Goal: Task Accomplishment & Management: Manage account settings

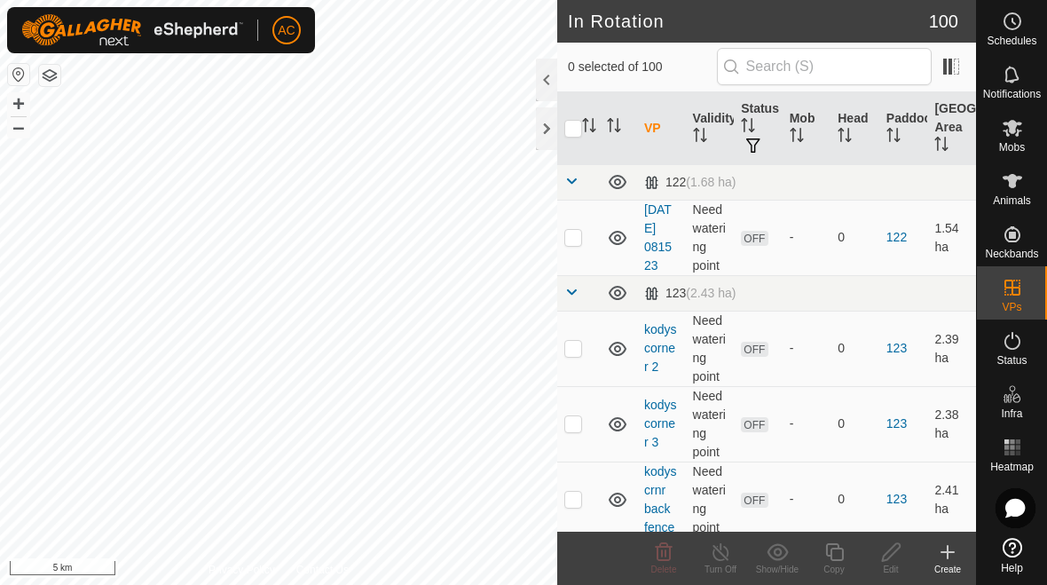
click at [540, 133] on div at bounding box center [546, 128] width 21 height 43
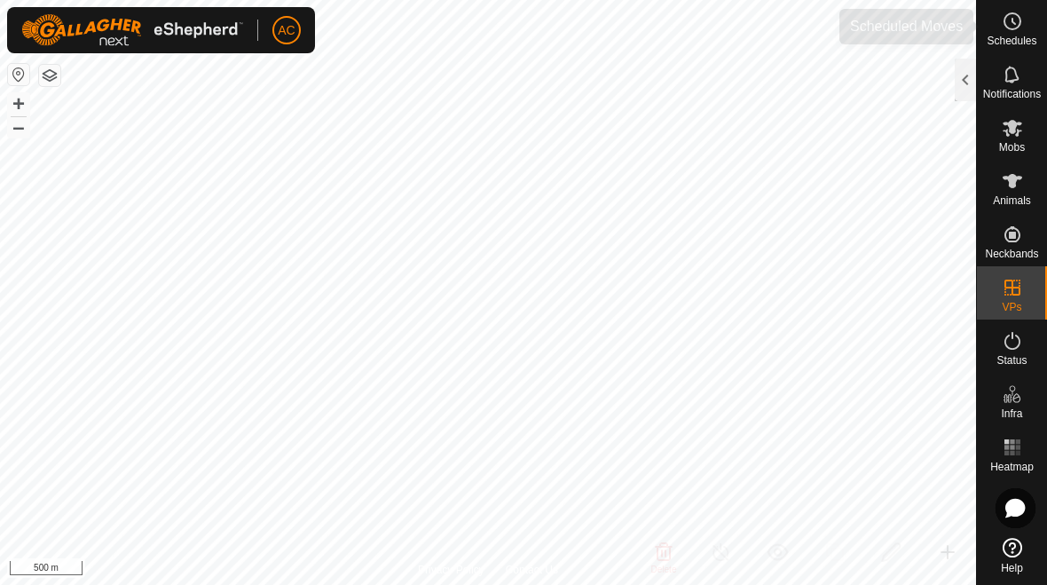
click at [727, 31] on icon at bounding box center [1012, 21] width 21 height 21
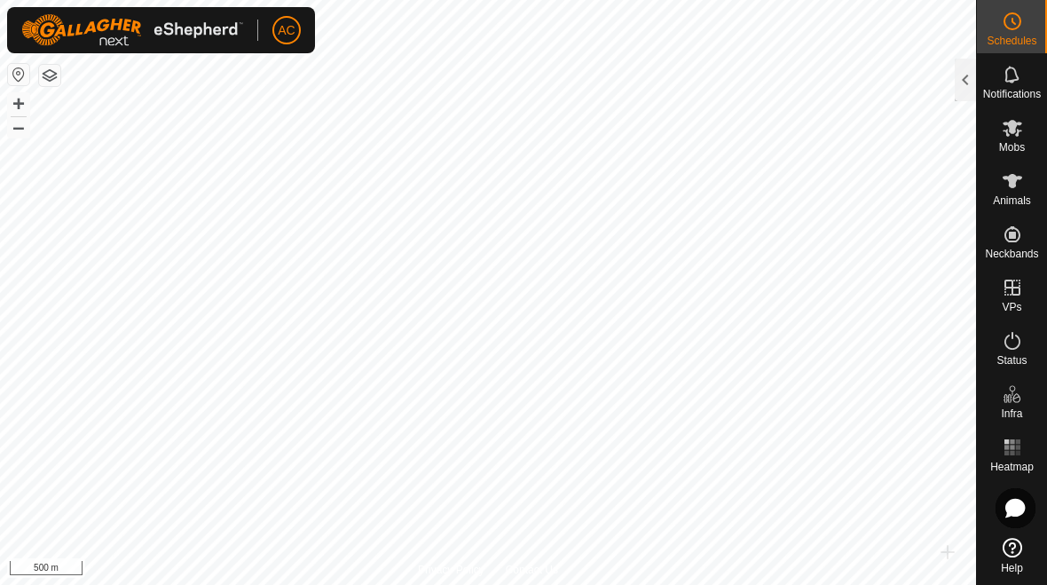
click at [727, 84] on div at bounding box center [965, 80] width 21 height 43
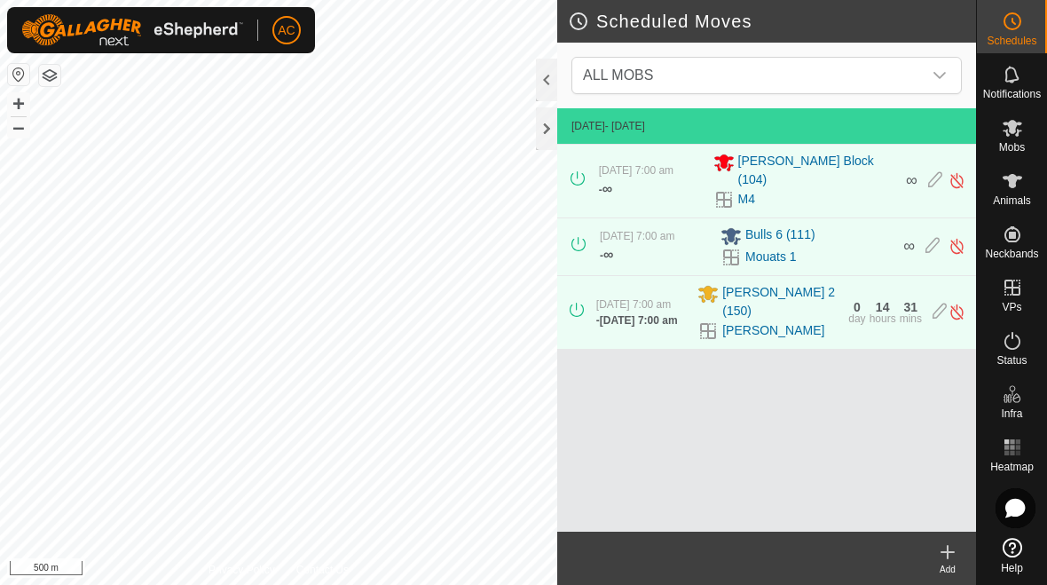
click at [727, 82] on icon "dropdown trigger" at bounding box center [939, 75] width 14 height 14
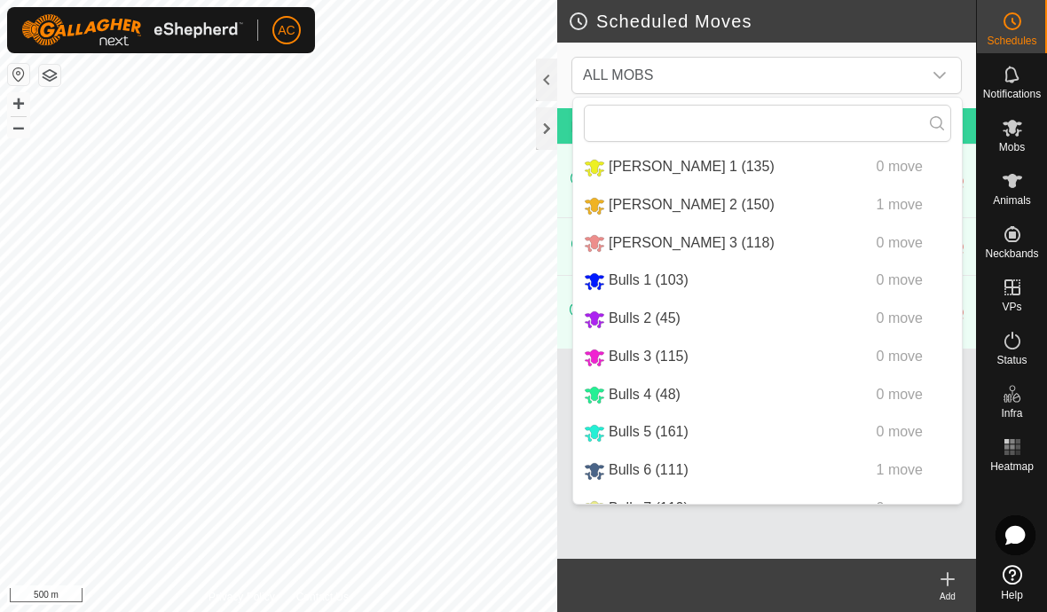
click at [727, 75] on icon "dropdown trigger" at bounding box center [939, 75] width 14 height 14
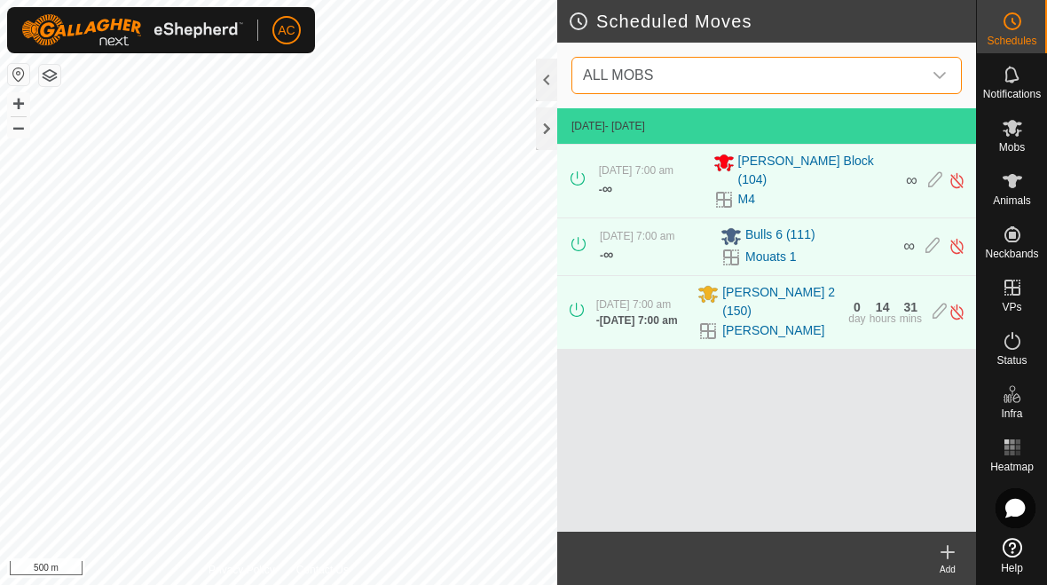
click at [727, 558] on icon at bounding box center [947, 551] width 21 height 21
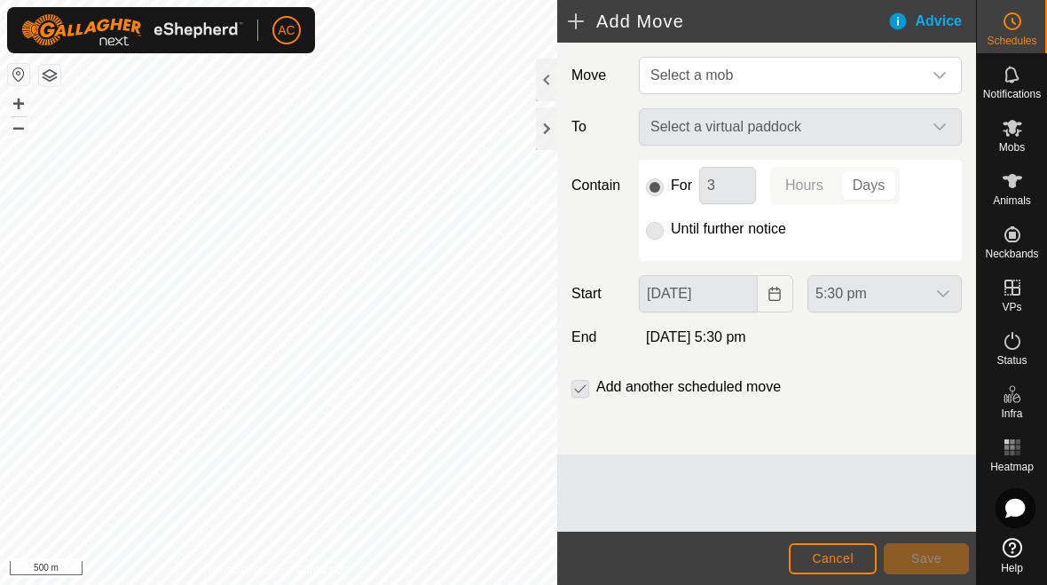
click at [727, 81] on span "Select a mob" at bounding box center [782, 75] width 279 height 35
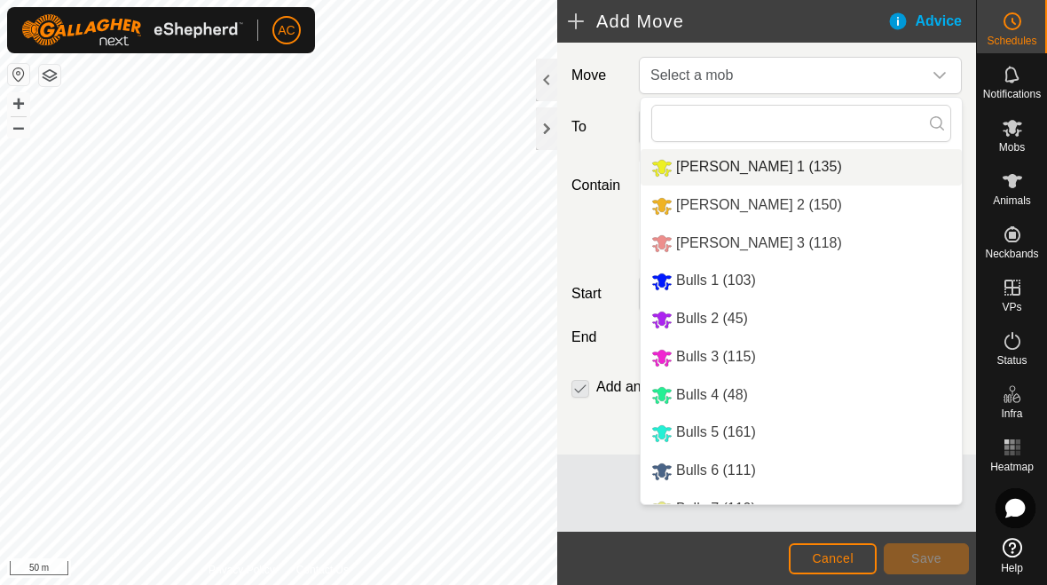
click at [727, 163] on span "[PERSON_NAME] 1 (135)" at bounding box center [759, 166] width 166 height 15
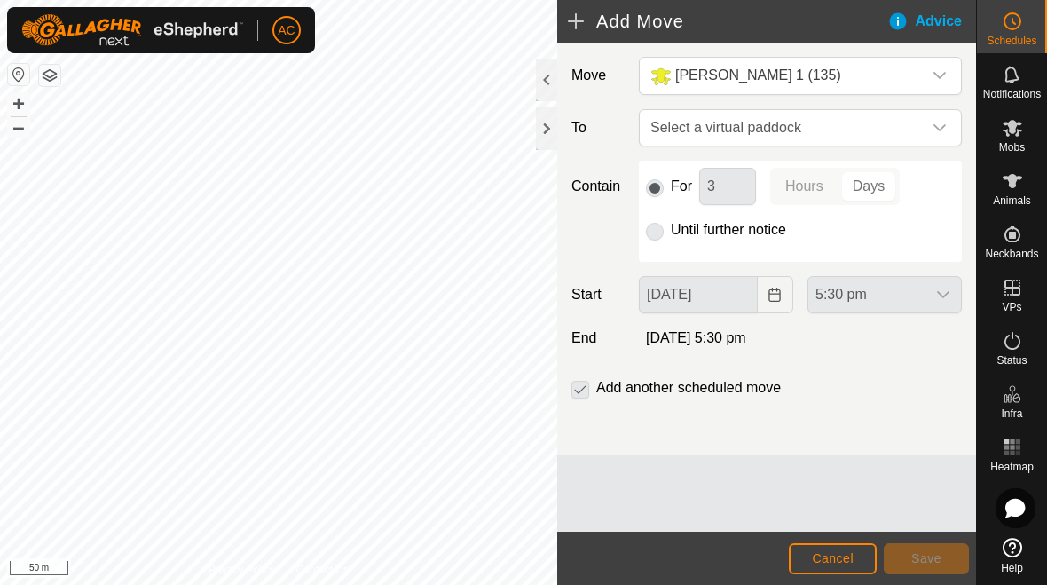
click at [727, 190] on p-selectbutton "Hours Days" at bounding box center [835, 186] width 130 height 37
click at [727, 188] on p-selectbutton "Hours Days" at bounding box center [835, 186] width 130 height 37
click at [647, 175] on div "For 3 Hours Days" at bounding box center [800, 186] width 309 height 37
click at [666, 192] on div "For 3 Hours Days" at bounding box center [800, 186] width 309 height 37
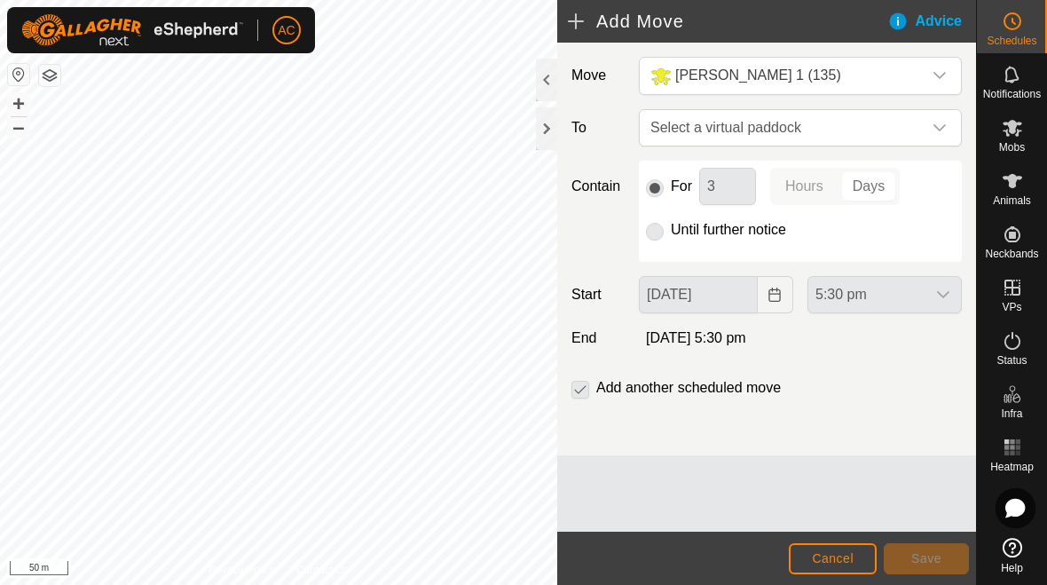
click at [670, 185] on div "For 3 Hours Days" at bounding box center [800, 186] width 309 height 37
click at [727, 127] on icon "dropdown trigger" at bounding box center [939, 128] width 14 height 14
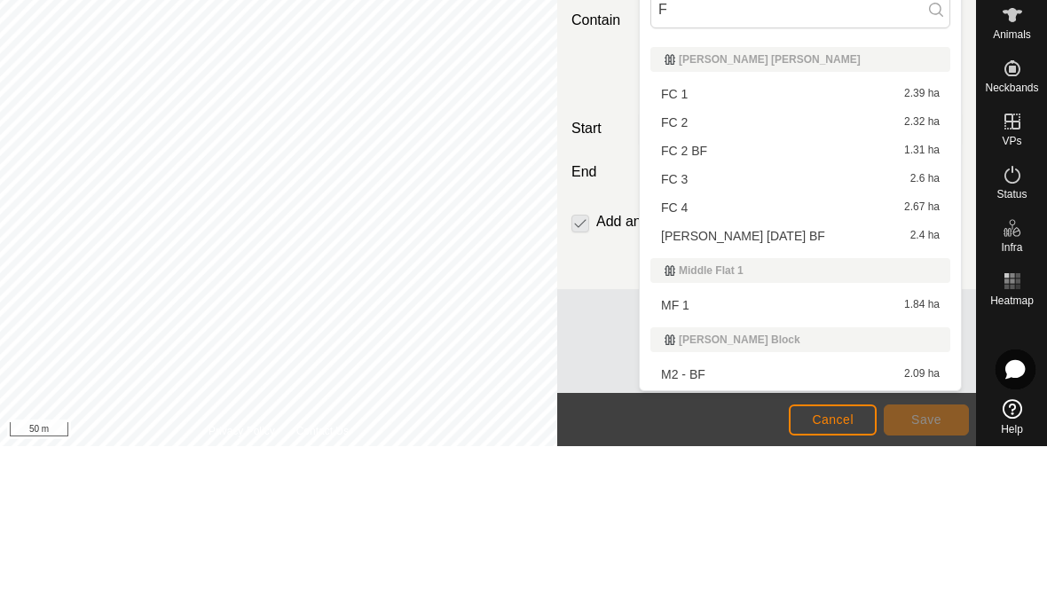
scroll to position [829, 0]
type input "F"
click at [727, 255] on span "2.39 ha" at bounding box center [921, 261] width 35 height 12
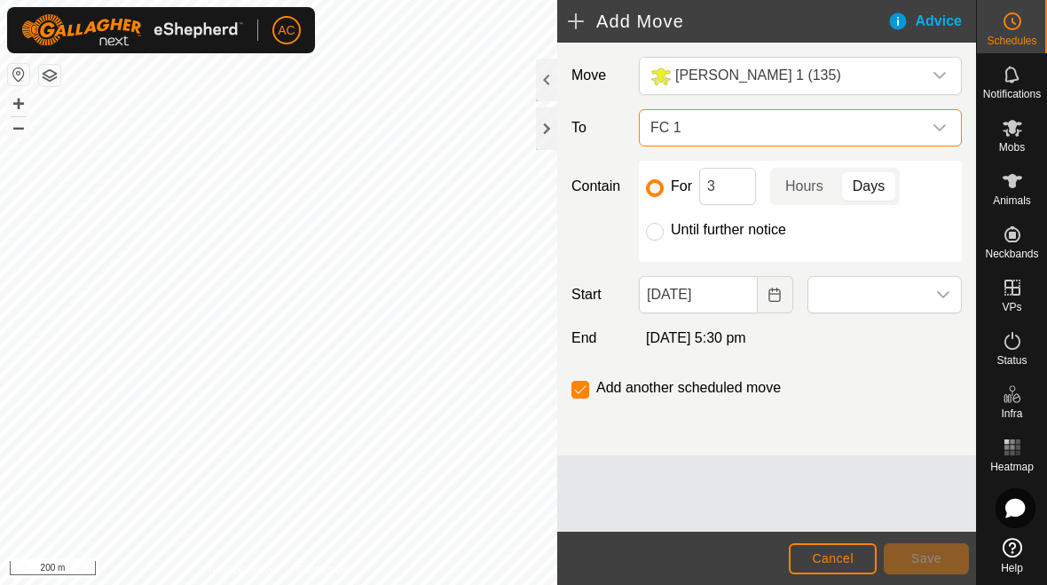
click at [727, 125] on icon "dropdown trigger" at bounding box center [939, 128] width 14 height 14
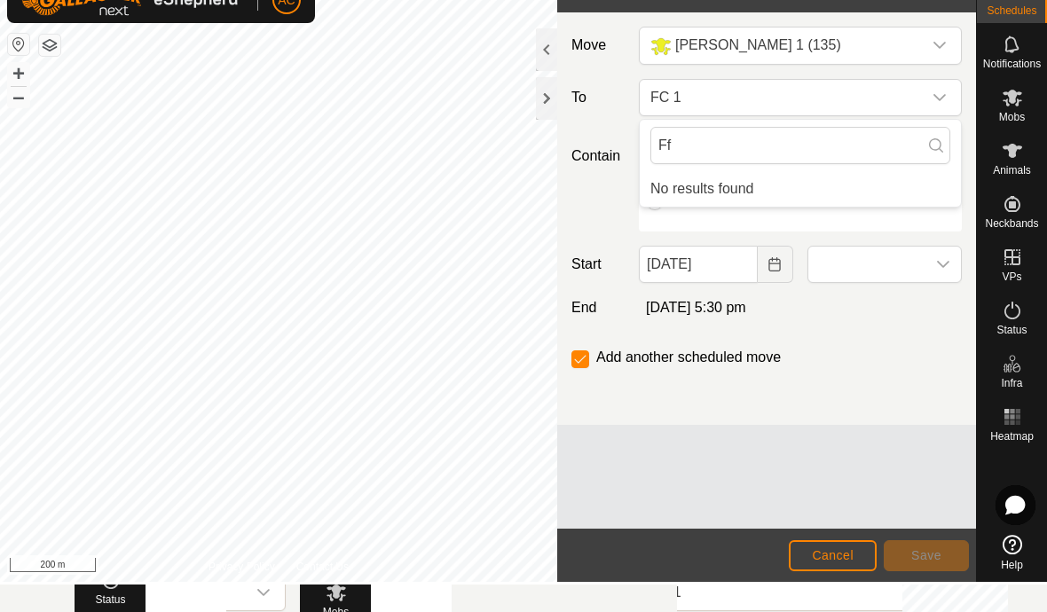
scroll to position [0, 0]
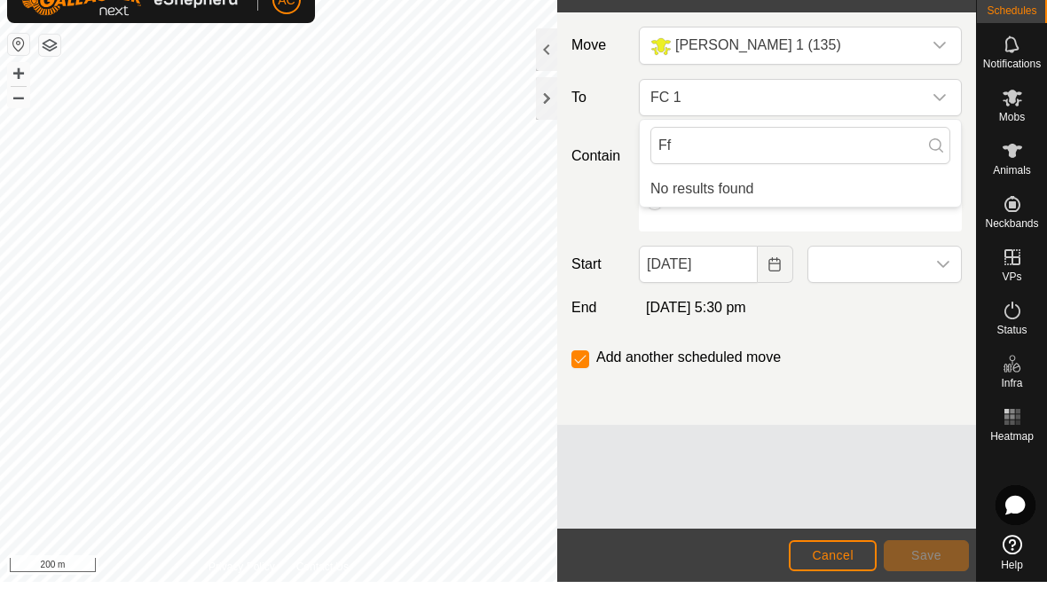
type input "F"
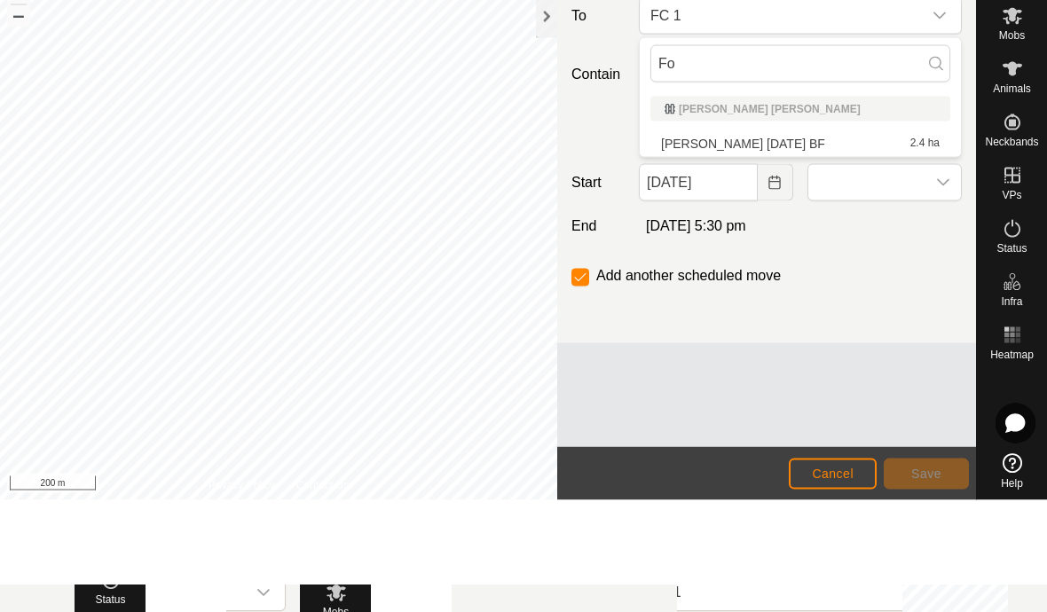
type input "F"
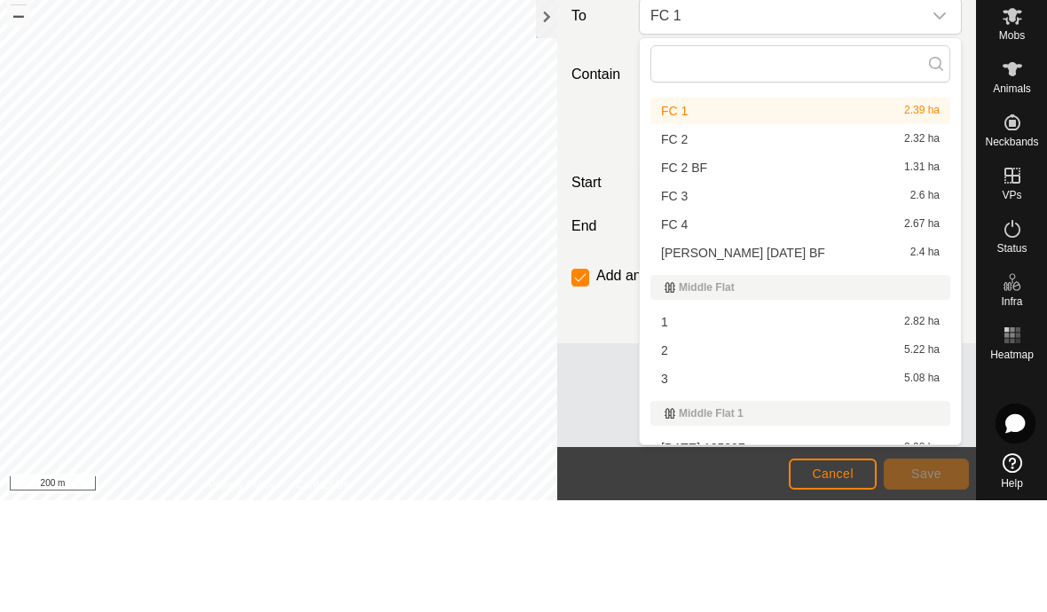
scroll to position [2330, 0]
click at [727, 302] on span "2.6 ha" at bounding box center [924, 308] width 29 height 12
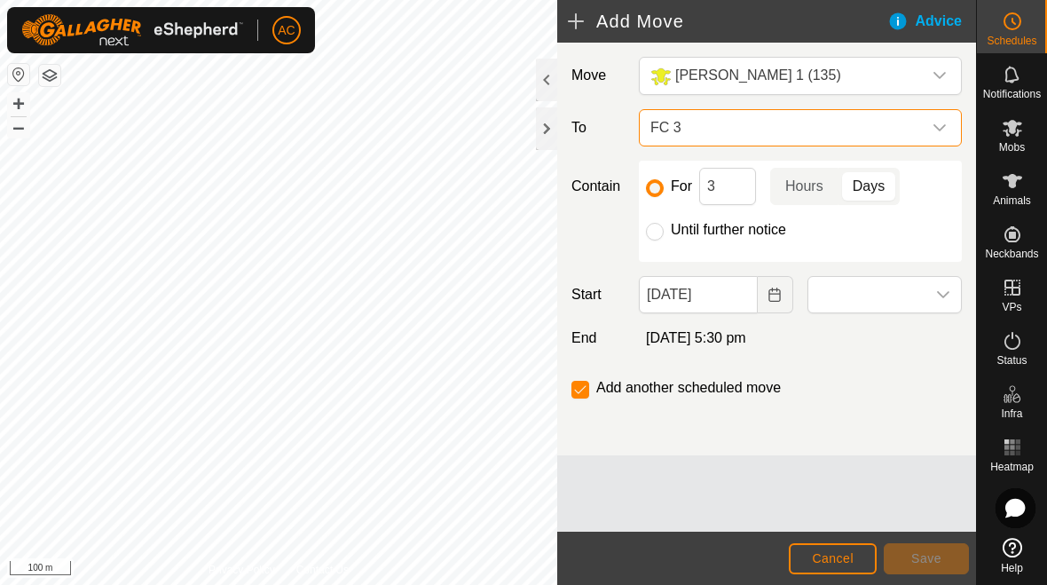
click at [727, 117] on div "dropdown trigger" at bounding box center [939, 127] width 35 height 35
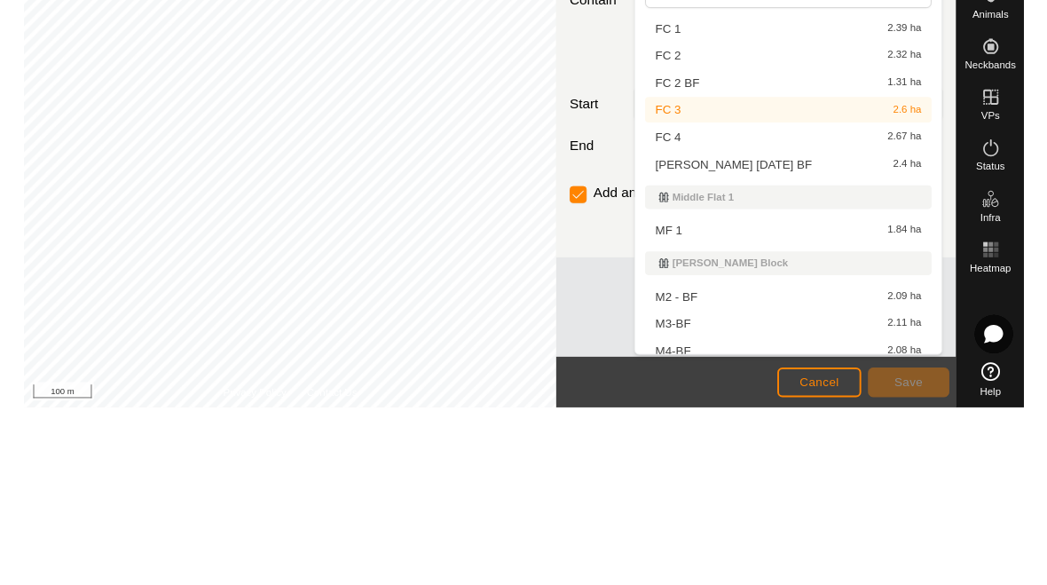
scroll to position [872, 0]
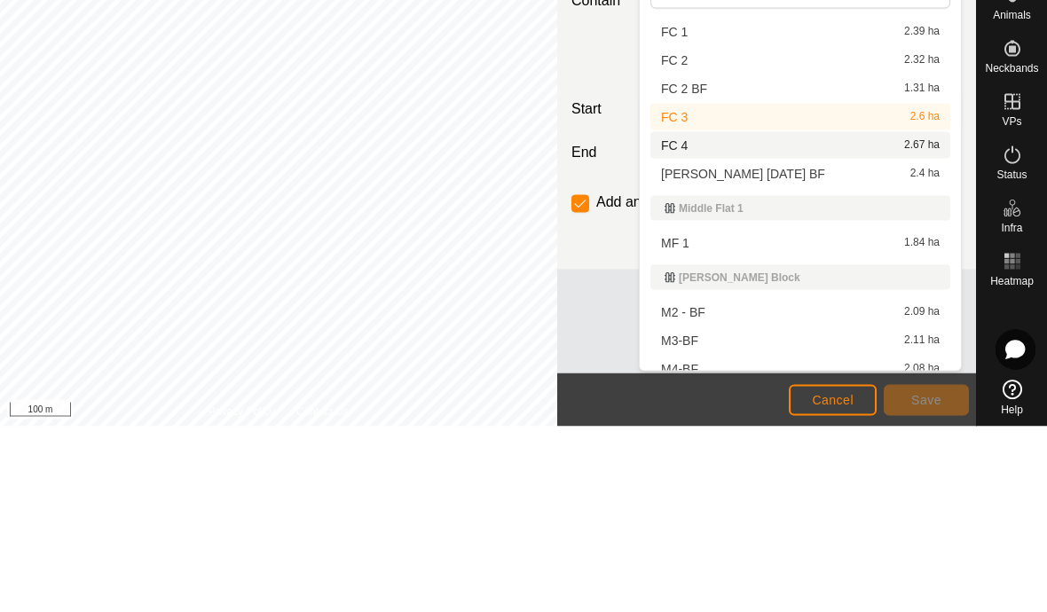
type input "F"
click at [727, 325] on div "FC 4 2.67 ha" at bounding box center [800, 331] width 279 height 12
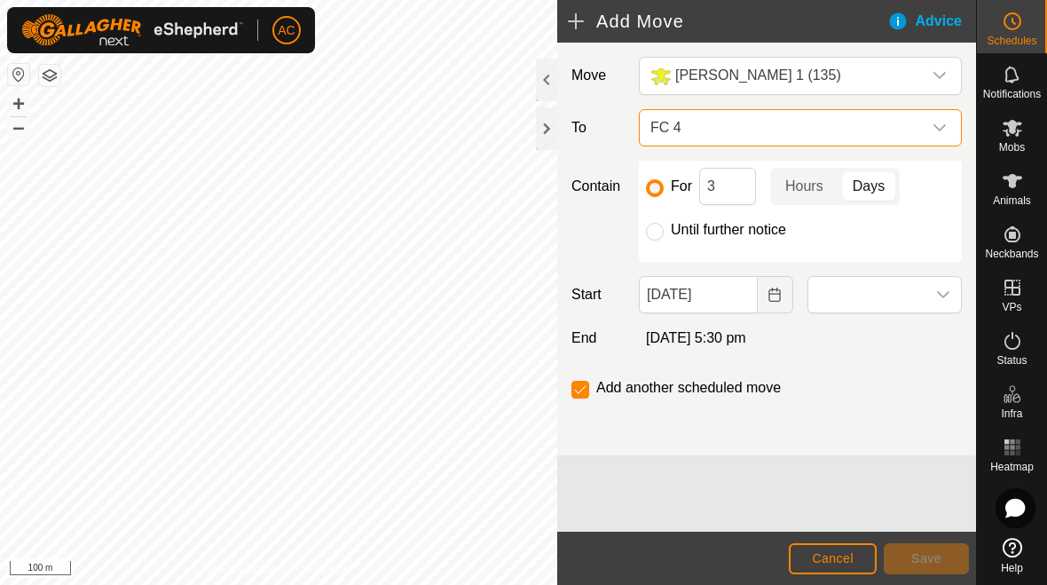
click at [727, 361] on div "Move [PERSON_NAME] 1 (135) To FC 4 Contain For 3 Hours Days Until further notic…" at bounding box center [766, 249] width 419 height 412
click at [727, 189] on span "Hours" at bounding box center [804, 186] width 38 height 21
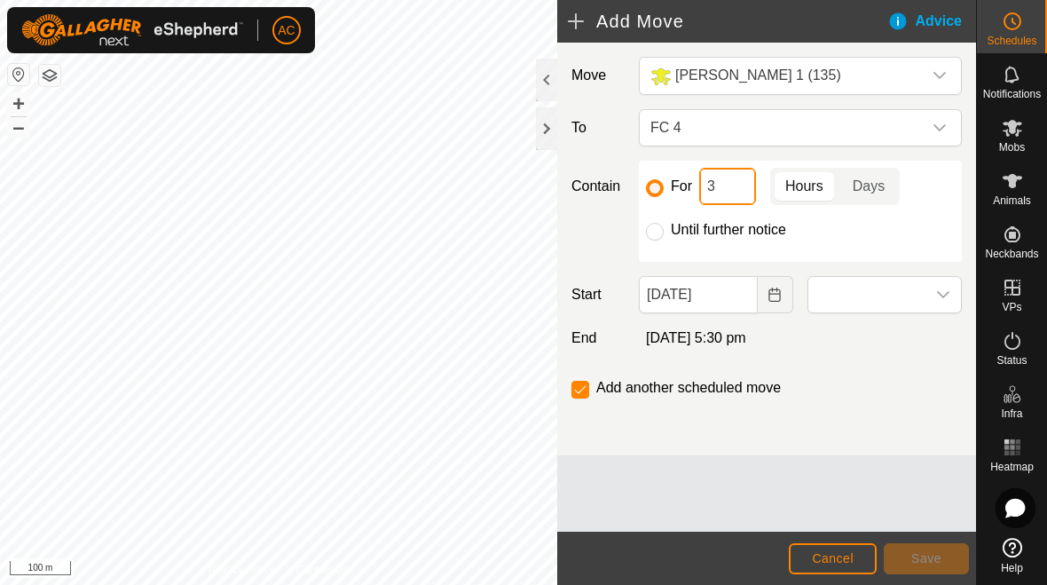
click at [727, 188] on input "3" at bounding box center [727, 186] width 57 height 37
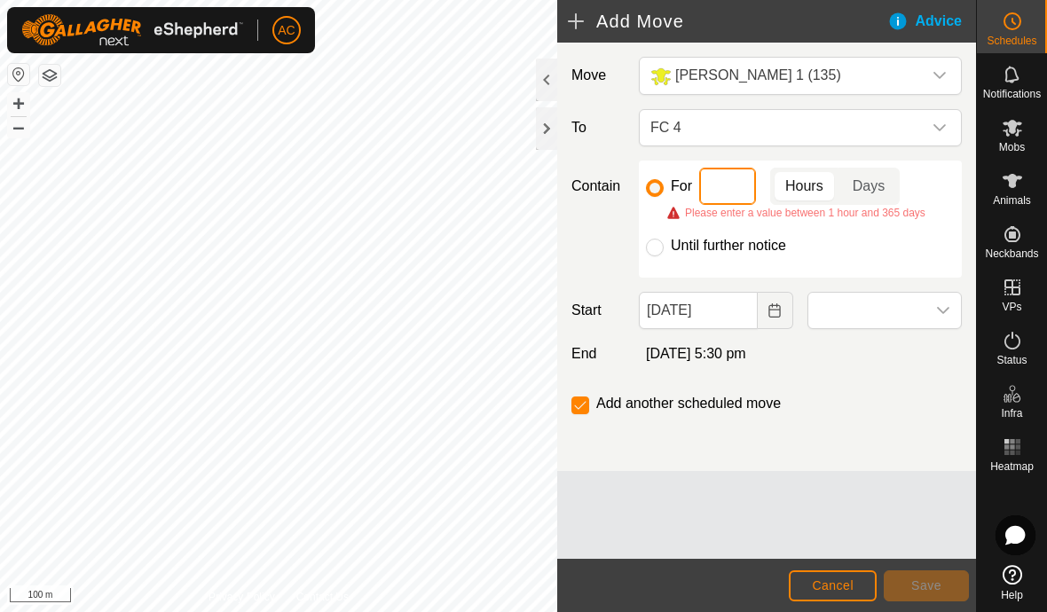
type input "1"
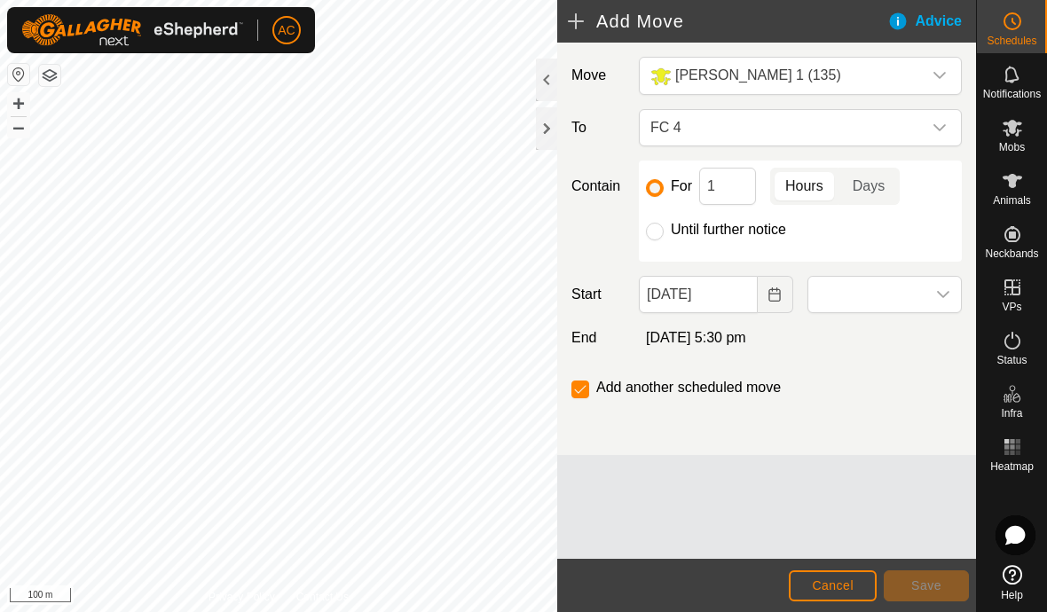
click at [727, 192] on span "Days" at bounding box center [868, 186] width 32 height 21
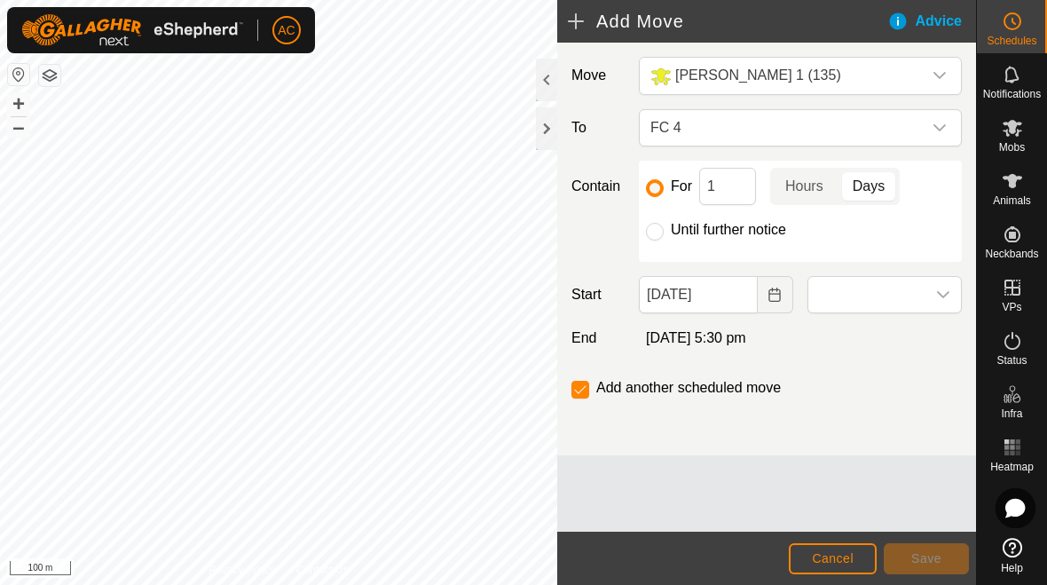
click at [660, 233] on input "Until further notice" at bounding box center [655, 232] width 18 height 18
radio input "true"
checkbox input "false"
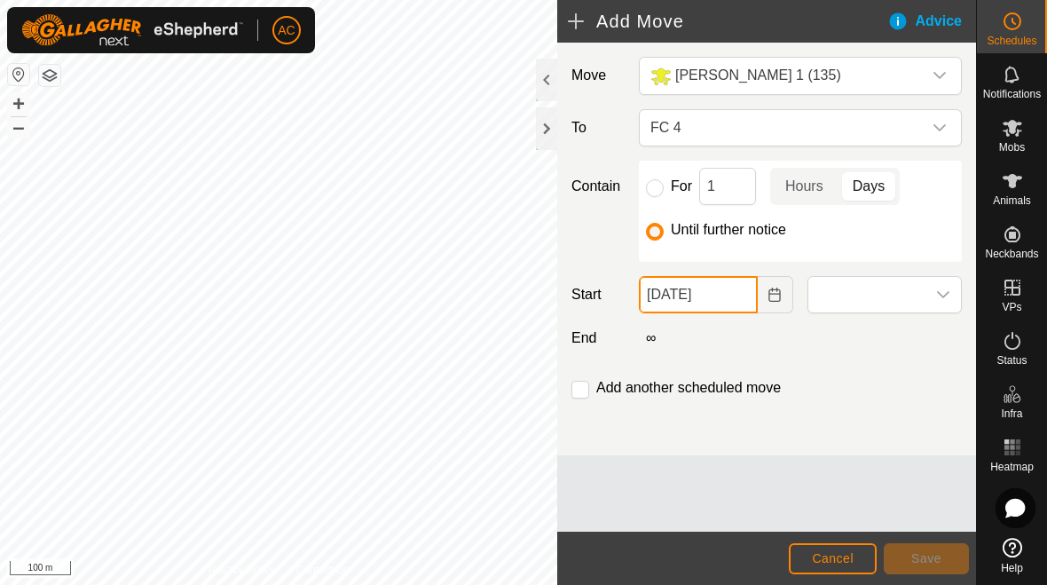
click at [705, 303] on body "AC Schedules Notifications Mobs Animals Neckbands VPs Status Infra Heatmap Help…" at bounding box center [523, 292] width 1047 height 585
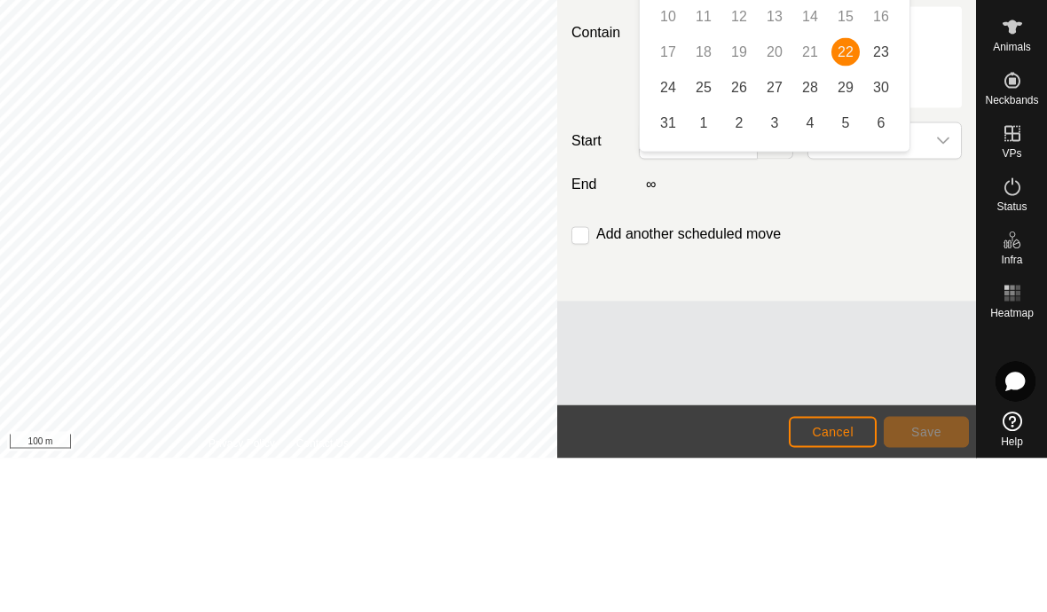
click at [727, 192] on span "23" at bounding box center [881, 206] width 28 height 28
type input "[DATE]"
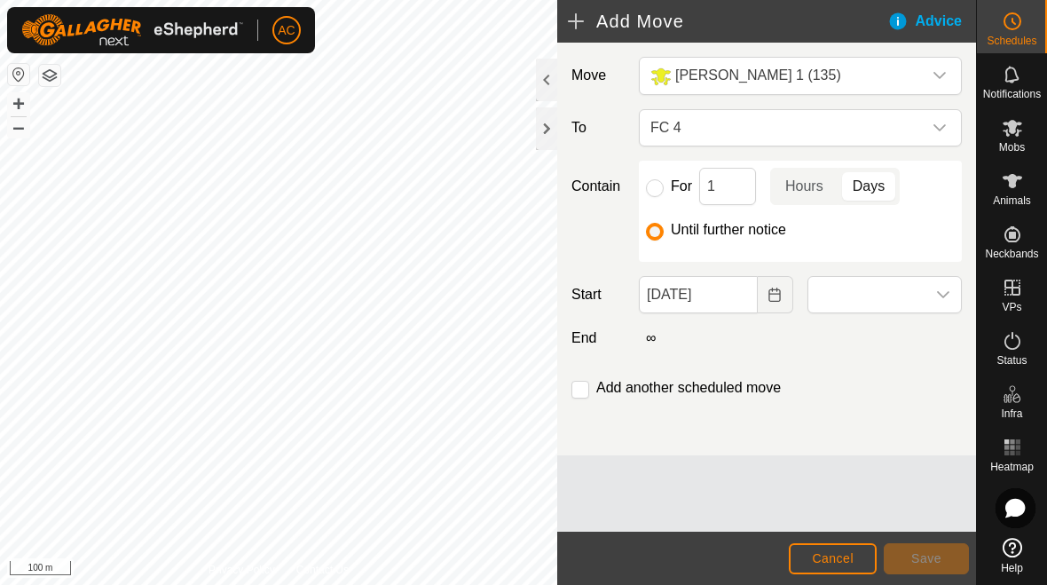
click at [727, 305] on button "Choose Date" at bounding box center [775, 294] width 35 height 37
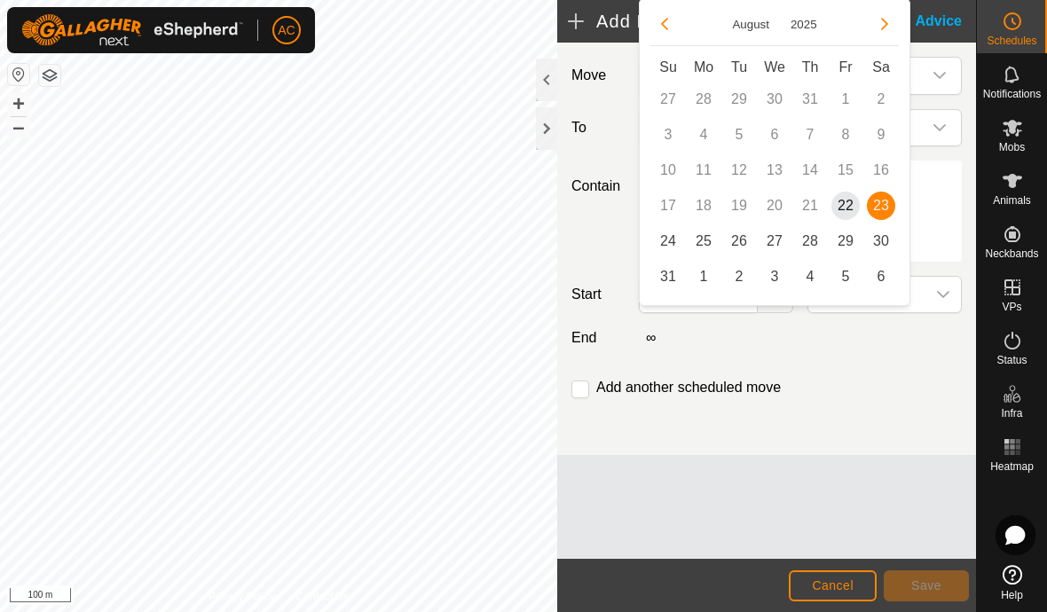
click at [727, 206] on span "23" at bounding box center [881, 206] width 28 height 28
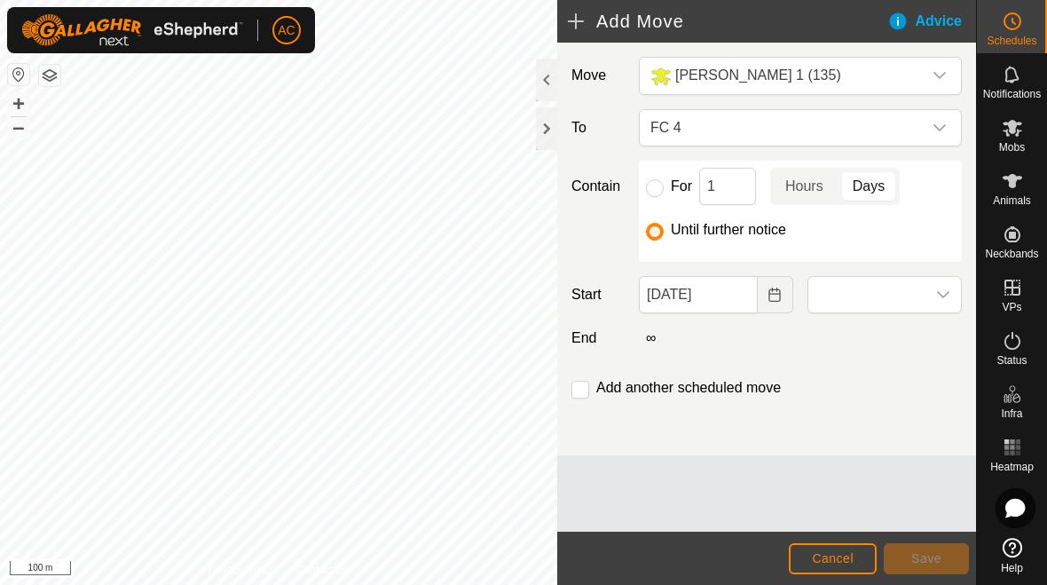
click at [727, 383] on div "Add another scheduled move" at bounding box center [766, 394] width 405 height 35
click at [727, 385] on div "Add another scheduled move" at bounding box center [766, 394] width 405 height 35
click at [727, 287] on span at bounding box center [866, 294] width 117 height 35
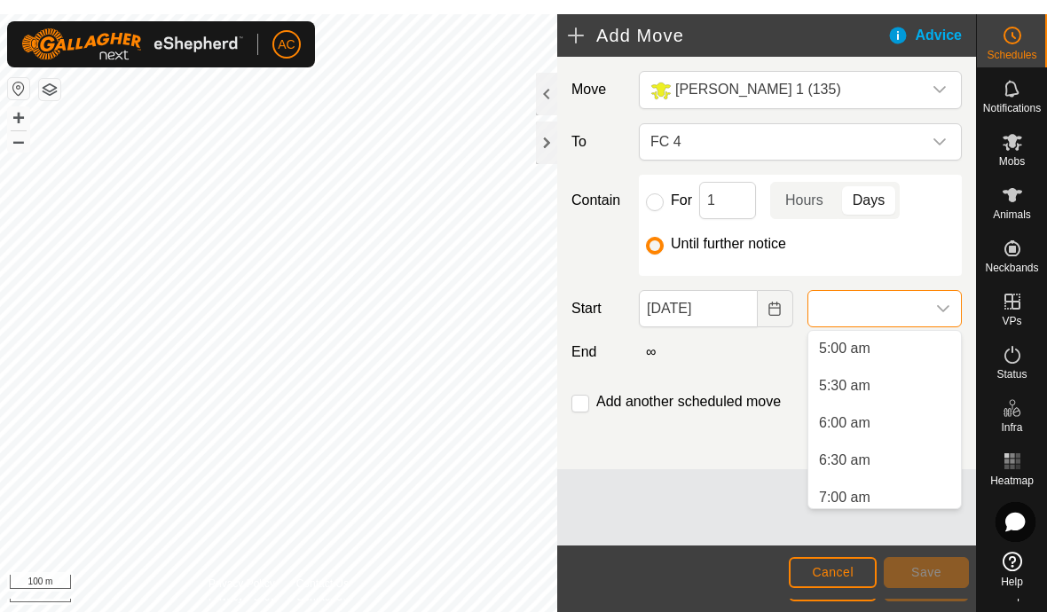
scroll to position [374, 0]
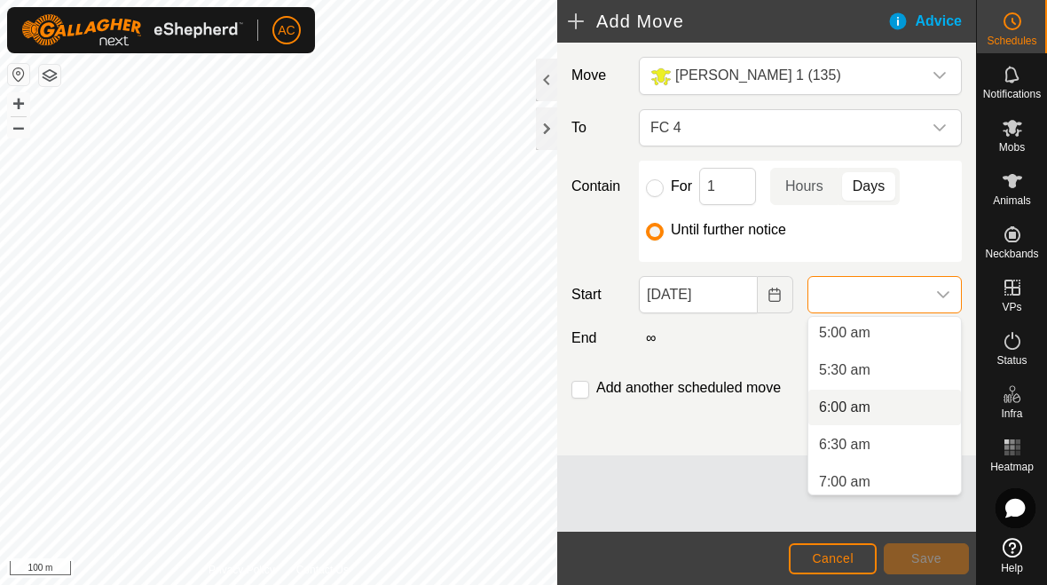
click at [727, 405] on li "6:00 am" at bounding box center [884, 406] width 153 height 35
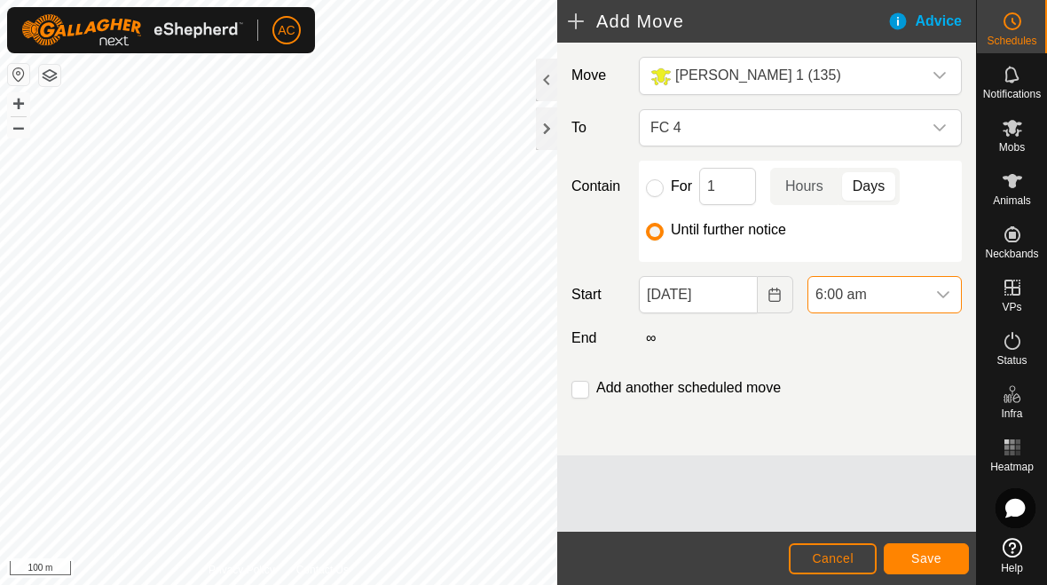
click at [727, 560] on span "Save" at bounding box center [926, 558] width 30 height 14
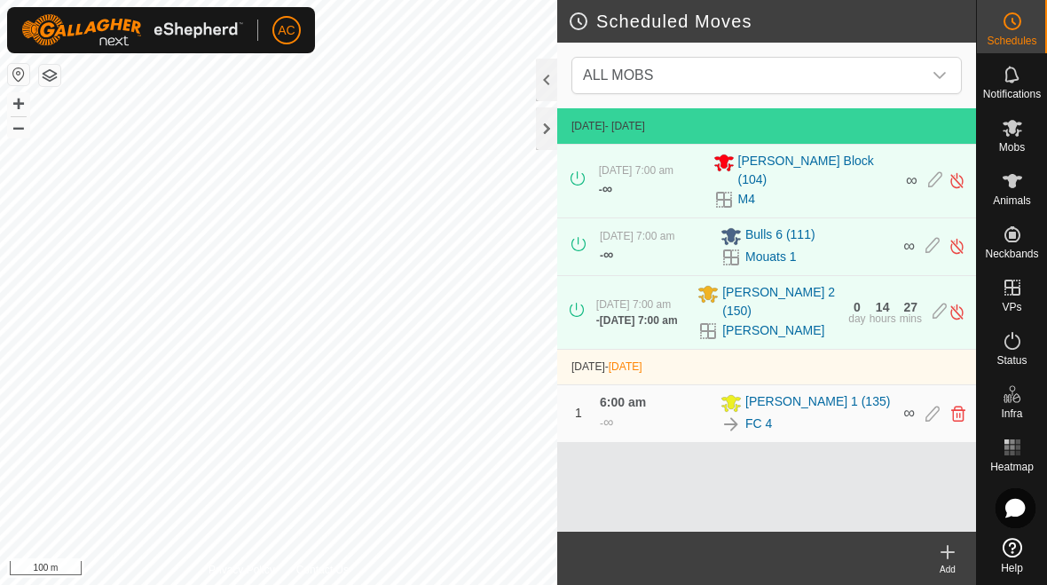
click at [727, 559] on icon at bounding box center [947, 551] width 21 height 21
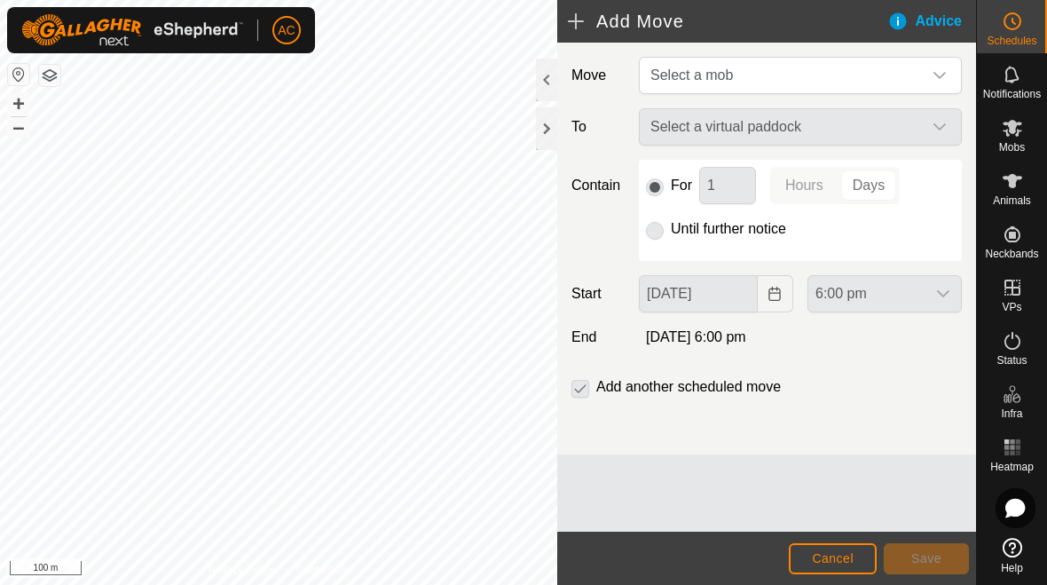
click at [727, 65] on span "Select a mob" at bounding box center [782, 75] width 279 height 35
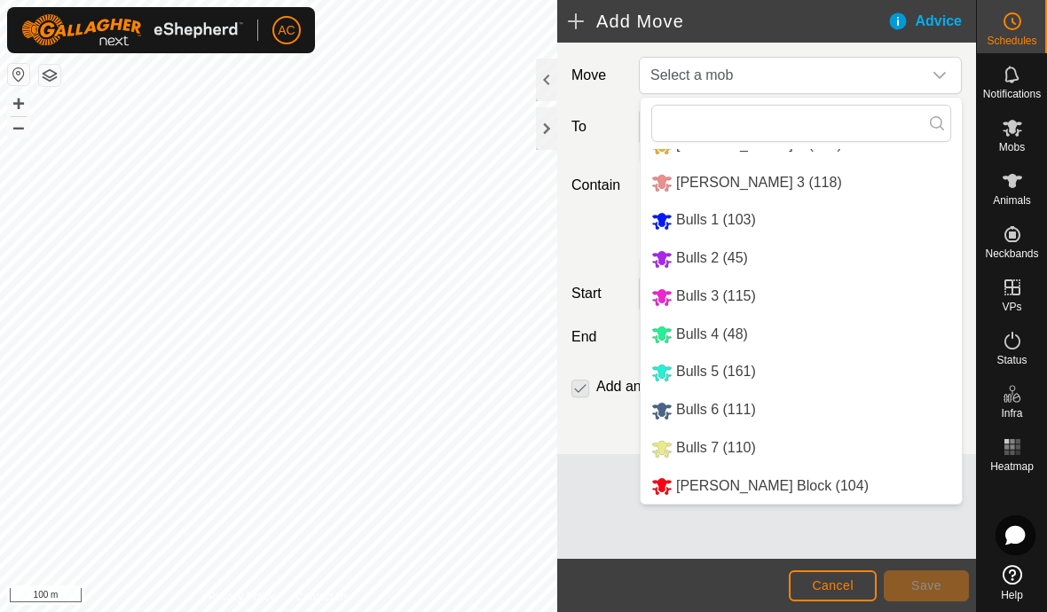
scroll to position [71, 0]
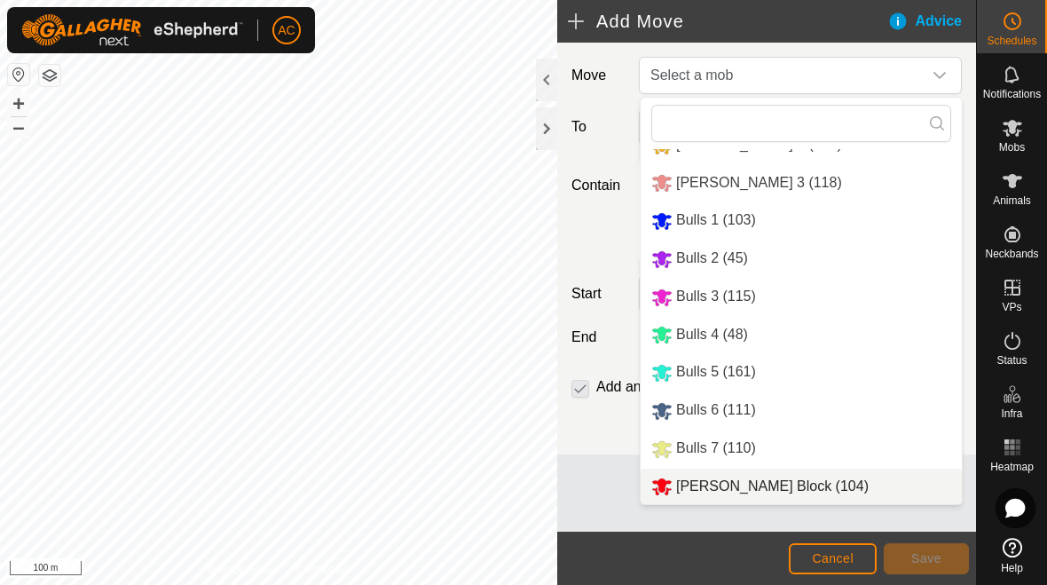
click at [727, 482] on span "[PERSON_NAME] Block (104)" at bounding box center [772, 485] width 192 height 15
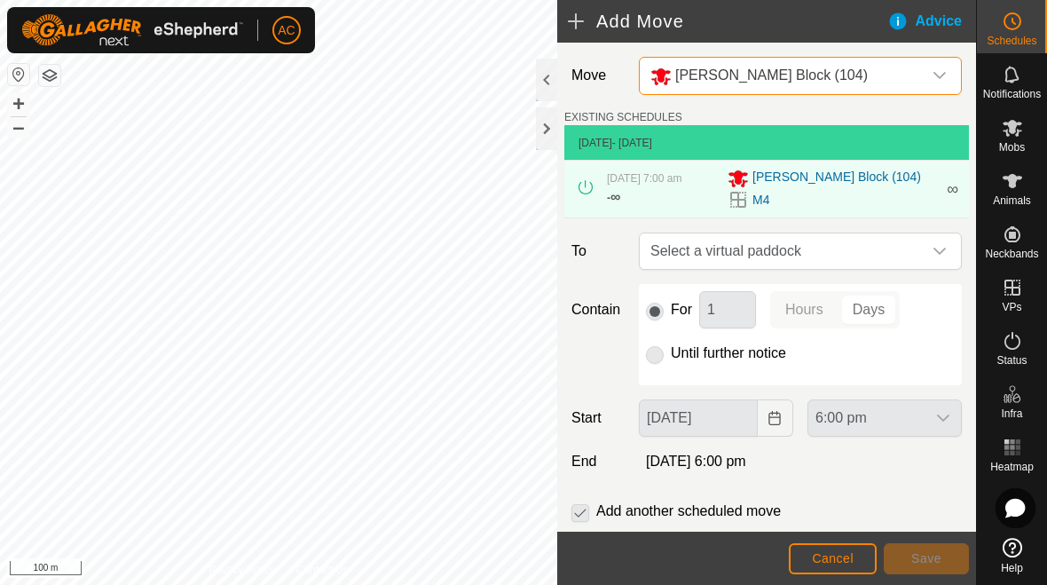
click at [727, 258] on icon "dropdown trigger" at bounding box center [939, 251] width 14 height 14
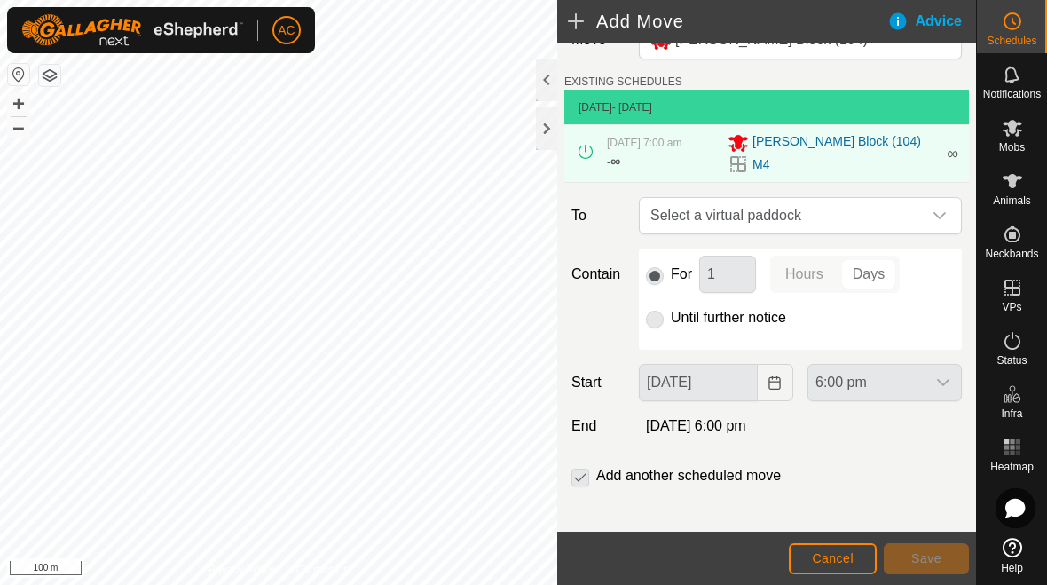
click at [727, 231] on span "Select a virtual paddock" at bounding box center [782, 215] width 279 height 35
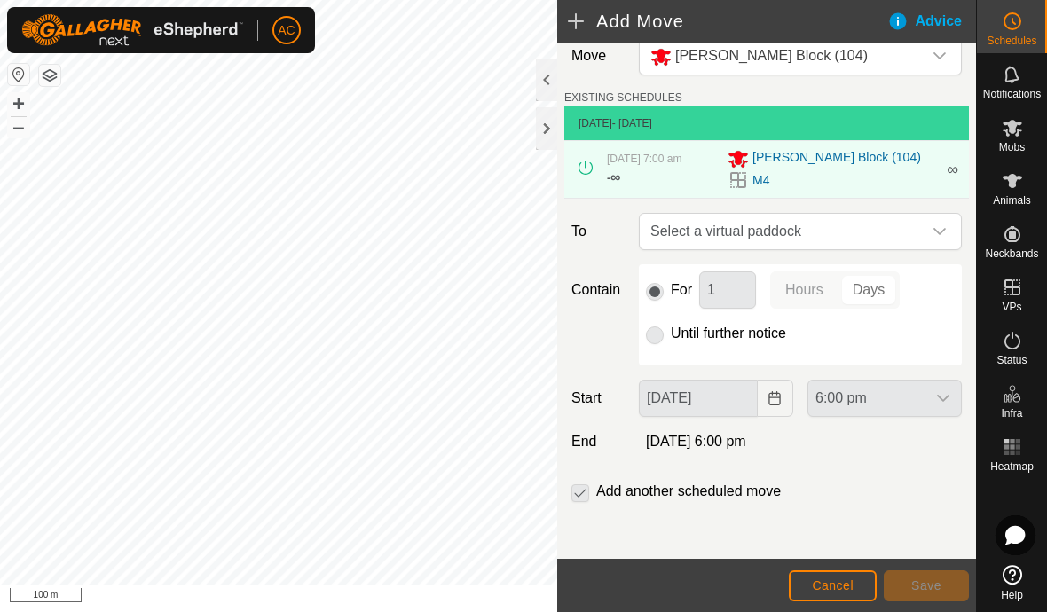
scroll to position [31, 0]
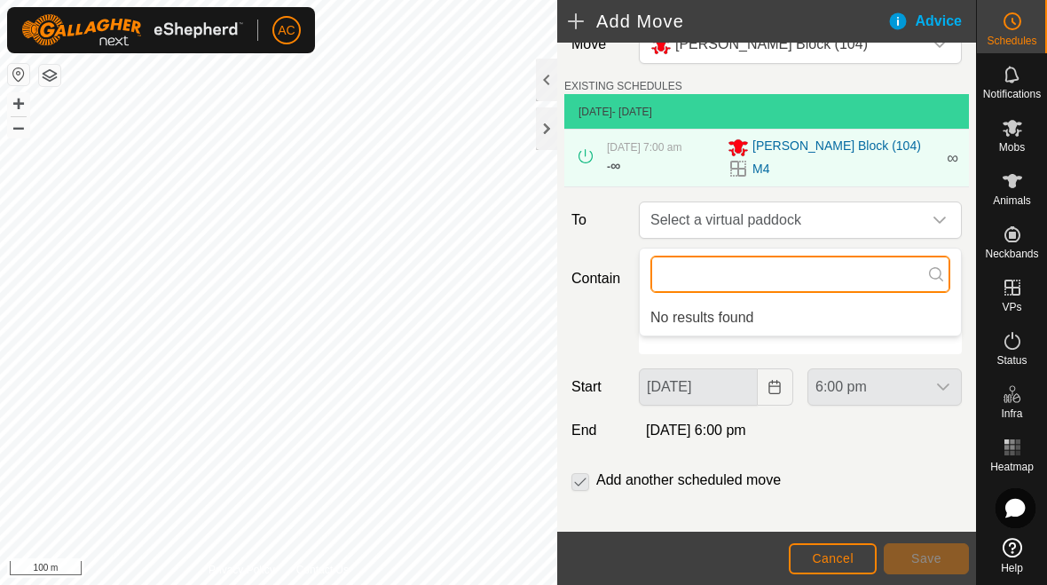
click at [727, 279] on input "text" at bounding box center [800, 273] width 300 height 37
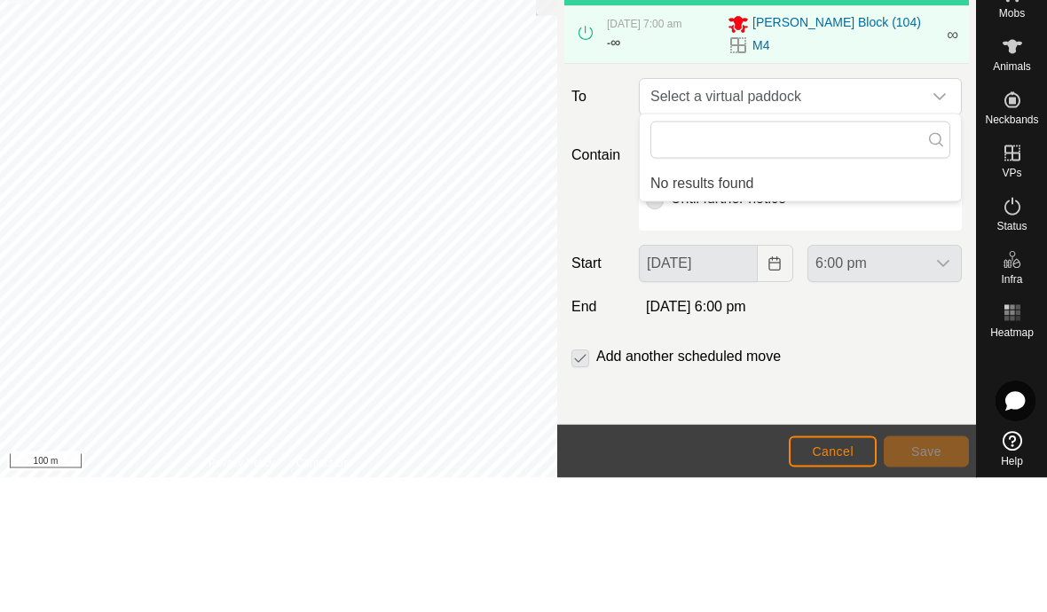
click at [727, 214] on div "dropdown trigger" at bounding box center [939, 231] width 35 height 35
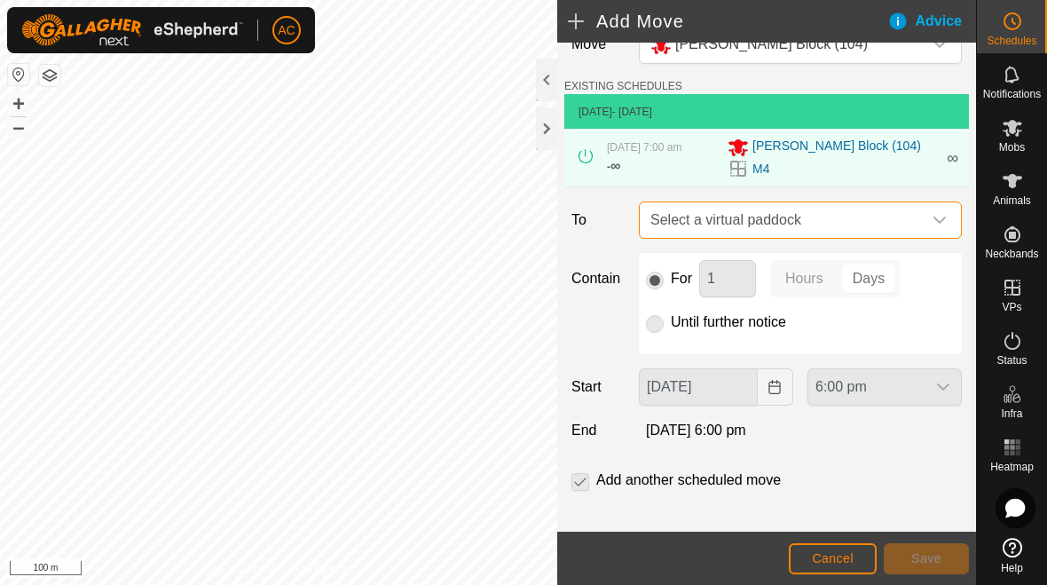
click at [727, 227] on span "Select a virtual paddock" at bounding box center [782, 219] width 279 height 35
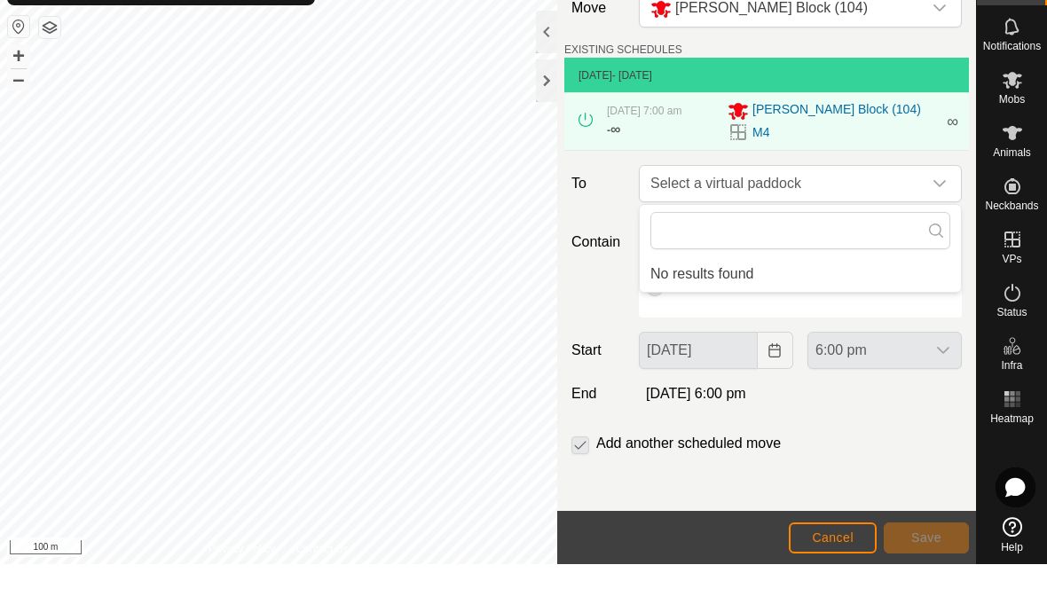
click at [727, 148] on span "[PERSON_NAME] Block (104)" at bounding box center [836, 158] width 169 height 21
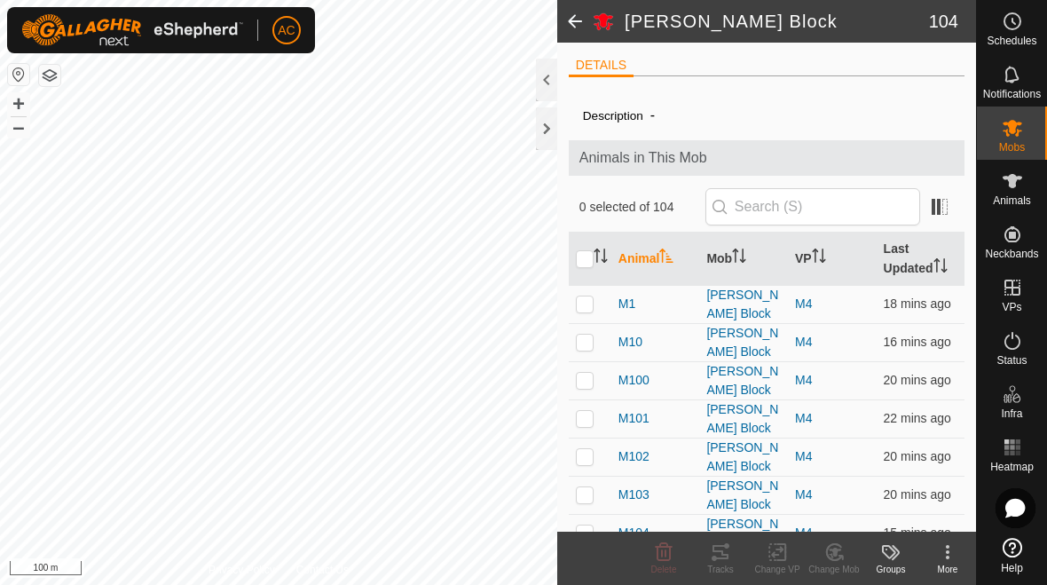
click at [568, 24] on span at bounding box center [574, 21] width 35 height 43
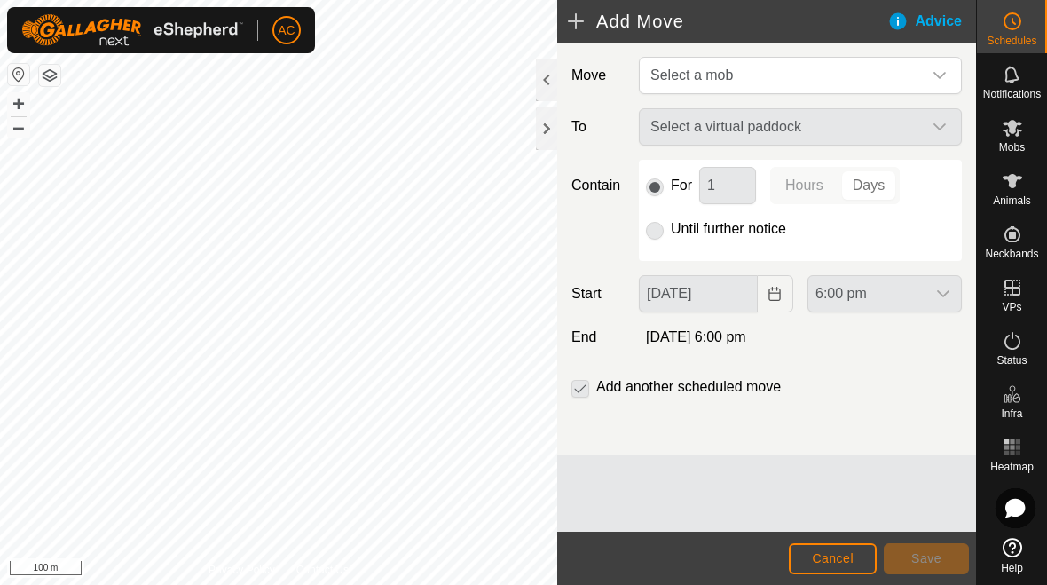
click at [727, 134] on div "Select a virtual paddock" at bounding box center [800, 126] width 337 height 37
click at [727, 71] on icon "dropdown trigger" at bounding box center [939, 75] width 14 height 14
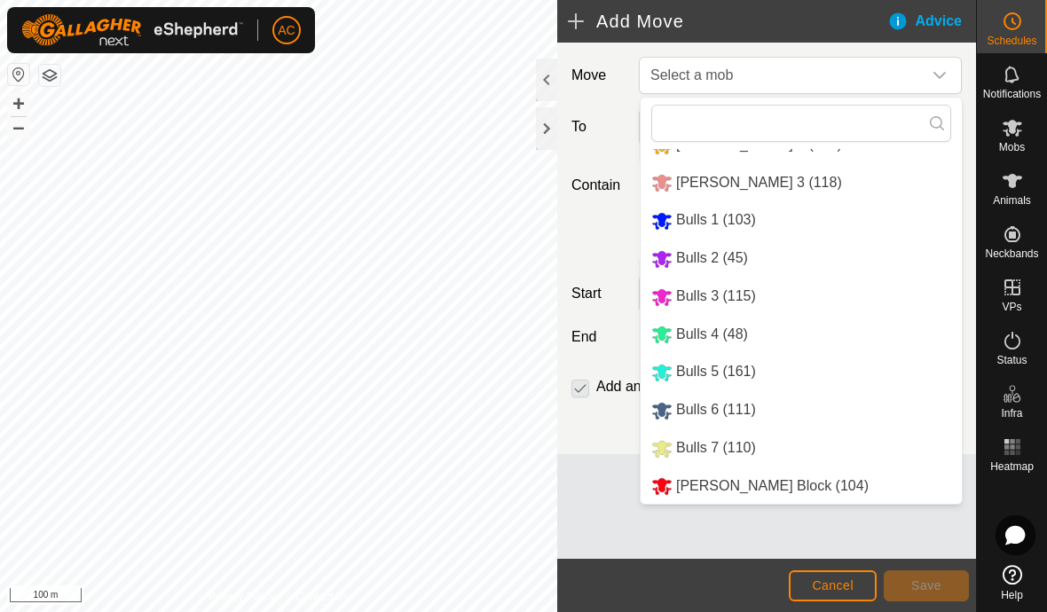
scroll to position [71, 0]
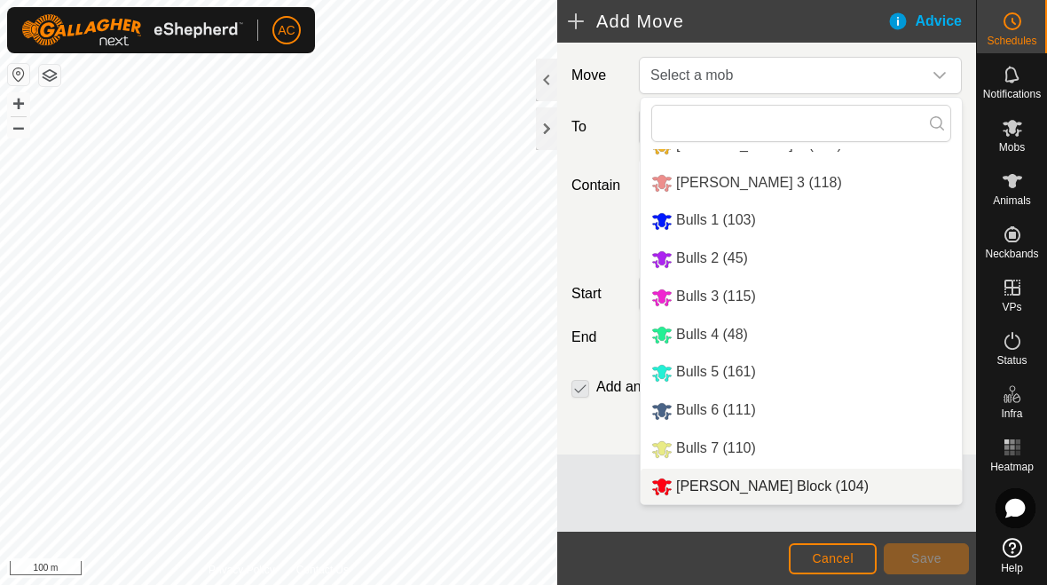
click at [727, 485] on span "[PERSON_NAME] Block (104)" at bounding box center [772, 485] width 192 height 15
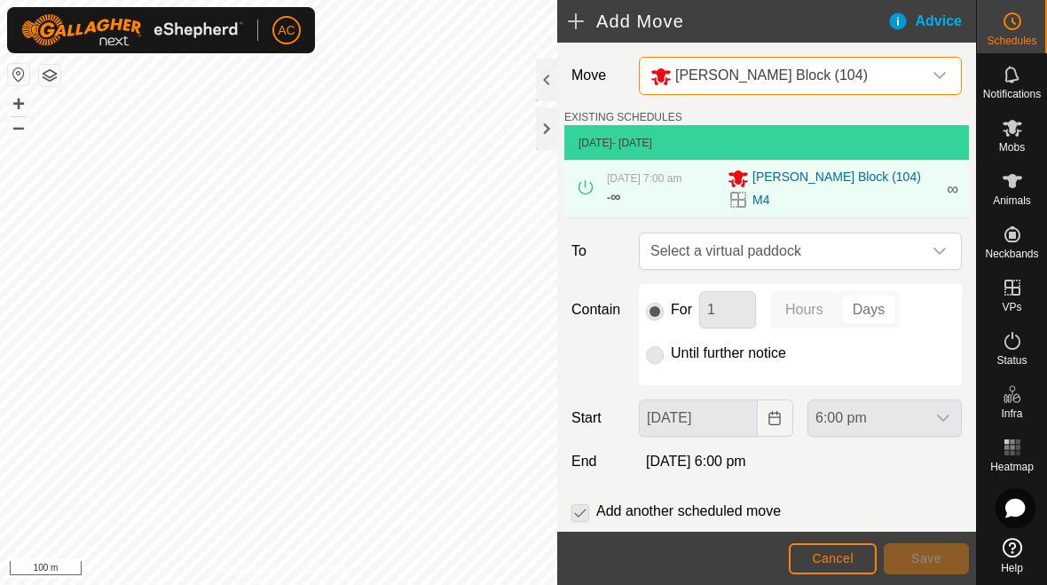
click at [727, 258] on icon "dropdown trigger" at bounding box center [939, 251] width 14 height 14
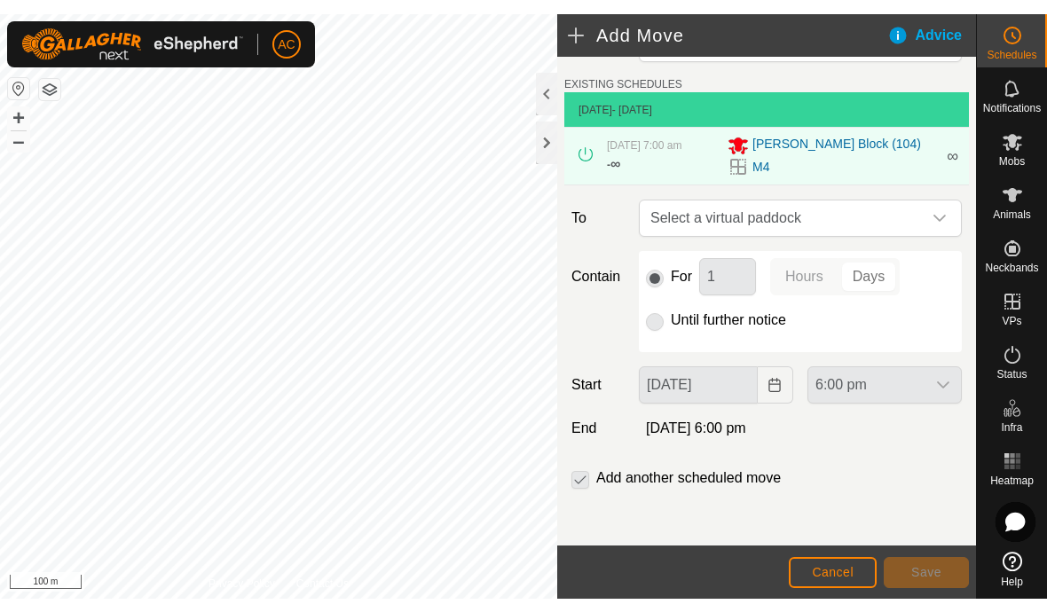
scroll to position [59, 0]
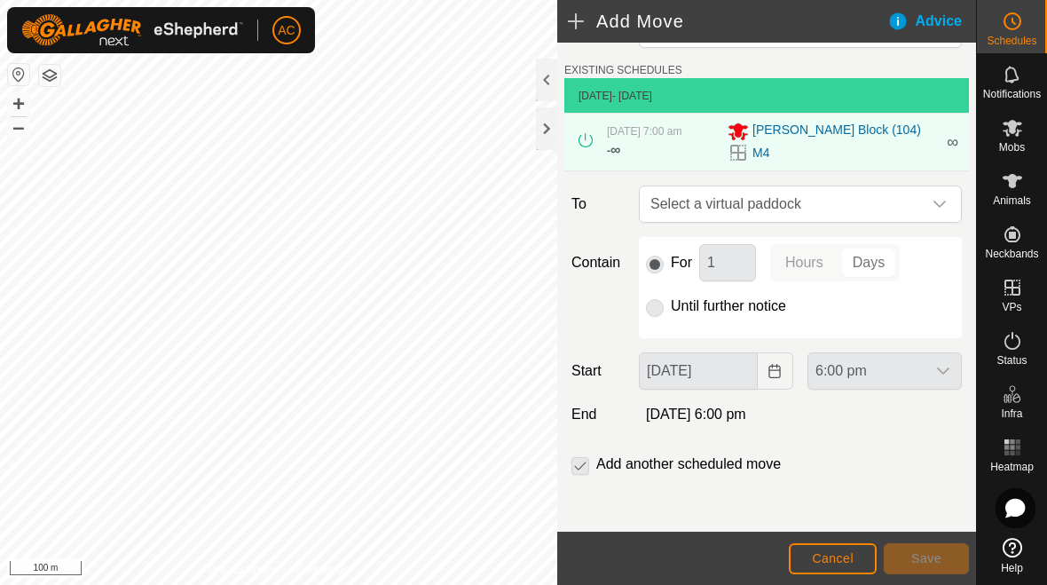
click at [656, 312] on p-radiobutton at bounding box center [655, 305] width 18 height 21
click at [651, 315] on p-radiobutton at bounding box center [655, 305] width 18 height 21
click at [669, 318] on div "For 1 Hours Days Until further notice" at bounding box center [800, 287] width 323 height 101
click at [658, 306] on p-radiobutton at bounding box center [655, 305] width 18 height 21
click at [727, 138] on span "∞" at bounding box center [953, 142] width 12 height 18
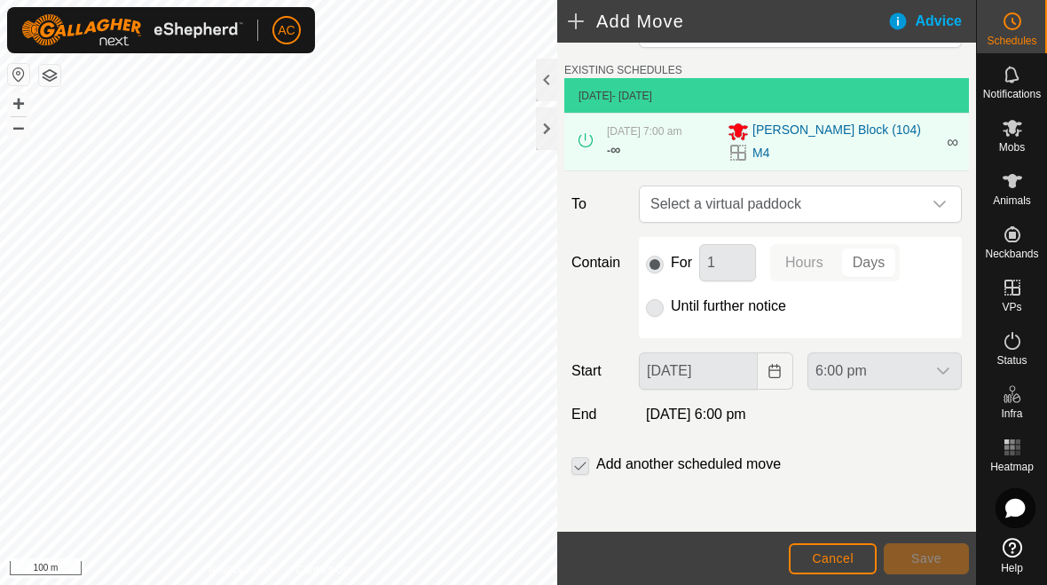
click at [727, 133] on div "[PERSON_NAME] Block (104)" at bounding box center [831, 131] width 208 height 21
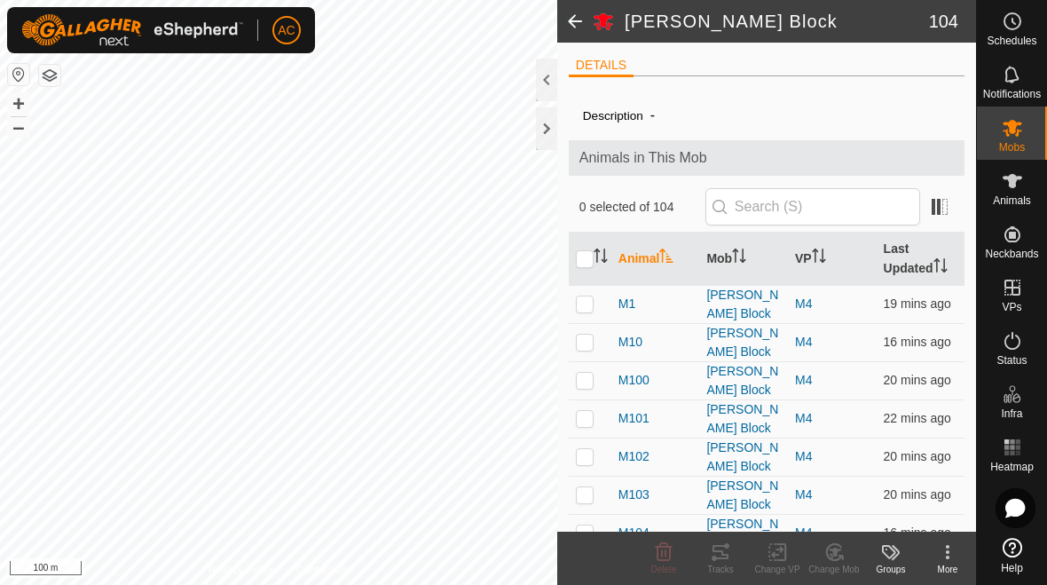
click at [573, 33] on span at bounding box center [574, 21] width 35 height 43
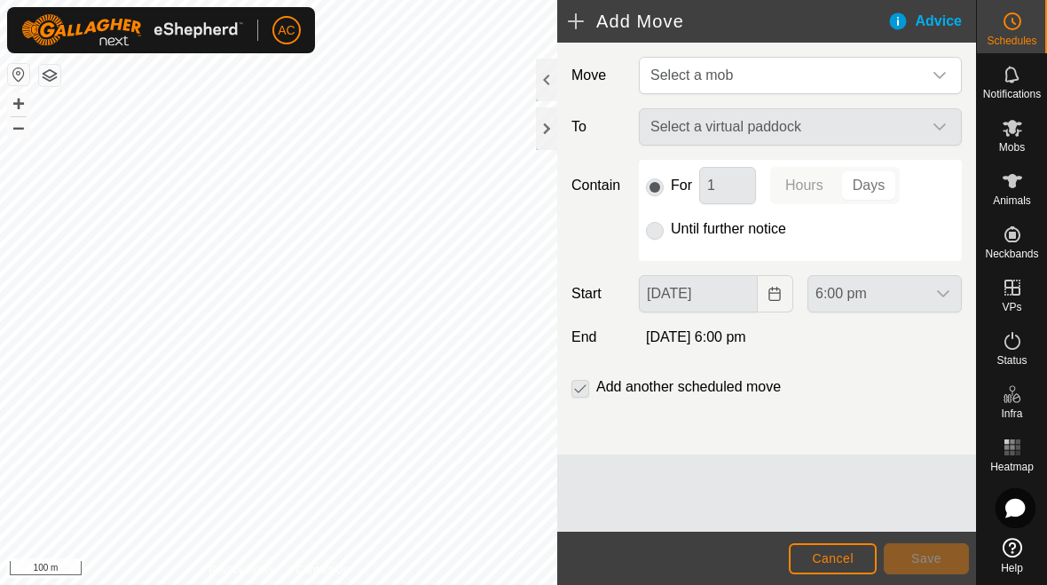
click at [727, 562] on span "Cancel" at bounding box center [833, 558] width 42 height 14
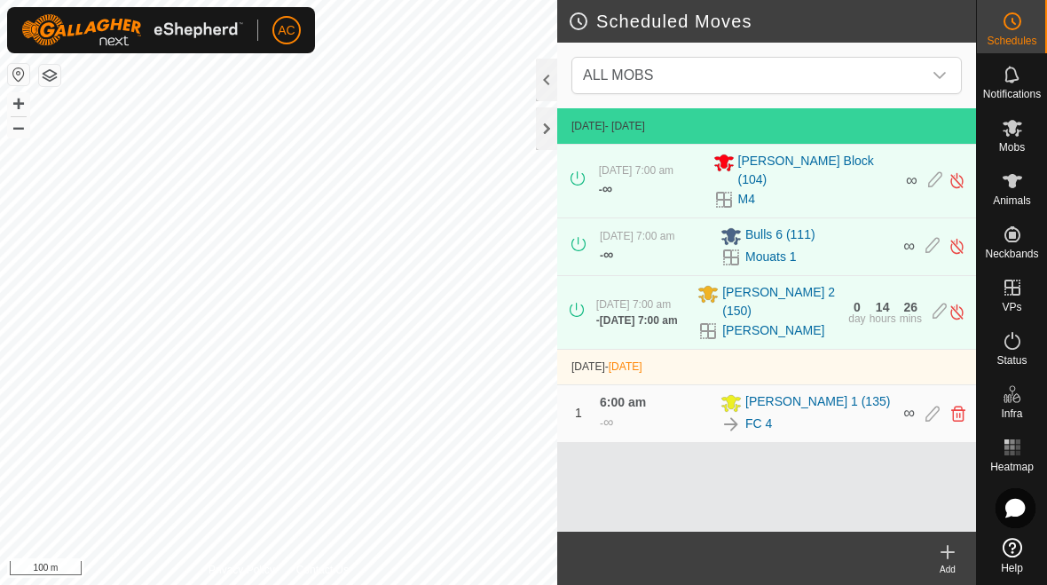
click at [727, 175] on span "[PERSON_NAME] Block (104)" at bounding box center [816, 170] width 157 height 37
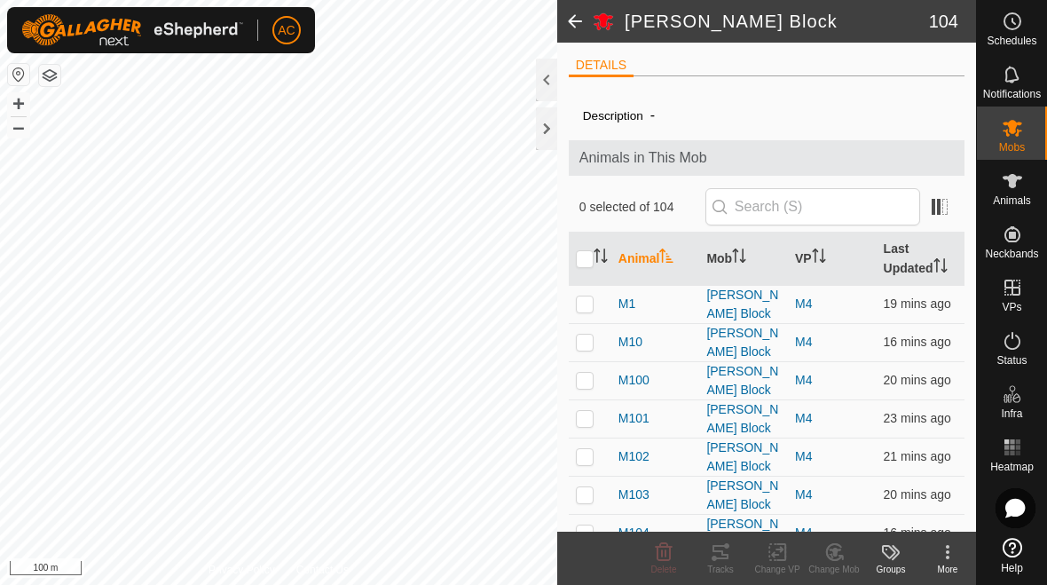
click at [568, 28] on span at bounding box center [574, 21] width 35 height 43
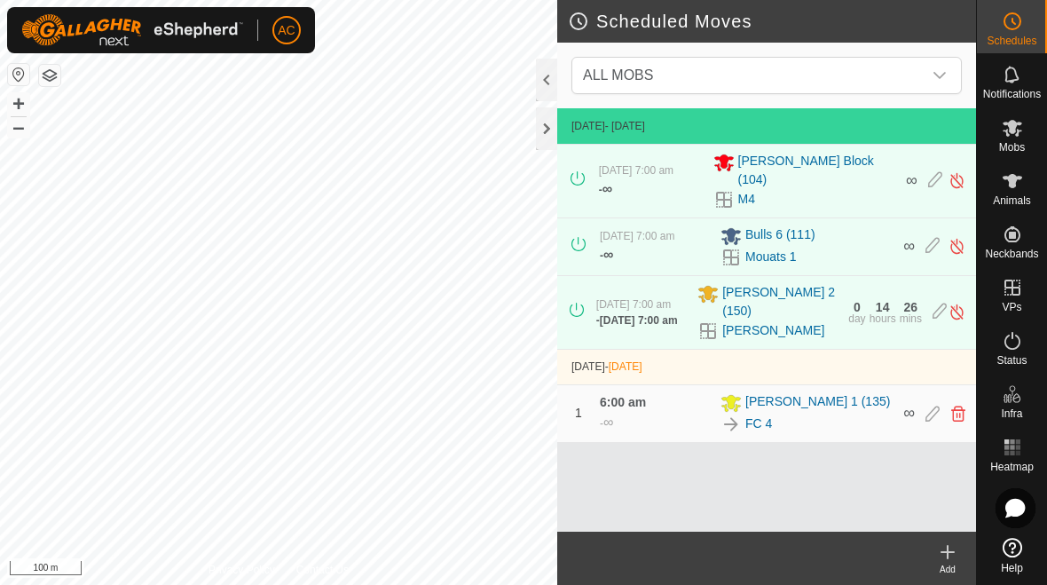
click at [672, 164] on span "[DATE] 7:00 am" at bounding box center [636, 170] width 75 height 12
click at [653, 166] on div "[DATE] 7:00 am" at bounding box center [636, 170] width 75 height 16
click at [674, 185] on div "[DATE] 7:00 am - ∞" at bounding box center [651, 180] width 104 height 37
click at [680, 208] on div "[DATE] 7:00 am - ∞ [PERSON_NAME] Block (104) M4 ∞" at bounding box center [766, 181] width 405 height 73
click at [684, 254] on div "[DATE] 7:00 am - ∞" at bounding box center [655, 246] width 110 height 37
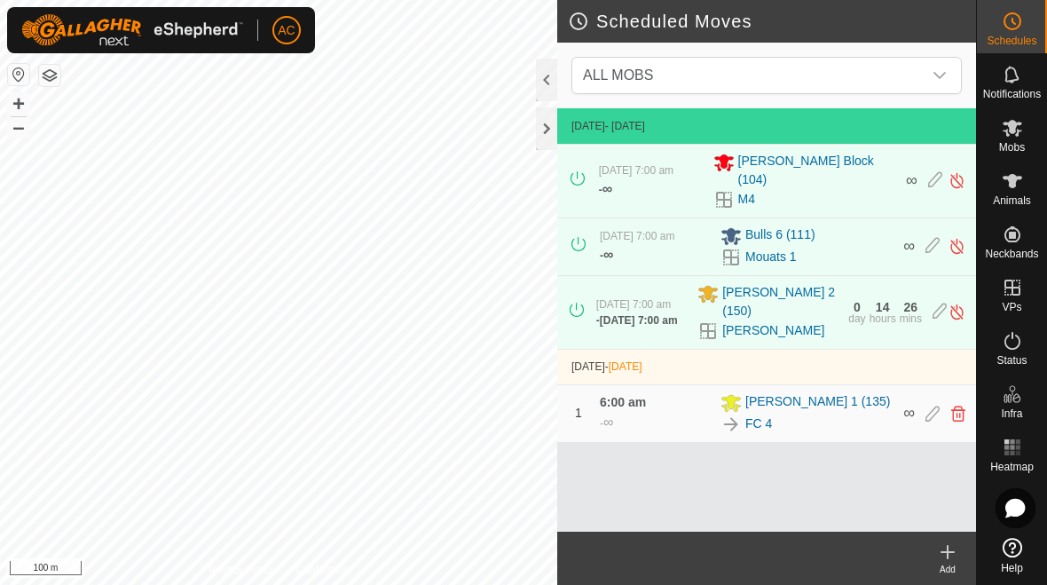
click at [678, 325] on span "[DATE] 7:00 am" at bounding box center [639, 320] width 78 height 12
click at [727, 552] on icon at bounding box center [947, 552] width 12 height 0
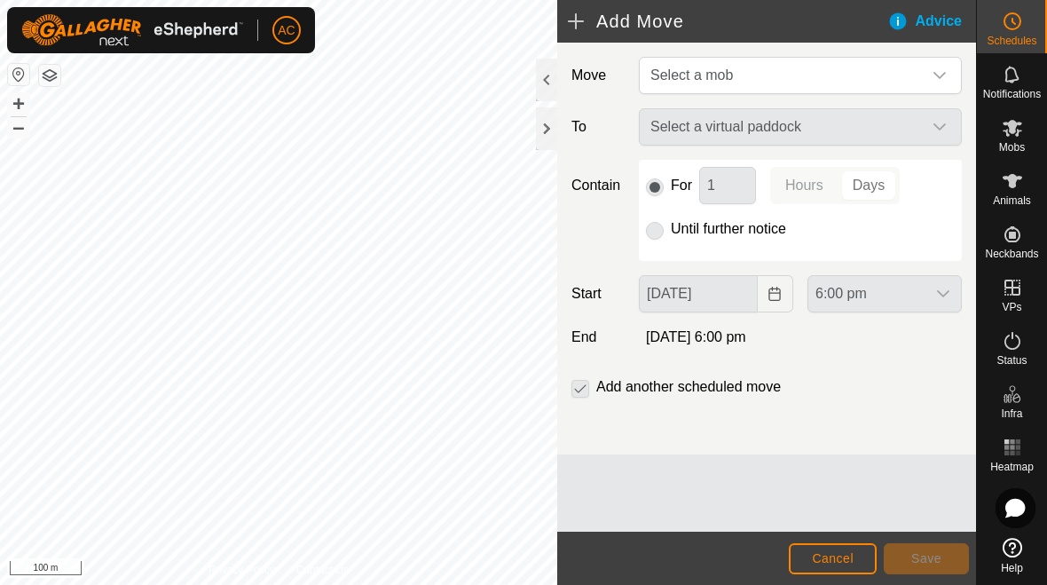
click at [727, 75] on span "Select a mob" at bounding box center [782, 75] width 279 height 35
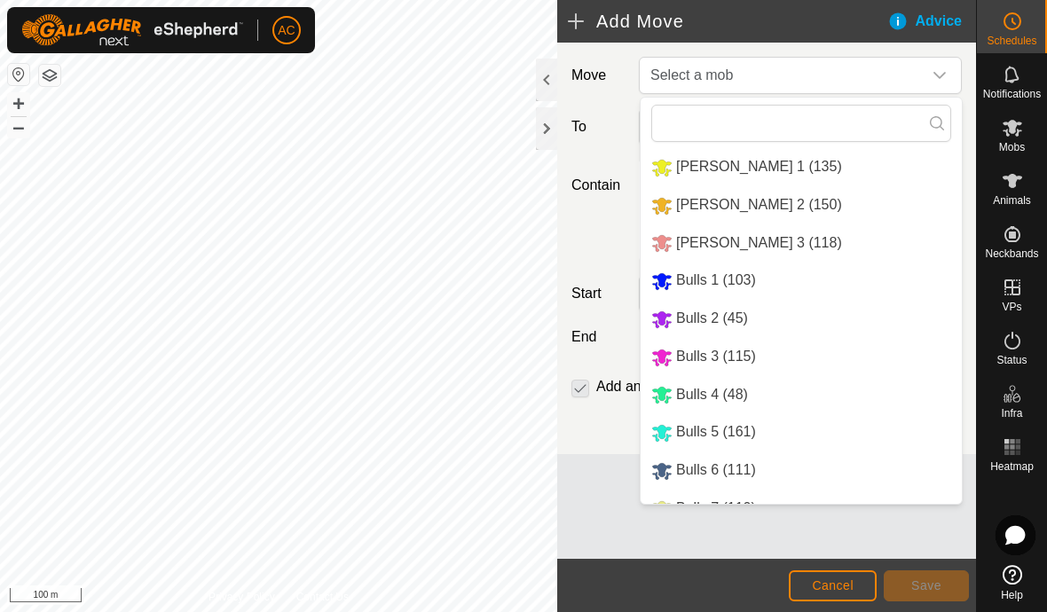
type input "S"
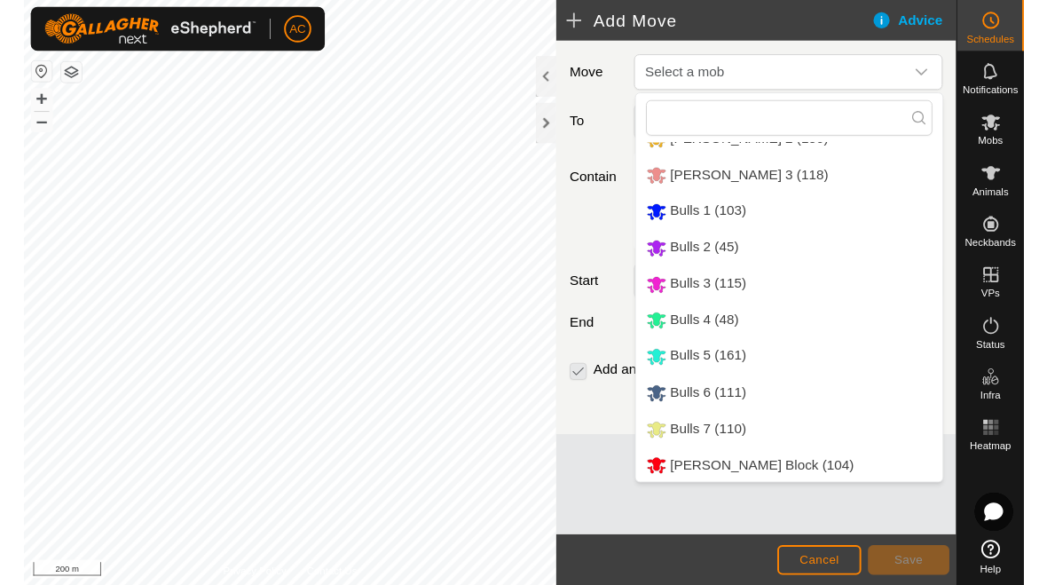
scroll to position [71, 0]
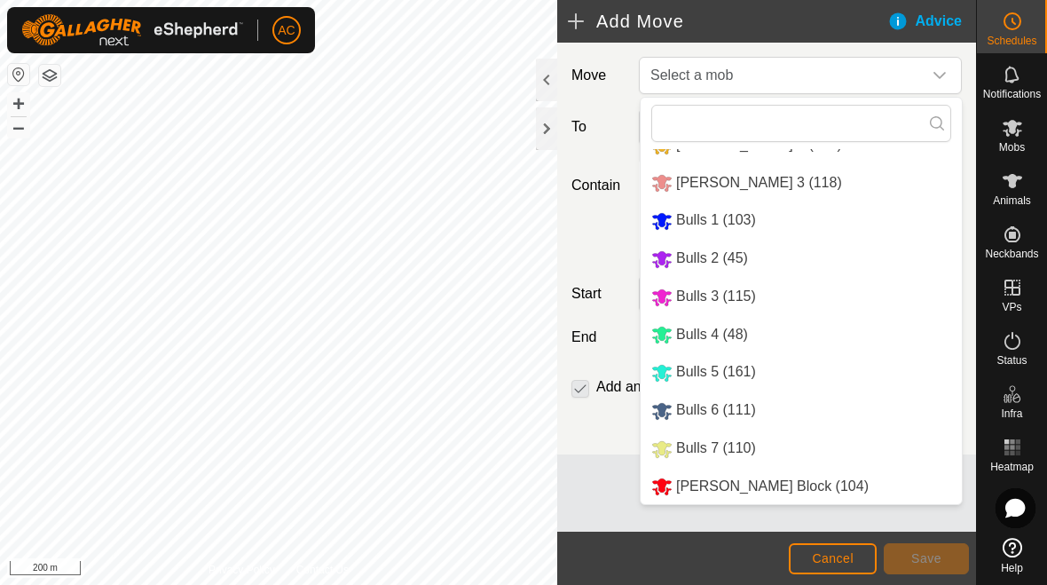
click at [727, 370] on span "Bulls 5 (161)" at bounding box center [716, 371] width 80 height 15
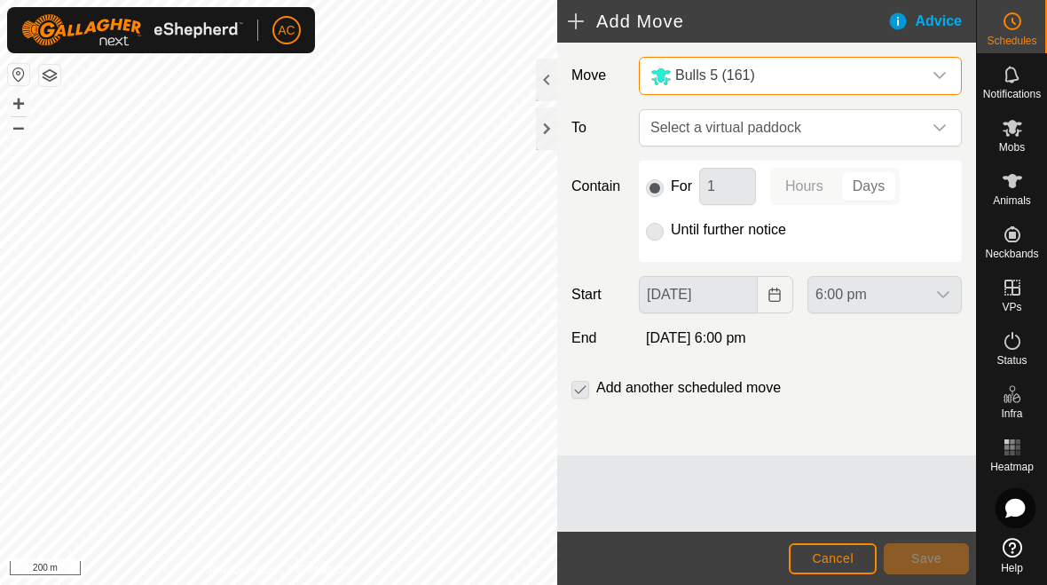
click at [727, 137] on span "Select a virtual paddock" at bounding box center [782, 127] width 279 height 35
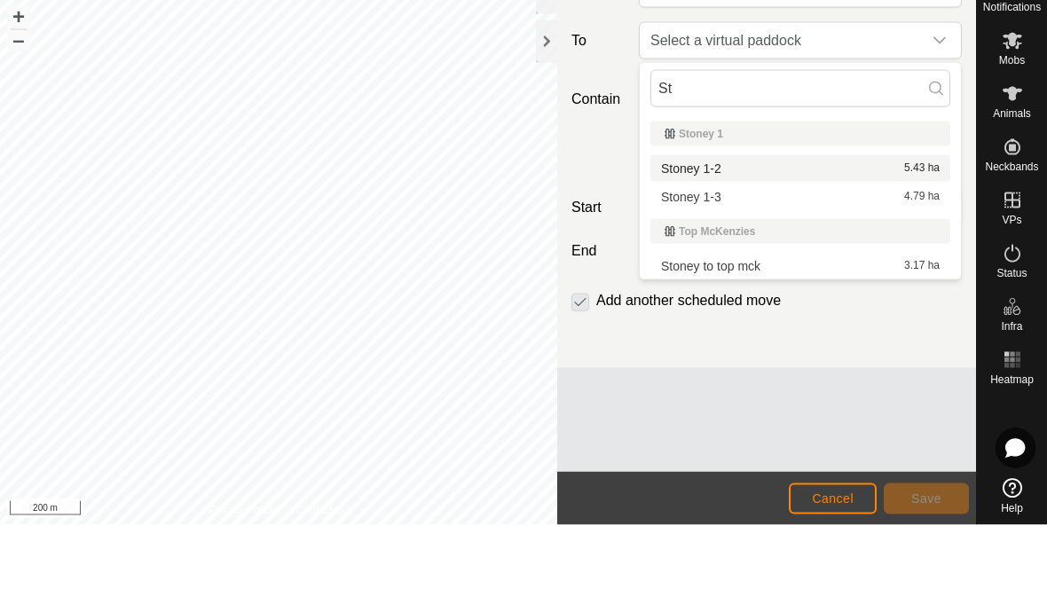
type input "St"
click at [727, 249] on div "Stoney 1-2 5.43 ha" at bounding box center [800, 255] width 279 height 12
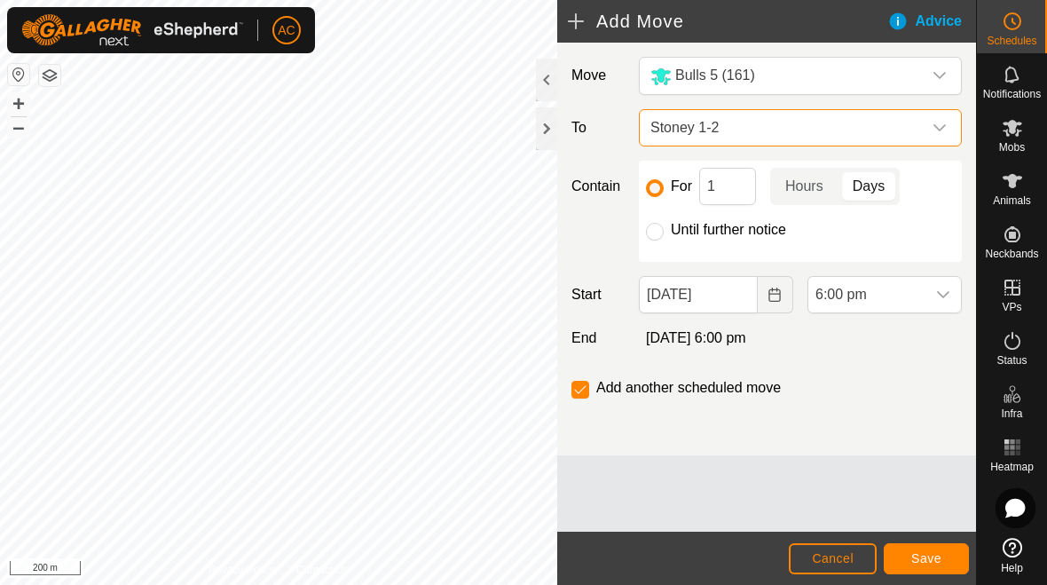
click at [655, 235] on input "Until further notice" at bounding box center [655, 232] width 18 height 18
radio input "true"
checkbox input "false"
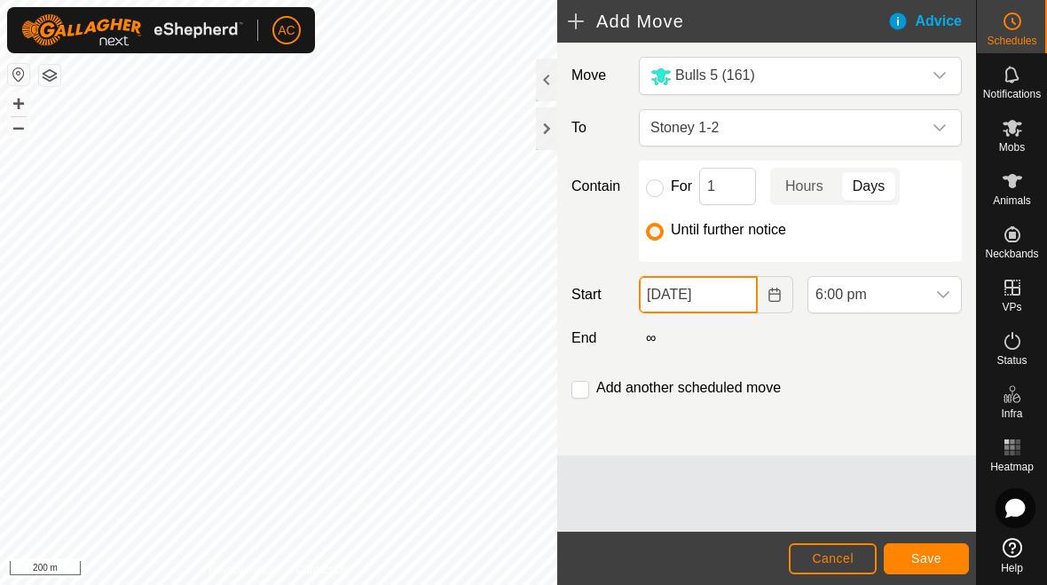
click at [715, 293] on body "AC Schedules Notifications Mobs Animals Neckbands VPs Status Infra Heatmap Help…" at bounding box center [523, 292] width 1047 height 585
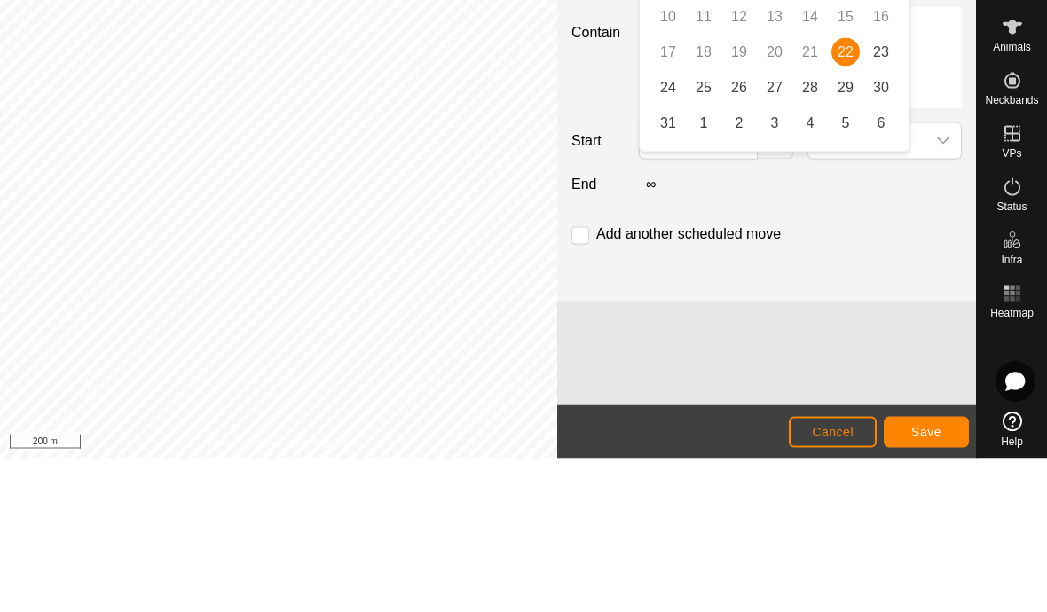
click at [727, 192] on span "23" at bounding box center [881, 206] width 28 height 28
type input "[DATE]"
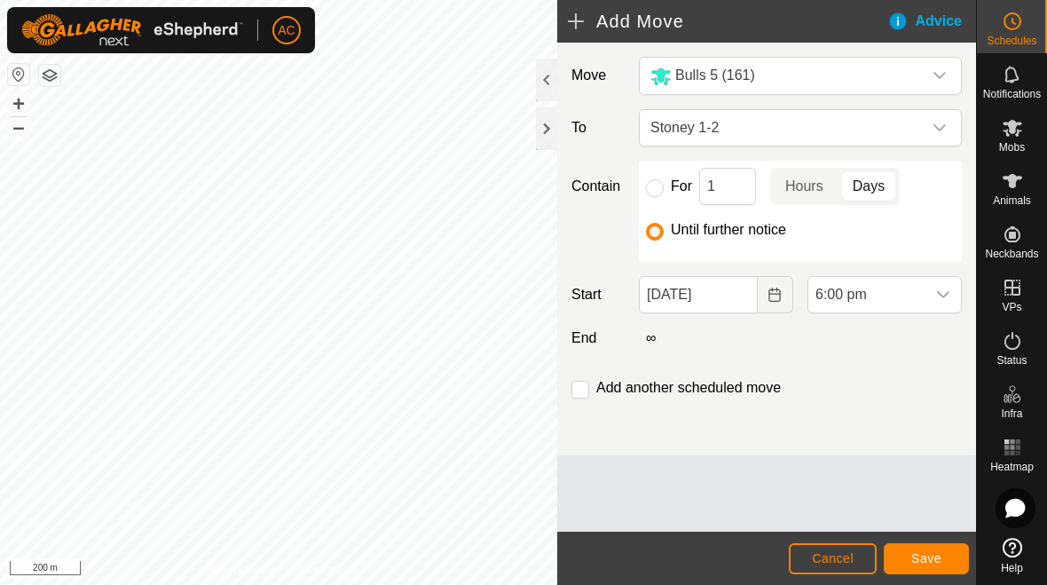
click at [727, 287] on span "6:00 pm" at bounding box center [866, 294] width 117 height 35
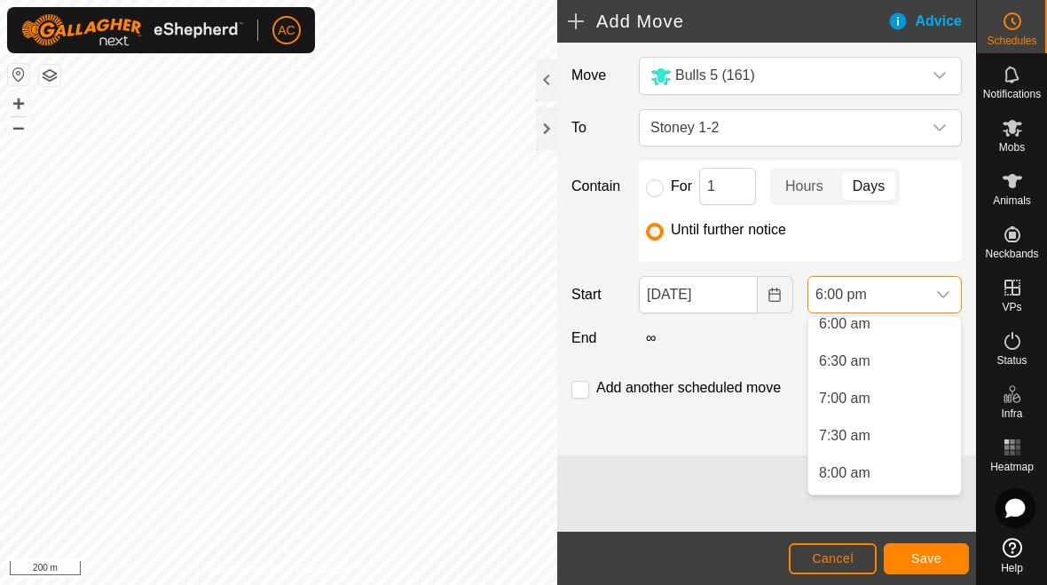
scroll to position [457, 0]
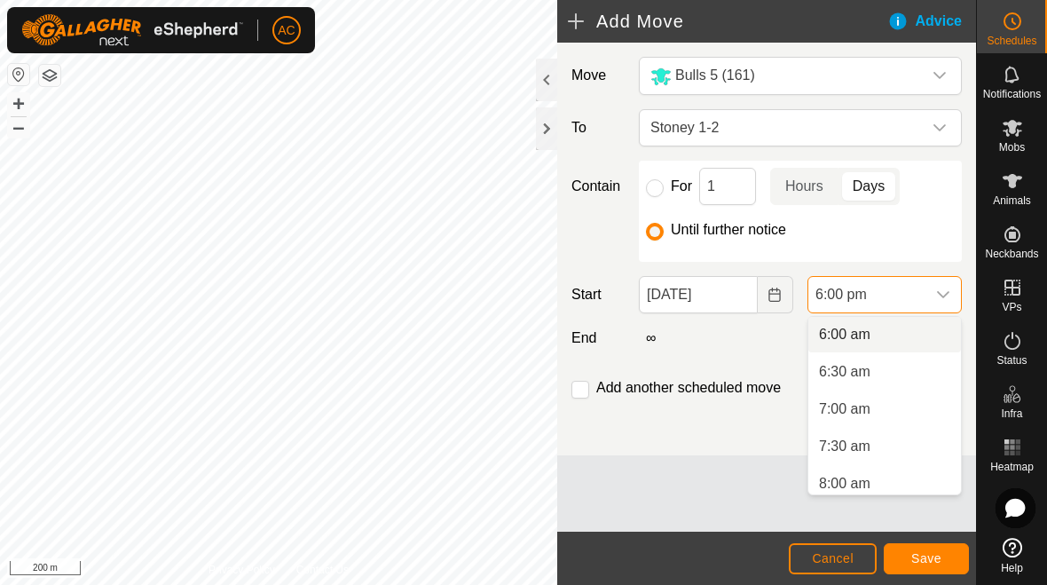
click at [727, 323] on li "6:00 am" at bounding box center [884, 334] width 153 height 35
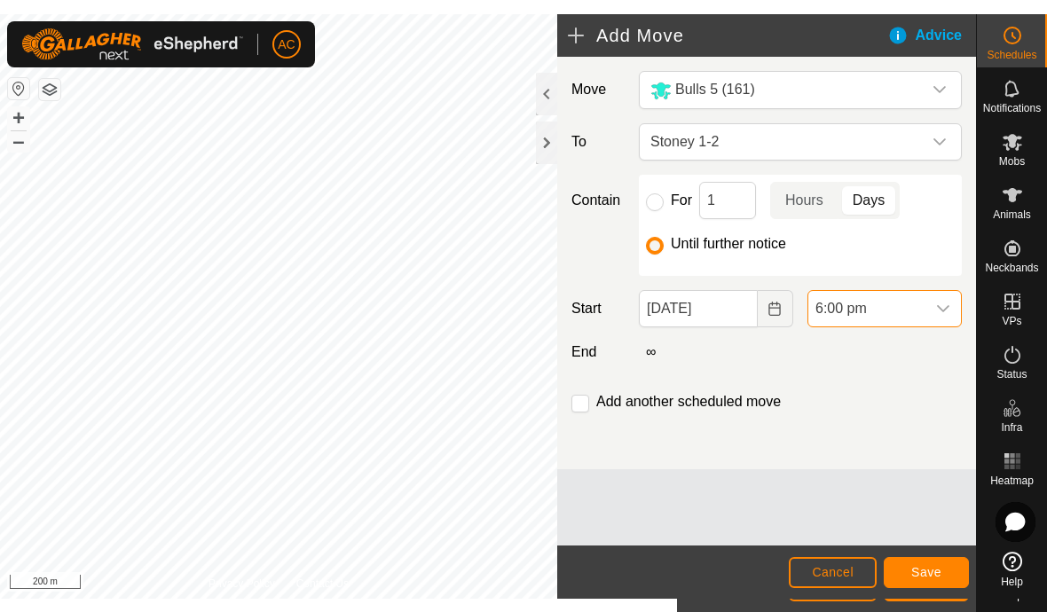
scroll to position [1199, 0]
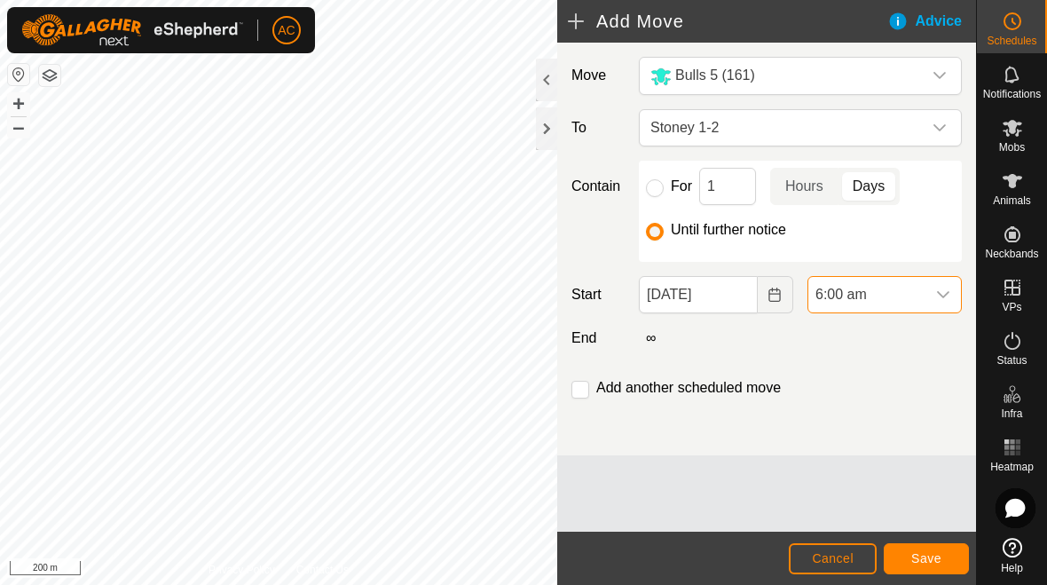
click at [576, 388] on input "checkbox" at bounding box center [580, 390] width 18 height 18
checkbox input "true"
click at [648, 183] on input "For" at bounding box center [655, 188] width 18 height 18
radio input "true"
click at [574, 394] on input "checkbox" at bounding box center [580, 390] width 18 height 18
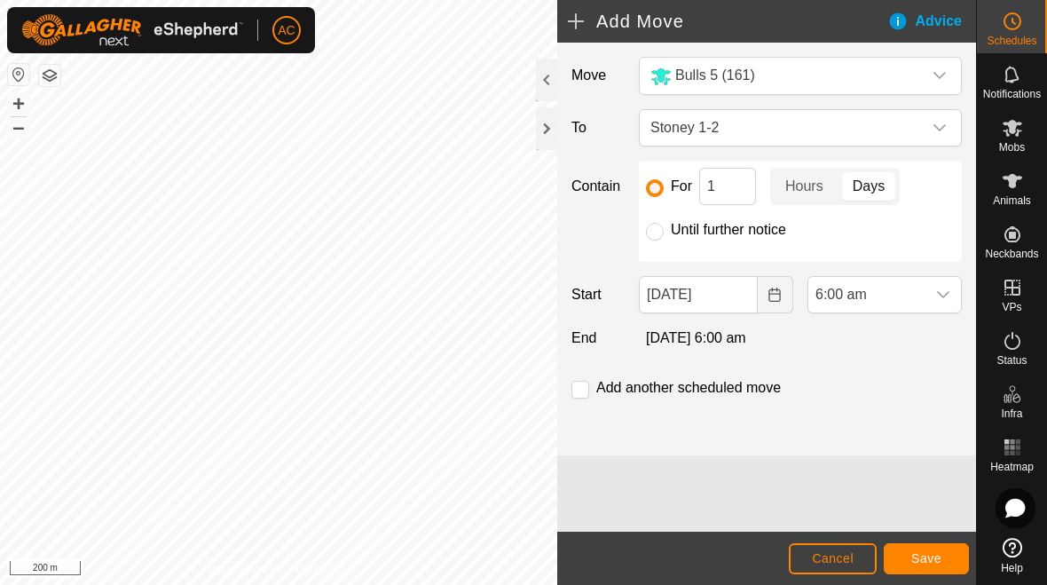
click at [574, 388] on input "checkbox" at bounding box center [580, 390] width 18 height 18
checkbox input "true"
click at [727, 555] on span "Save" at bounding box center [926, 558] width 30 height 14
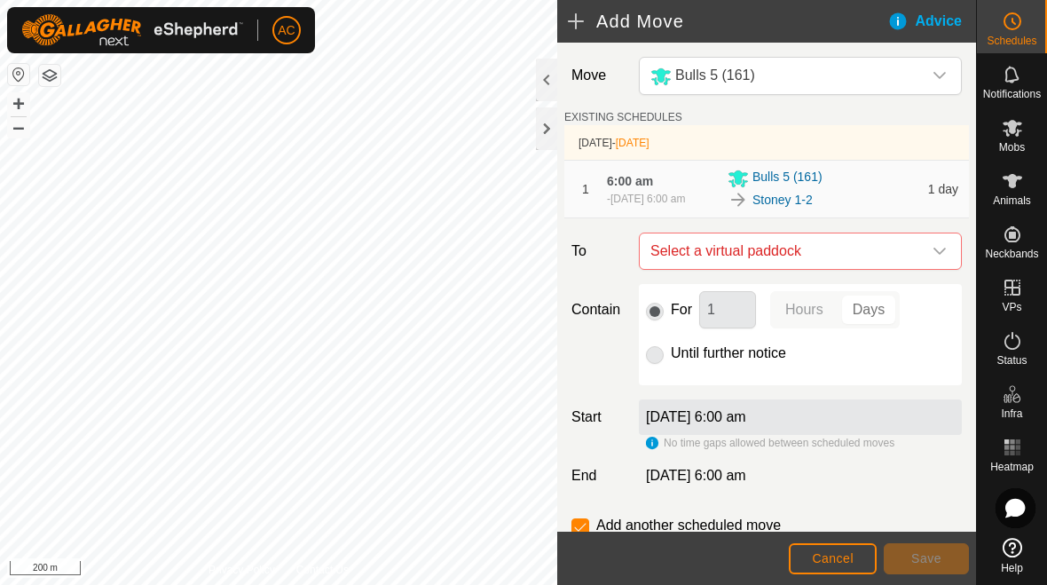
click at [727, 249] on span "Select a virtual paddock" at bounding box center [782, 250] width 279 height 35
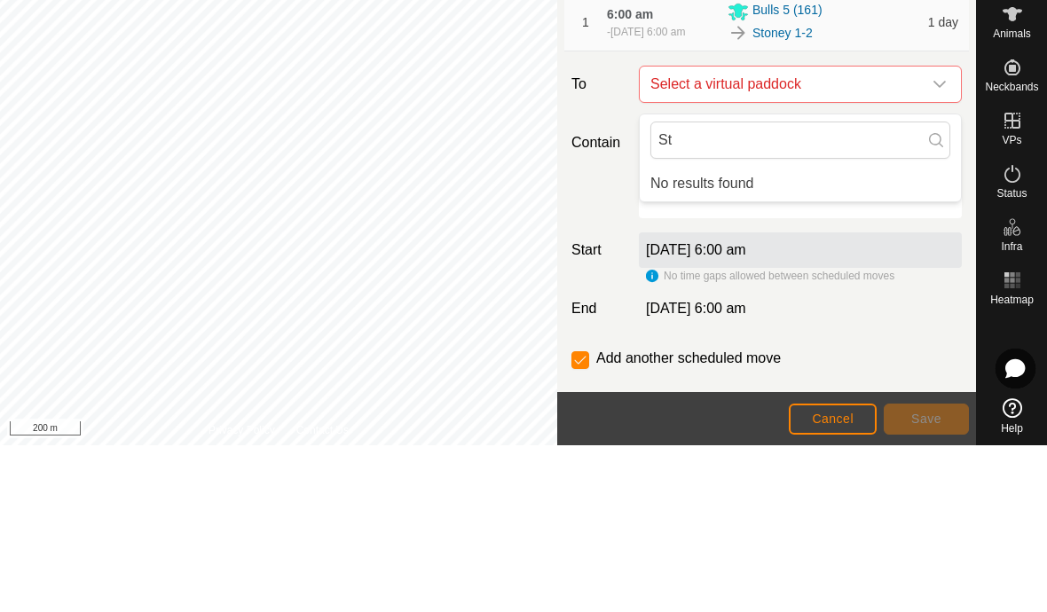
type input "S"
click at [727, 244] on icon "dropdown trigger" at bounding box center [939, 251] width 14 height 14
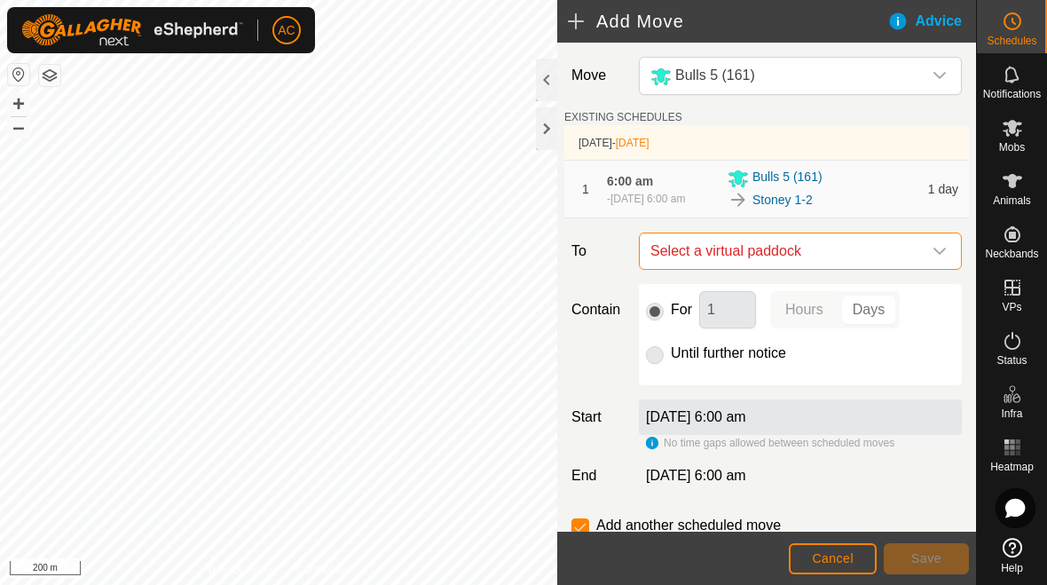
click at [727, 247] on span "Select a virtual paddock" at bounding box center [782, 250] width 279 height 35
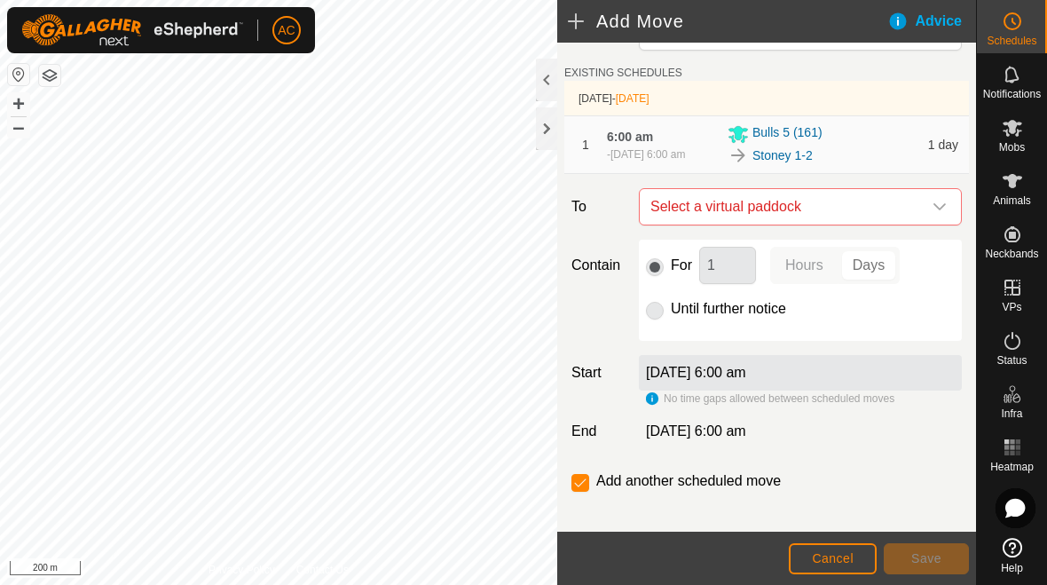
click at [727, 214] on icon "dropdown trigger" at bounding box center [939, 207] width 14 height 14
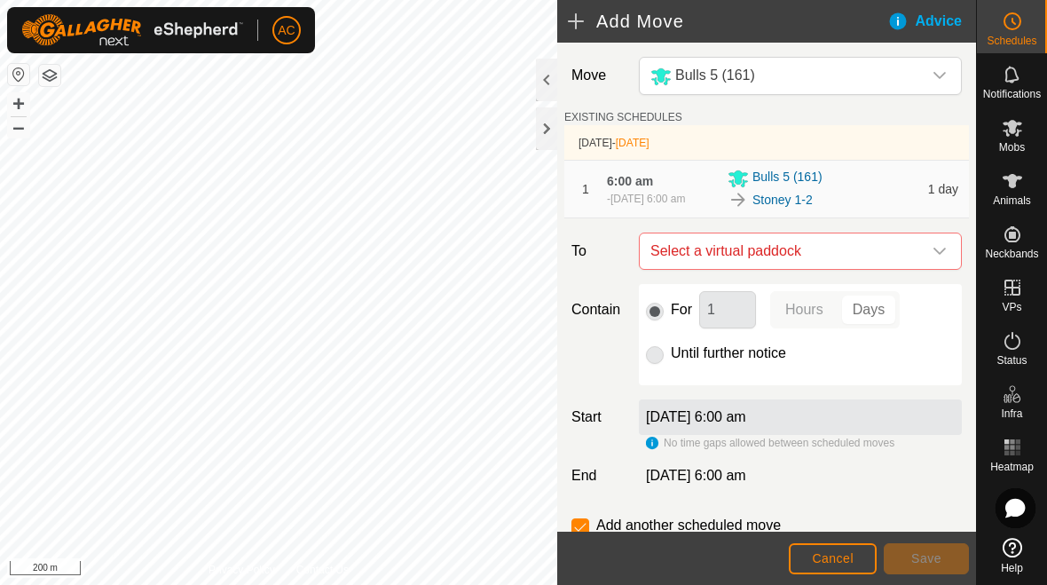
scroll to position [0, 0]
click at [657, 364] on p-radiobutton at bounding box center [655, 352] width 18 height 21
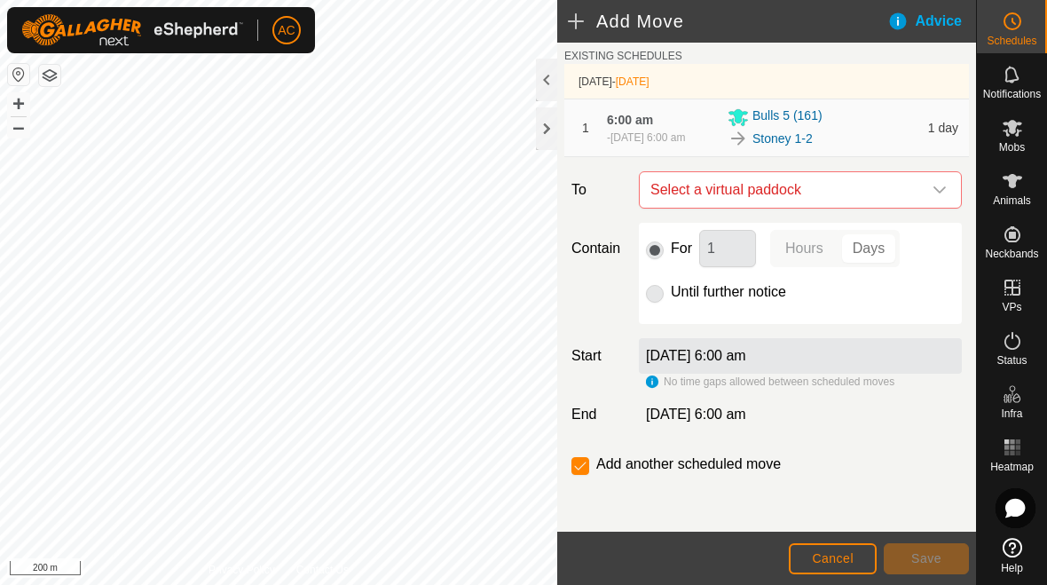
scroll to position [70, 0]
click at [587, 459] on input "checkbox" at bounding box center [580, 466] width 18 height 18
checkbox input "false"
click at [660, 293] on p-radiobutton at bounding box center [655, 291] width 18 height 21
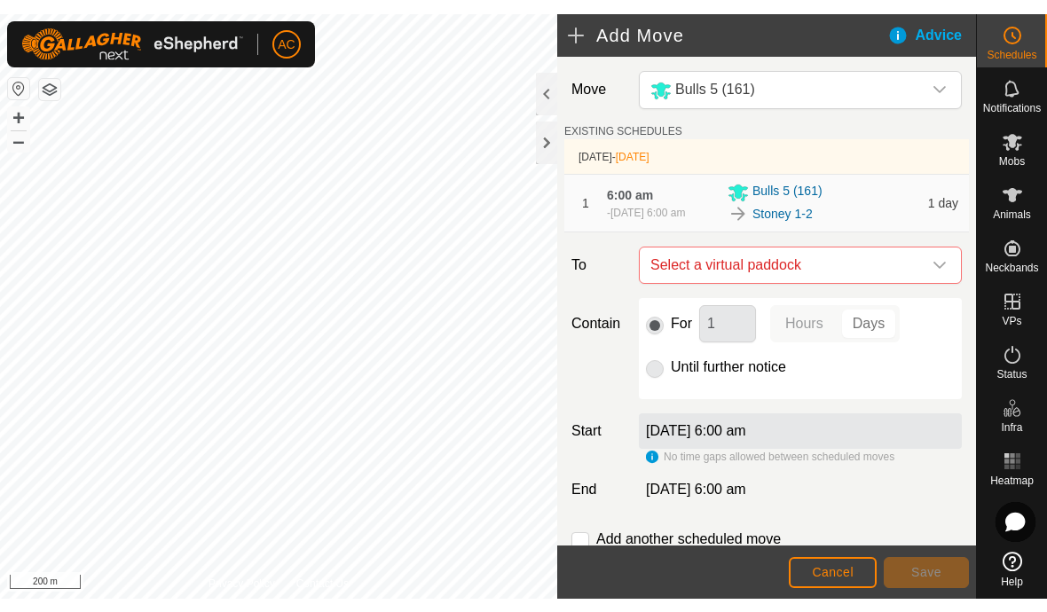
scroll to position [0, 0]
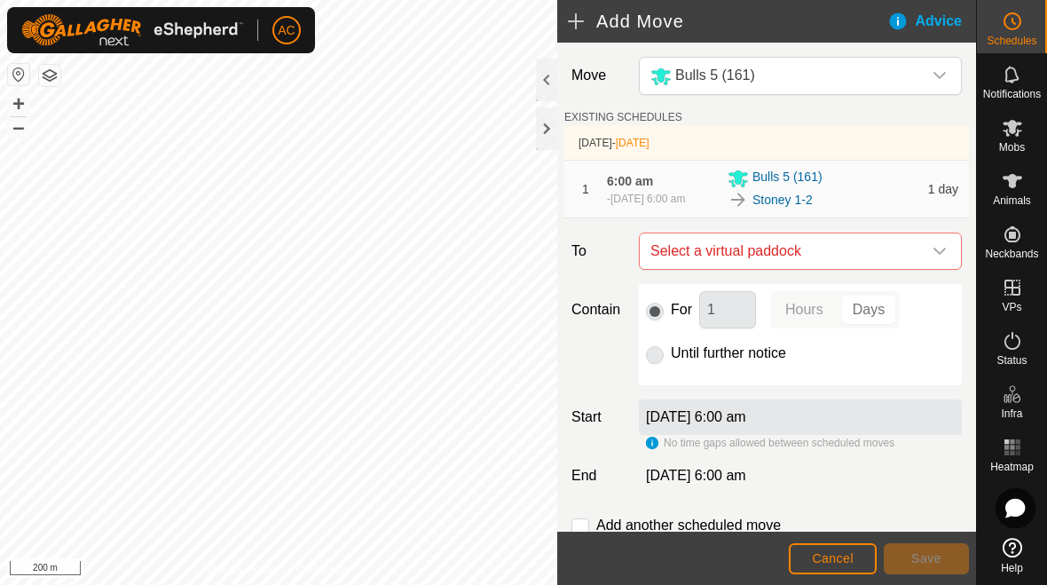
click at [727, 559] on span "Cancel" at bounding box center [833, 558] width 42 height 14
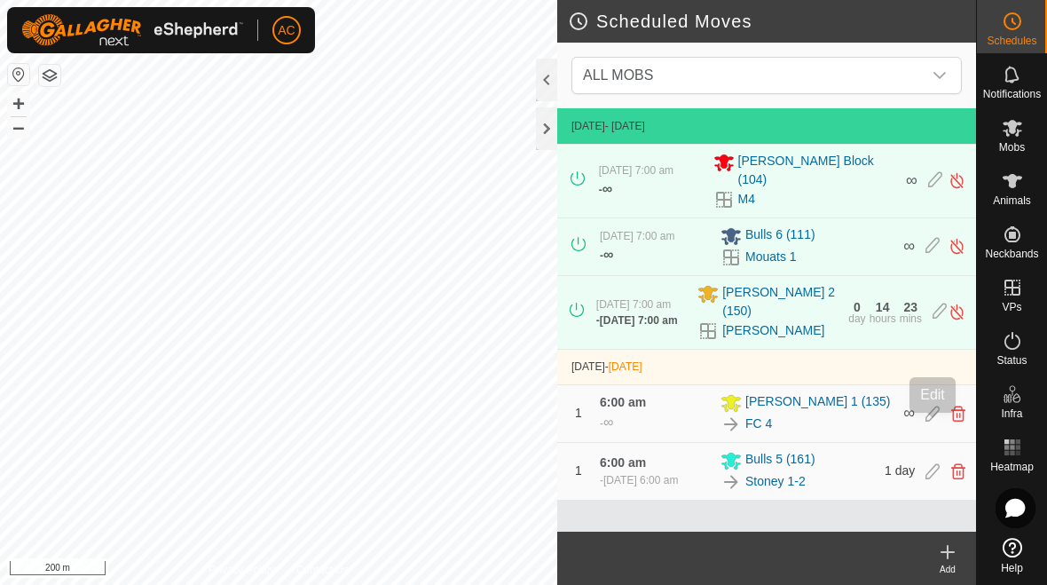
click at [727, 421] on icon at bounding box center [932, 413] width 14 height 16
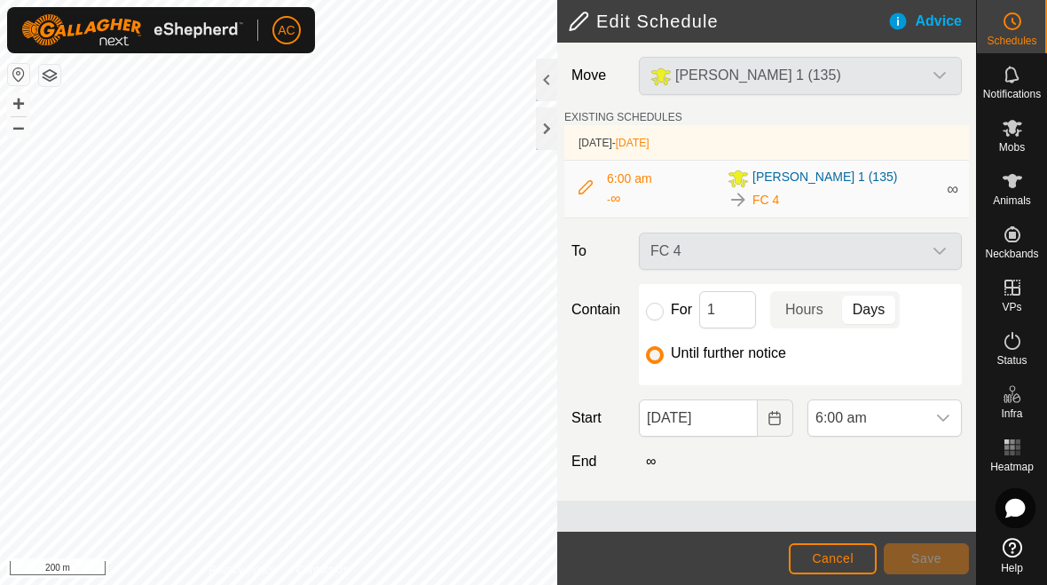
click at [650, 313] on input "For" at bounding box center [655, 311] width 18 height 18
radio input "true"
click at [727, 555] on span "Save" at bounding box center [926, 558] width 30 height 14
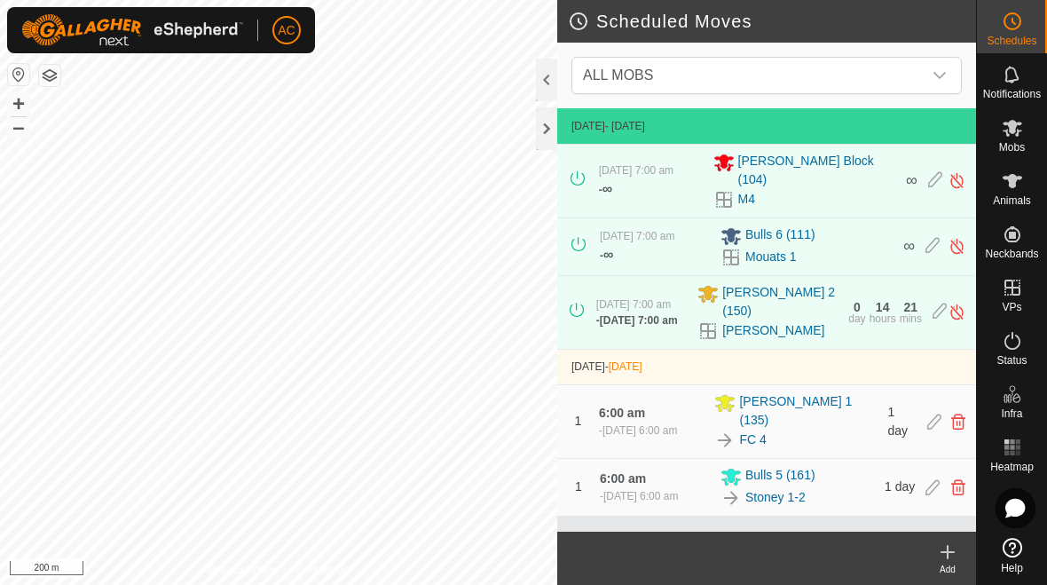
click at [727, 552] on icon at bounding box center [947, 552] width 12 height 0
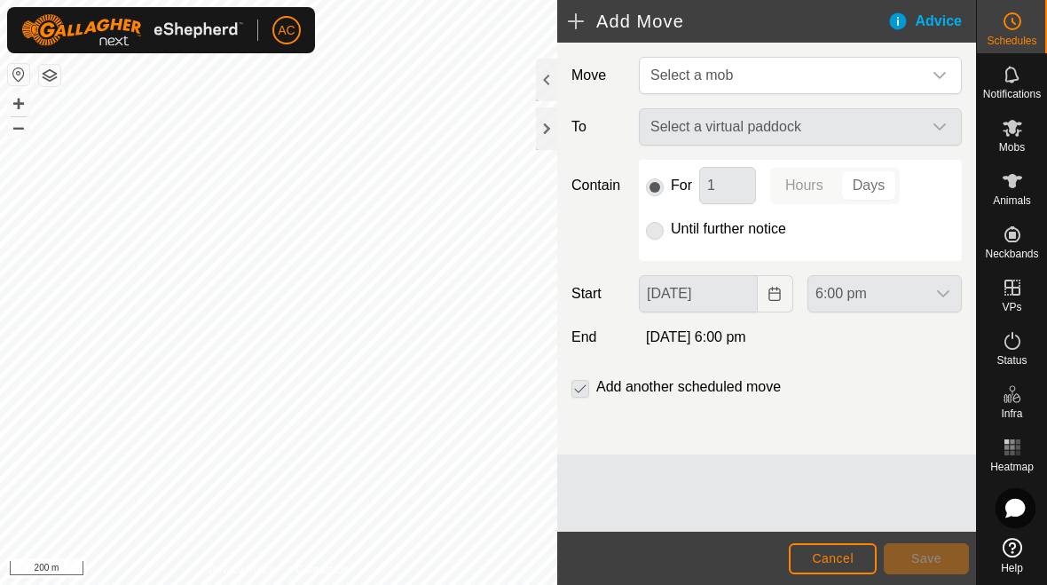
click at [727, 69] on span "Select a mob" at bounding box center [782, 75] width 279 height 35
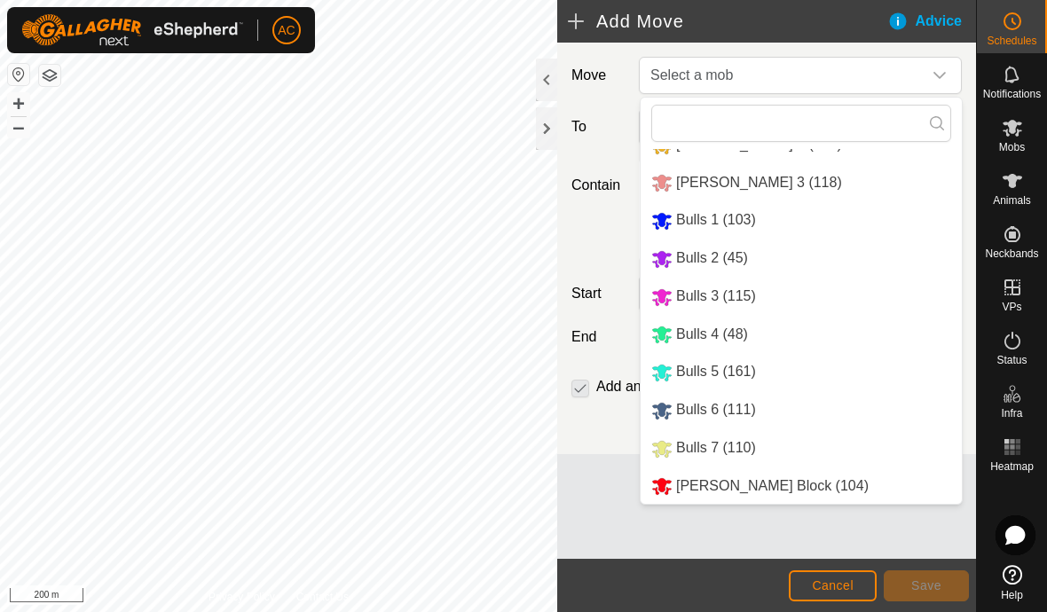
scroll to position [71, 0]
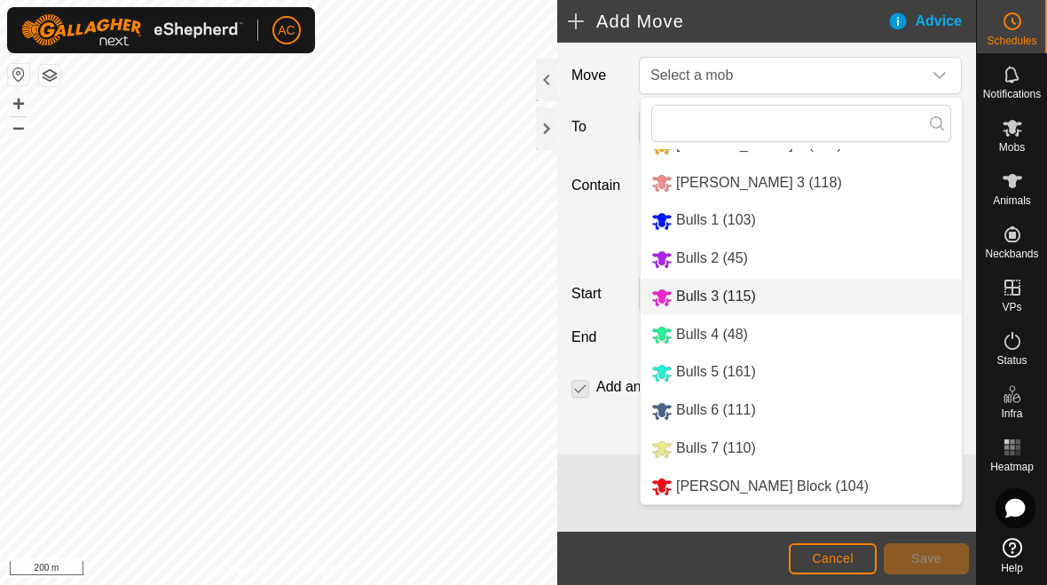
click at [727, 288] on span "Bulls 3 (115)" at bounding box center [716, 295] width 80 height 15
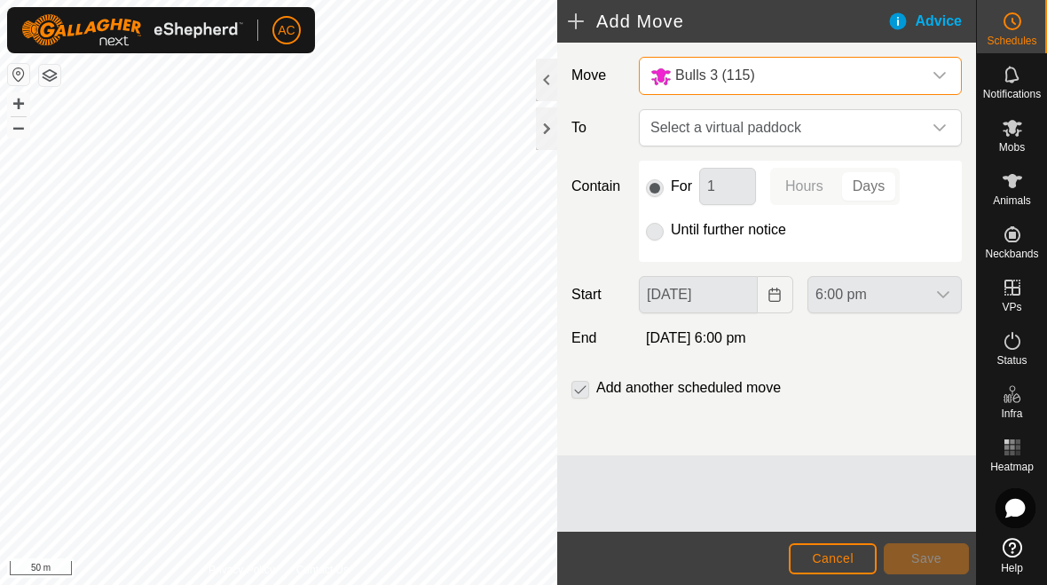
click at [727, 557] on span "Cancel" at bounding box center [833, 558] width 42 height 14
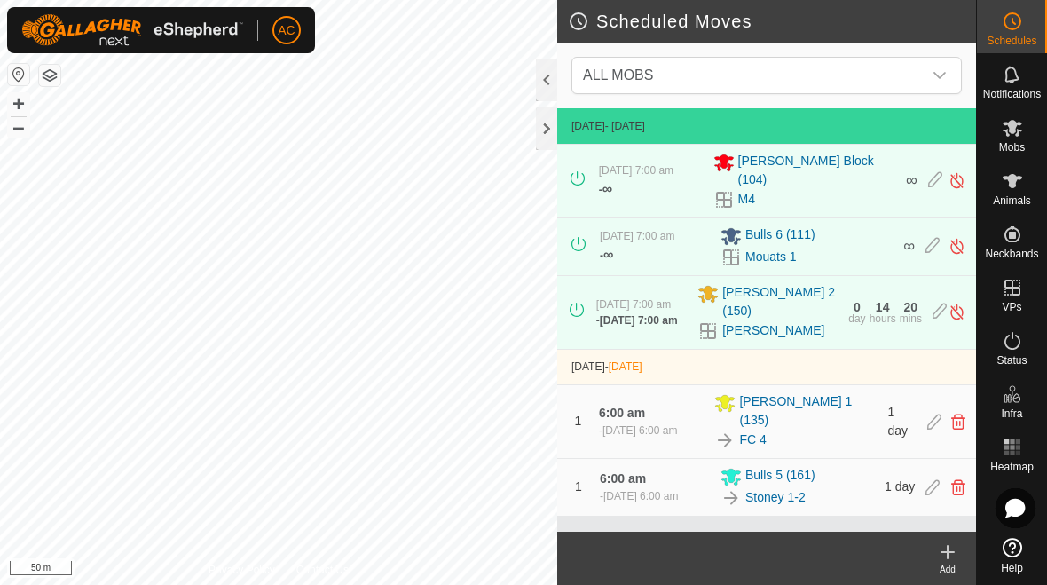
click at [538, 136] on div at bounding box center [546, 128] width 21 height 43
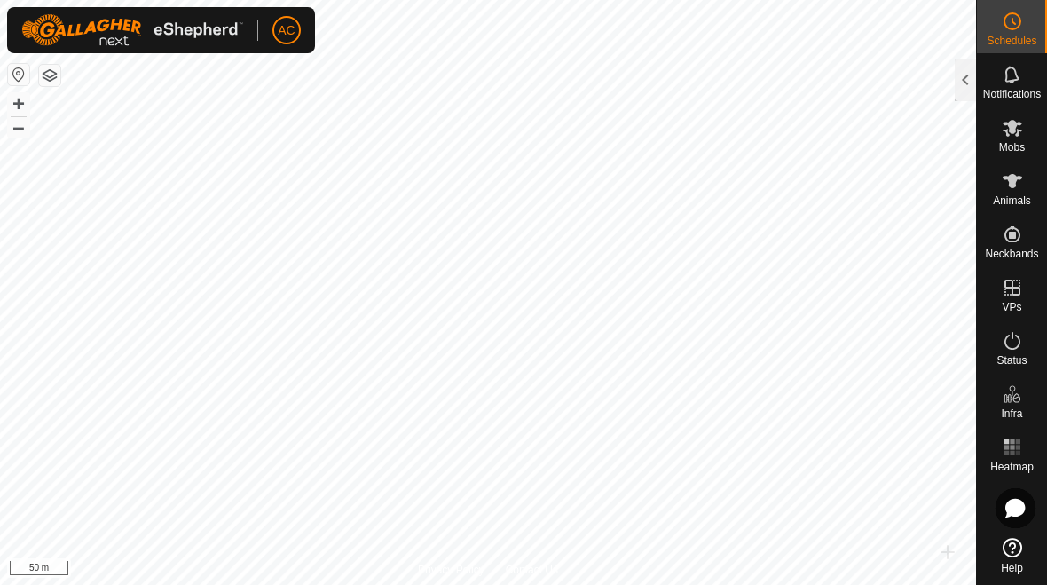
click at [727, 33] on es-schedule-vp-svg-icon at bounding box center [1012, 21] width 32 height 28
click at [727, 21] on icon at bounding box center [1012, 21] width 21 height 21
click at [727, 84] on div at bounding box center [965, 80] width 21 height 43
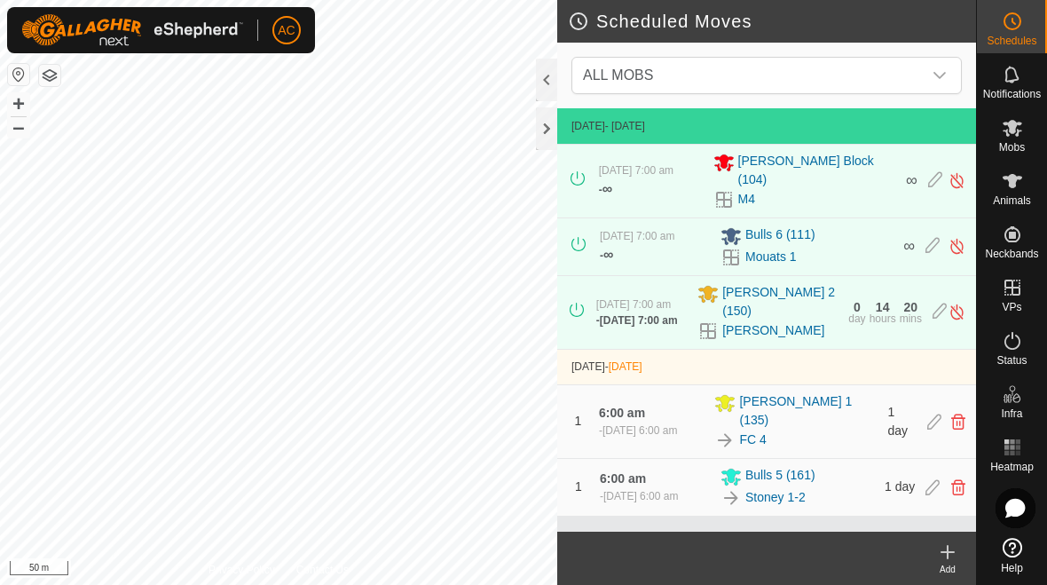
click at [727, 566] on div "Add" at bounding box center [947, 568] width 57 height 13
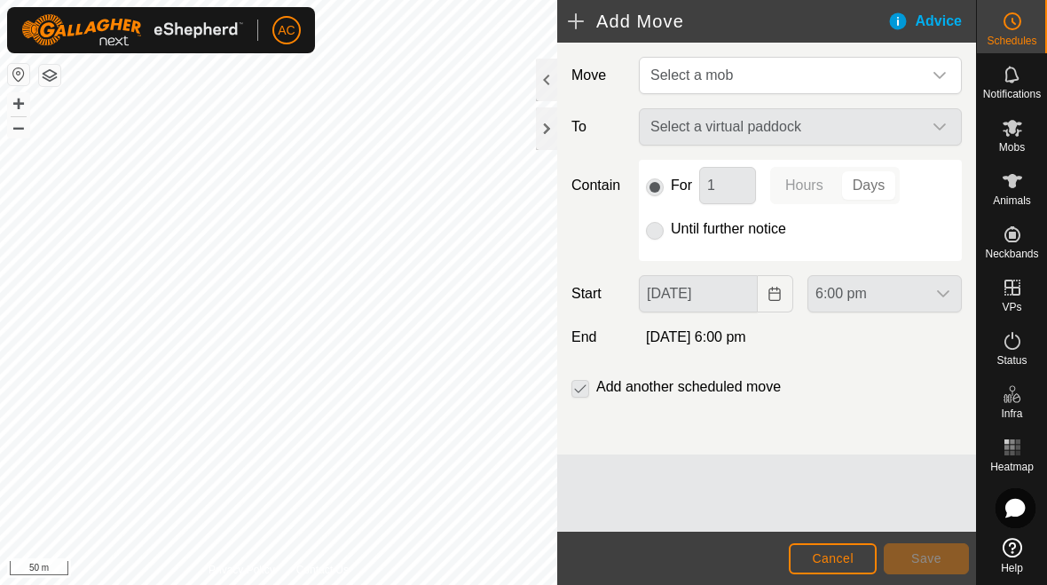
click at [727, 69] on span "Select a mob" at bounding box center [782, 75] width 279 height 35
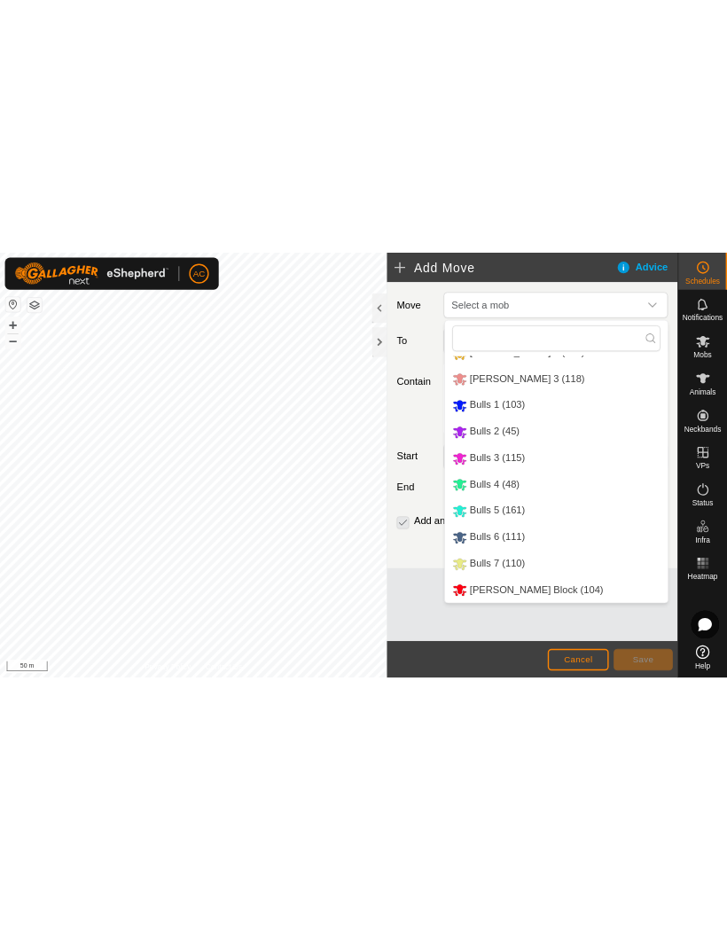
scroll to position [71, 0]
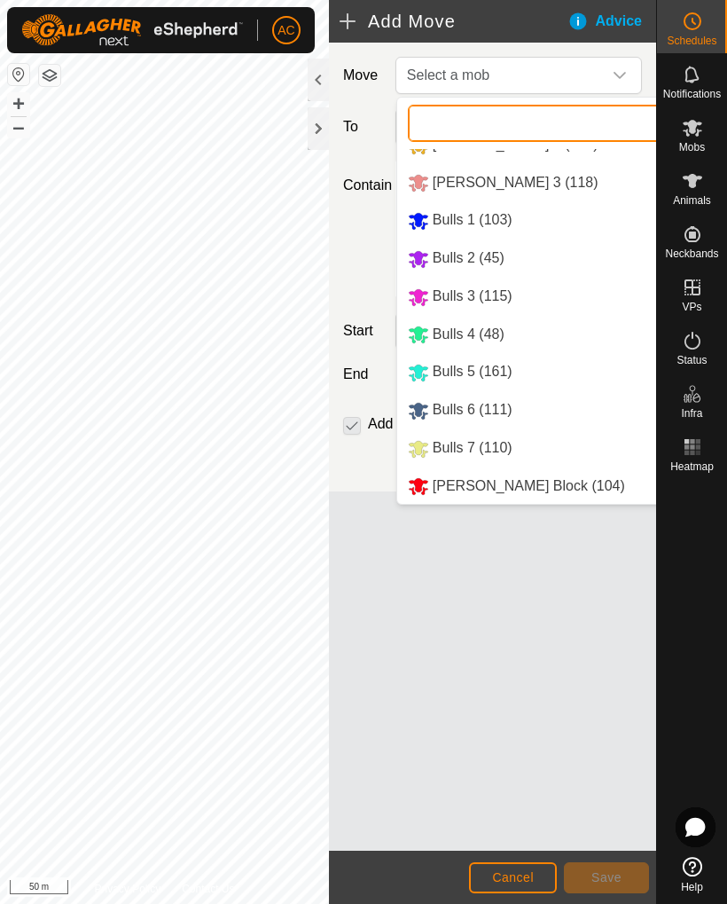
click at [588, 122] on input "text" at bounding box center [558, 123] width 300 height 37
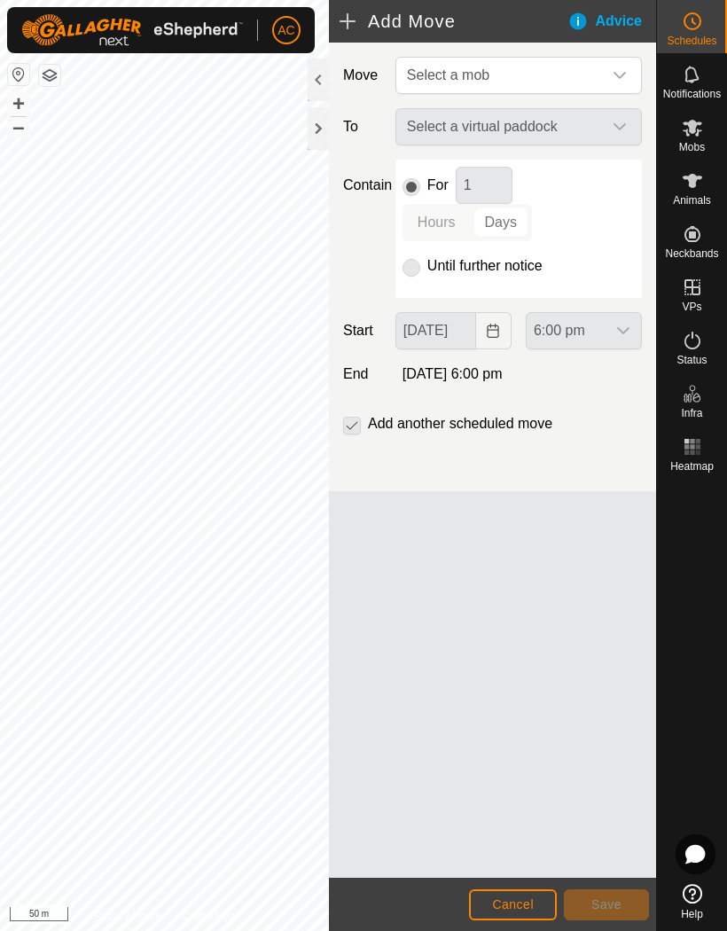
click at [456, 291] on div "For 1 Hours Days Until further notice" at bounding box center [519, 229] width 247 height 138
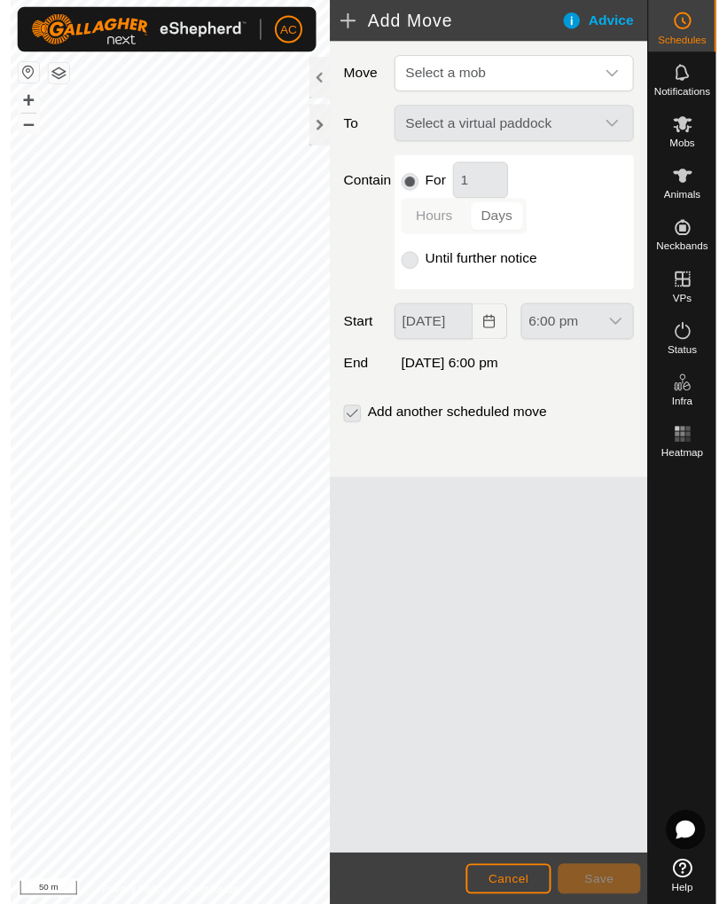
scroll to position [0, 0]
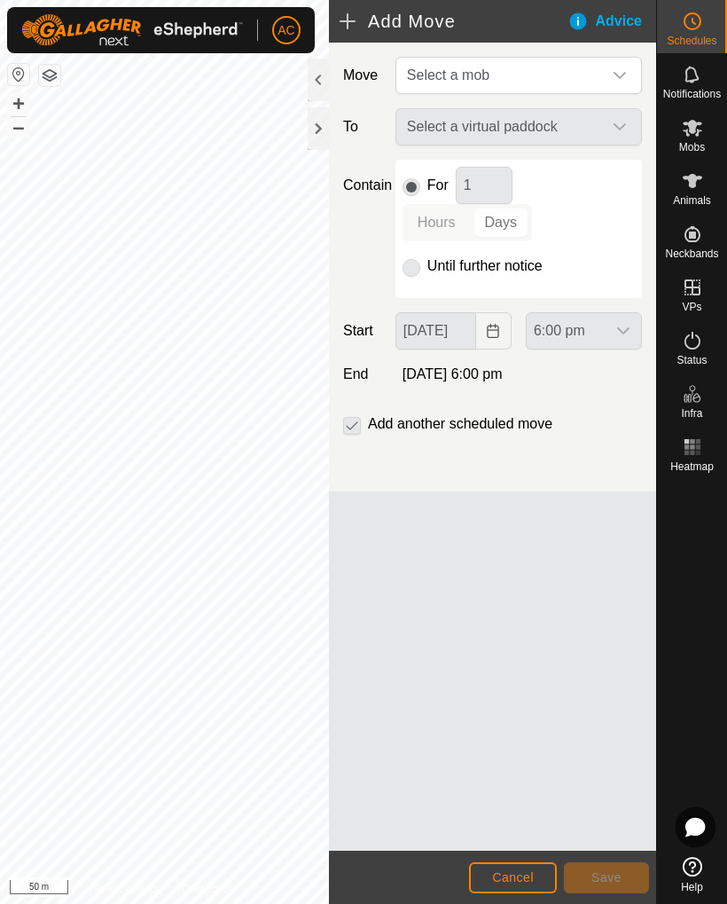
click at [612, 355] on div "Move Select a mob To Select a virtual paddock Contain For 1 Hours Days Until fu…" at bounding box center [492, 267] width 327 height 449
click at [606, 335] on div "6:00 pm" at bounding box center [584, 330] width 130 height 37
click at [589, 331] on div "6:00 pm" at bounding box center [584, 330] width 130 height 37
click at [412, 185] on p-radiobutton at bounding box center [412, 185] width 18 height 21
click at [561, 120] on div "Select a virtual paddock" at bounding box center [519, 126] width 261 height 37
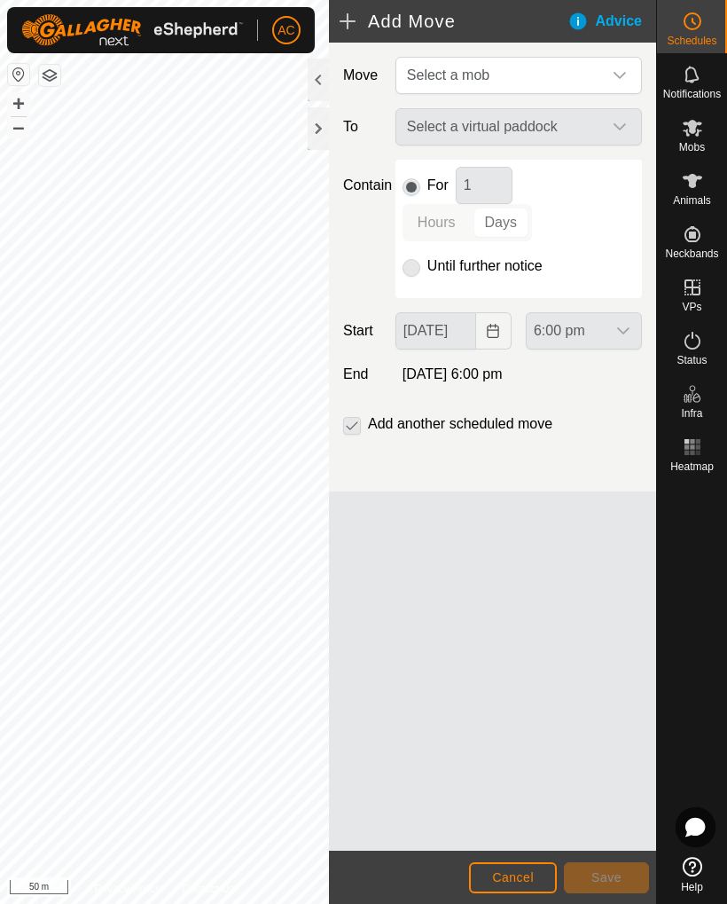
click at [592, 73] on span "Select a mob" at bounding box center [501, 75] width 202 height 35
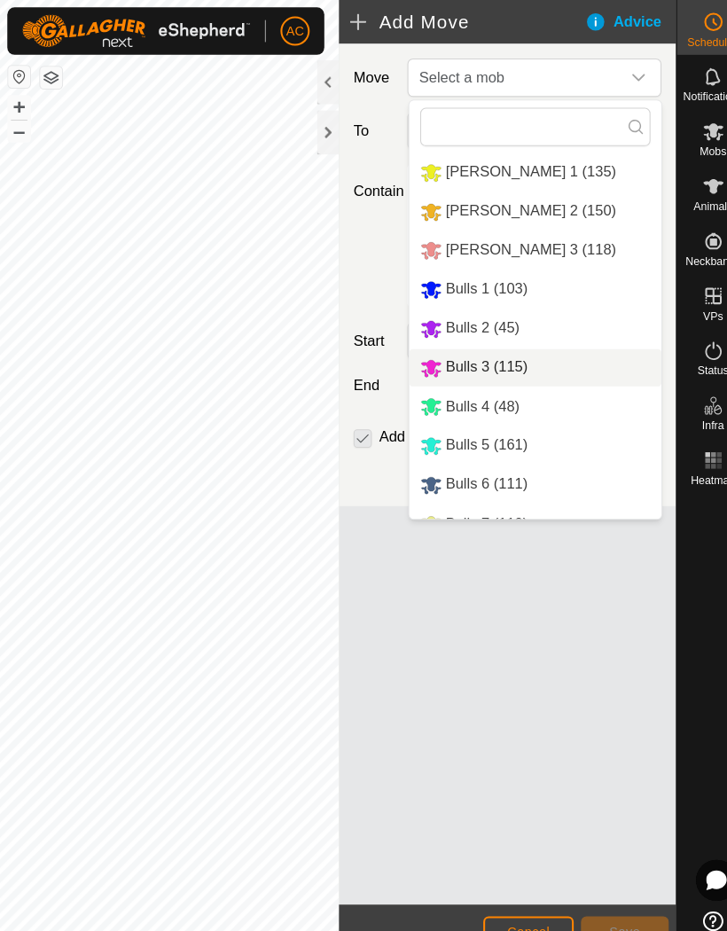
click at [479, 362] on span "Bulls 3 (115)" at bounding box center [473, 356] width 80 height 15
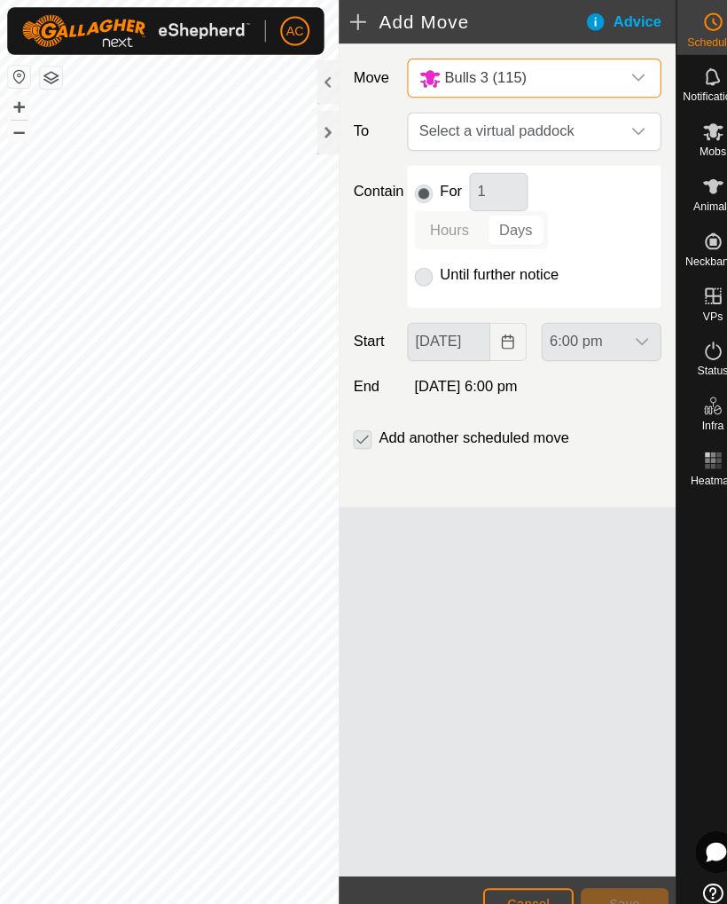
click at [583, 131] on span "Select a virtual paddock" at bounding box center [501, 127] width 202 height 35
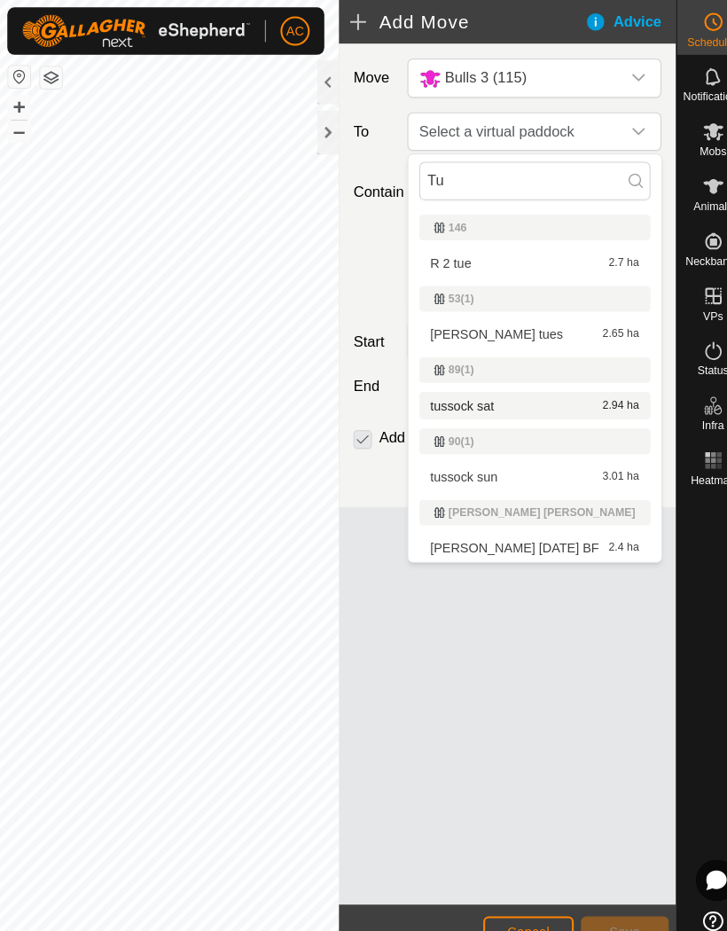
type input "Tu"
click at [517, 393] on div "tussock sat 2.94 ha" at bounding box center [519, 394] width 203 height 12
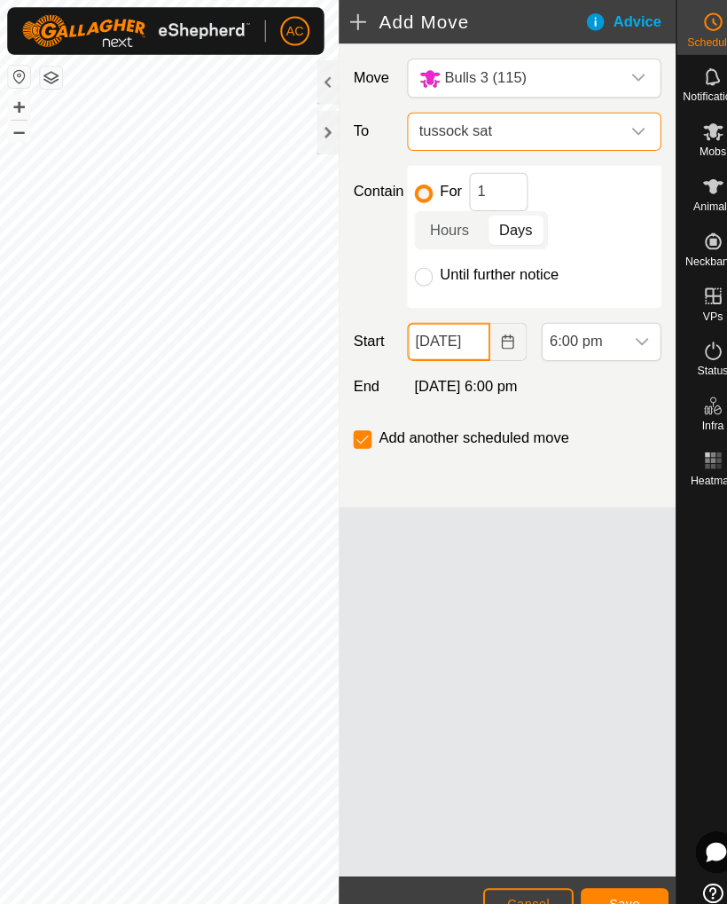
click at [442, 335] on input "[DATE]" at bounding box center [436, 331] width 81 height 37
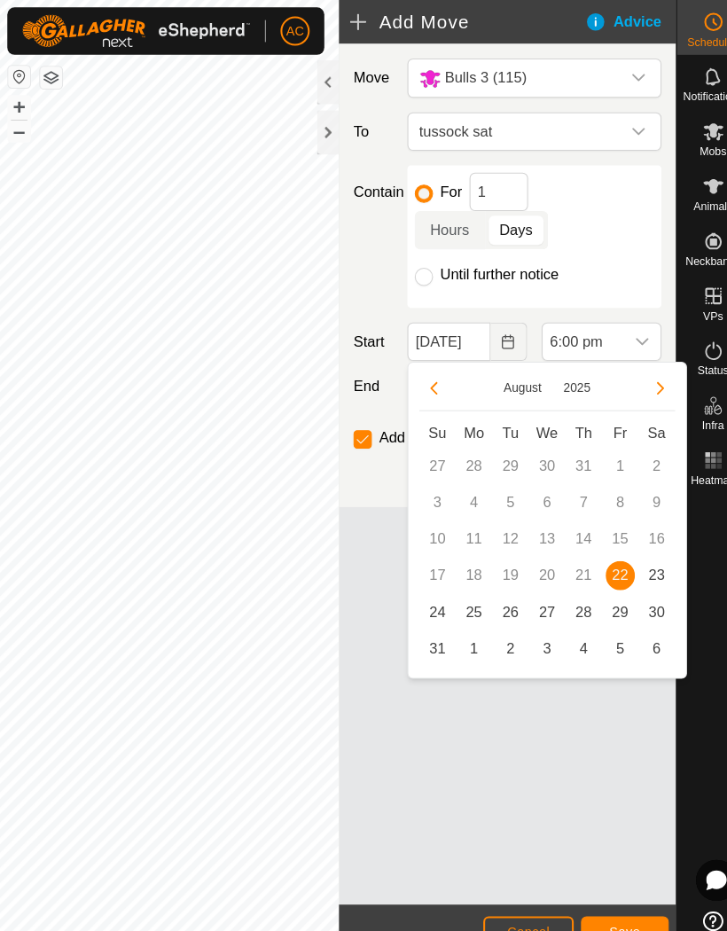
click at [636, 562] on span "23" at bounding box center [638, 559] width 28 height 28
type input "[DATE]"
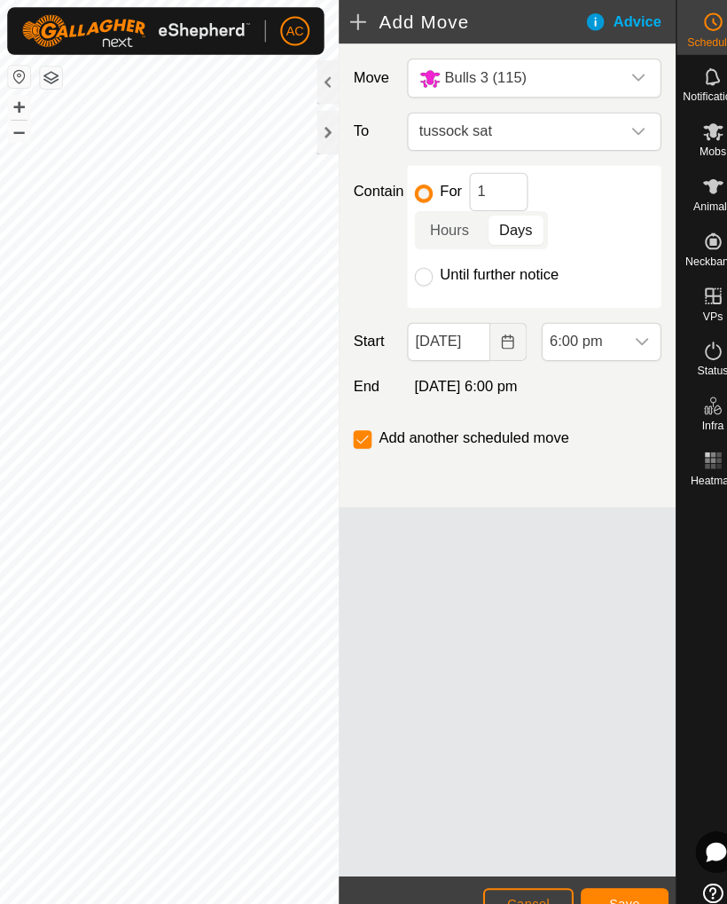
click at [595, 335] on span "6:00 pm" at bounding box center [566, 331] width 79 height 35
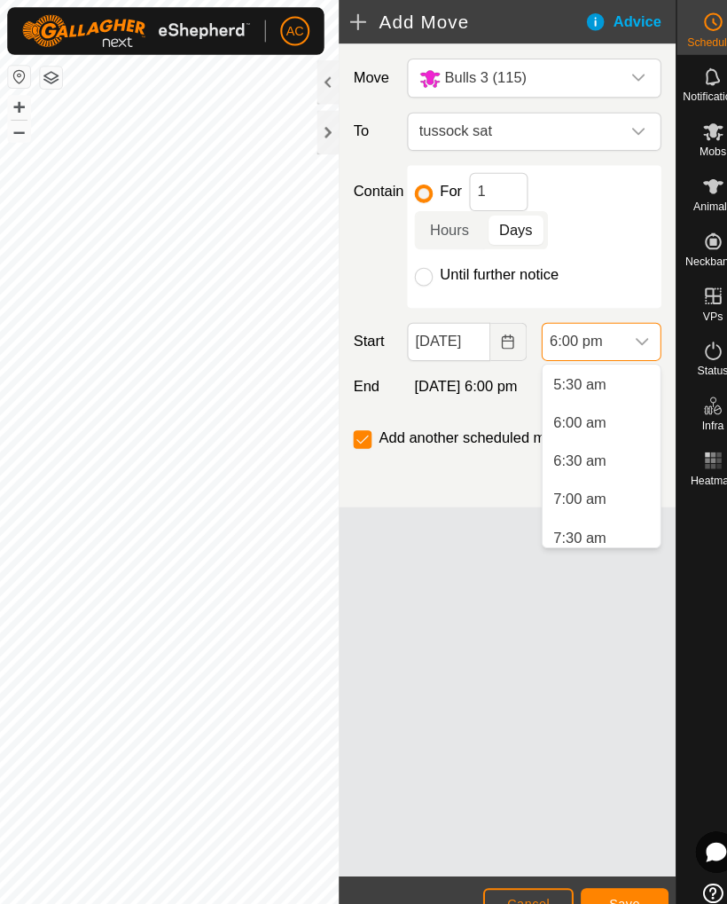
scroll to position [400, 0]
click at [556, 426] on span "6:00 am" at bounding box center [563, 418] width 51 height 21
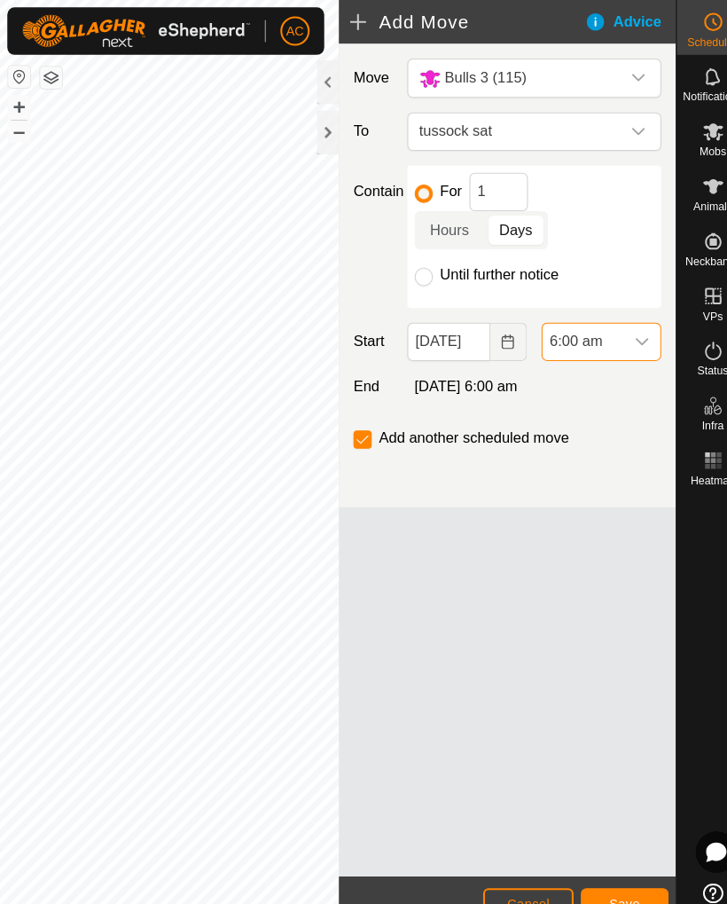
scroll to position [1199, 0]
click at [351, 427] on input "checkbox" at bounding box center [352, 427] width 18 height 18
checkbox input "false"
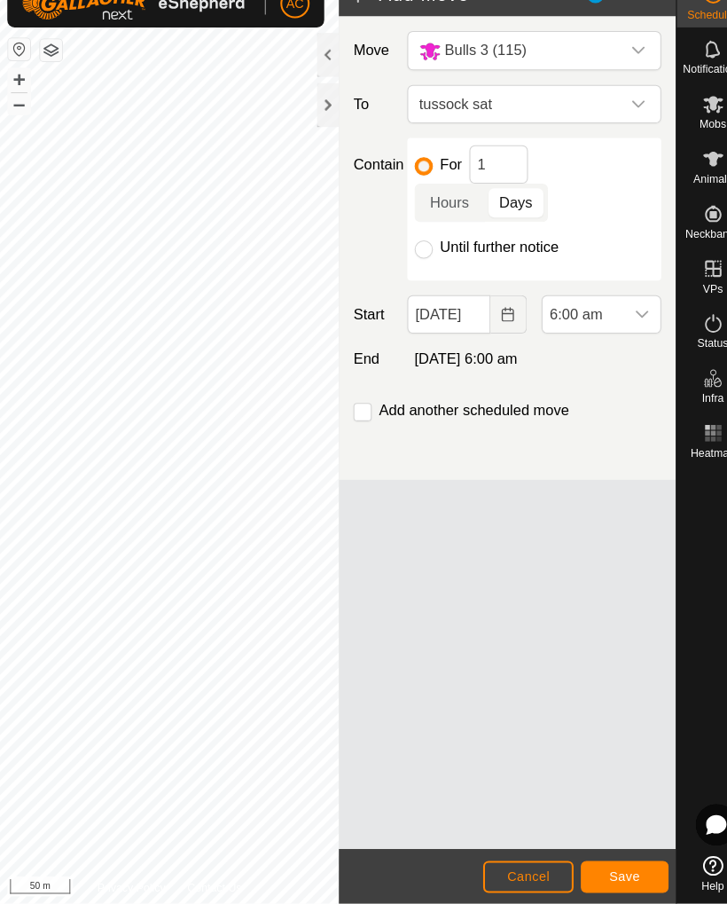
click at [615, 870] on span "Save" at bounding box center [607, 877] width 30 height 14
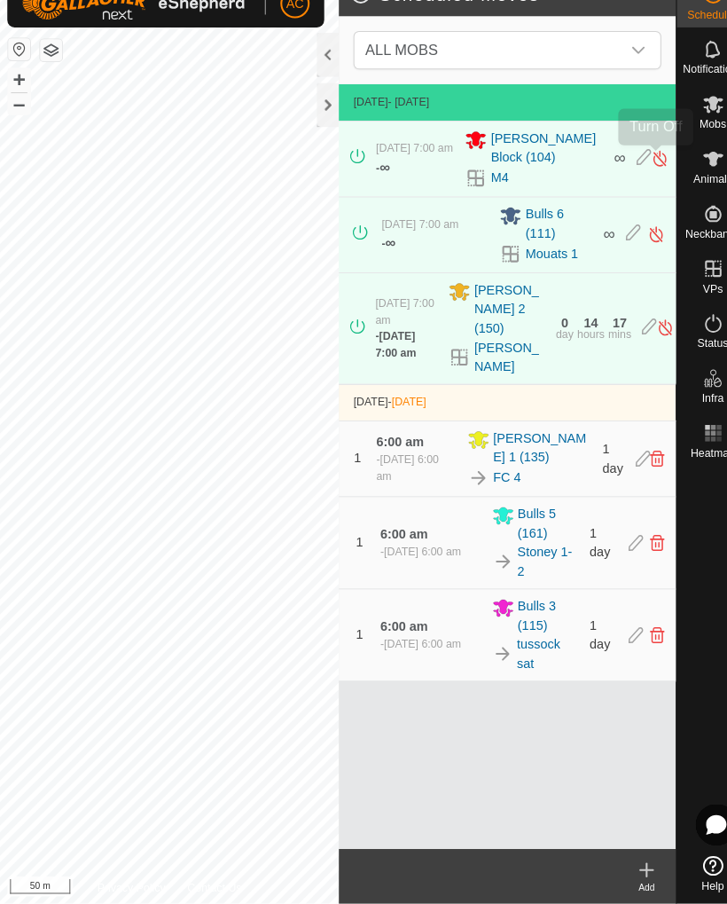
click at [638, 171] on img at bounding box center [640, 180] width 17 height 19
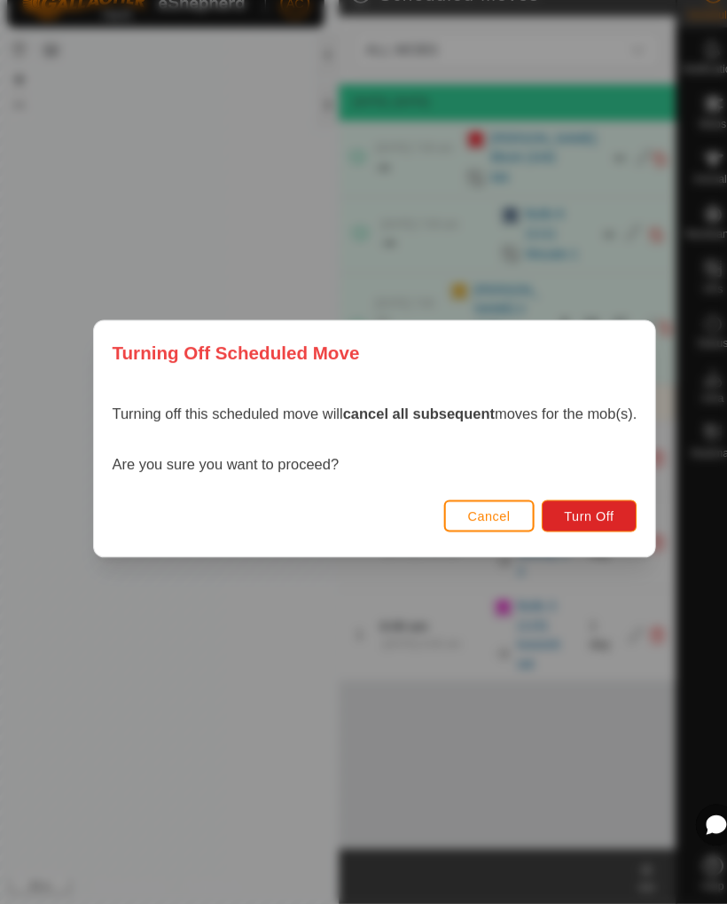
click at [489, 521] on span "Cancel" at bounding box center [475, 528] width 42 height 14
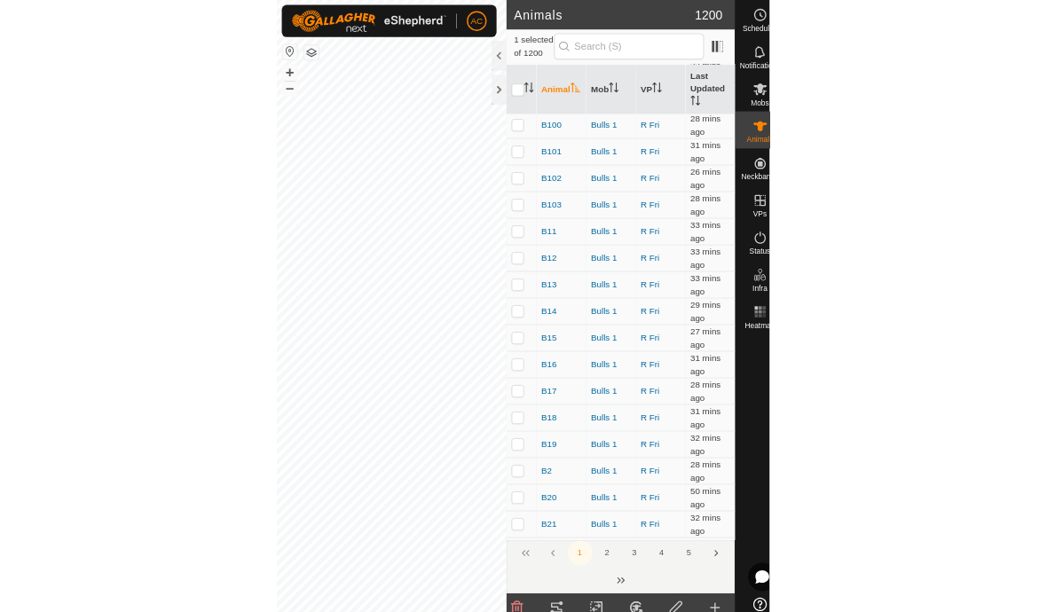
scroll to position [81, 0]
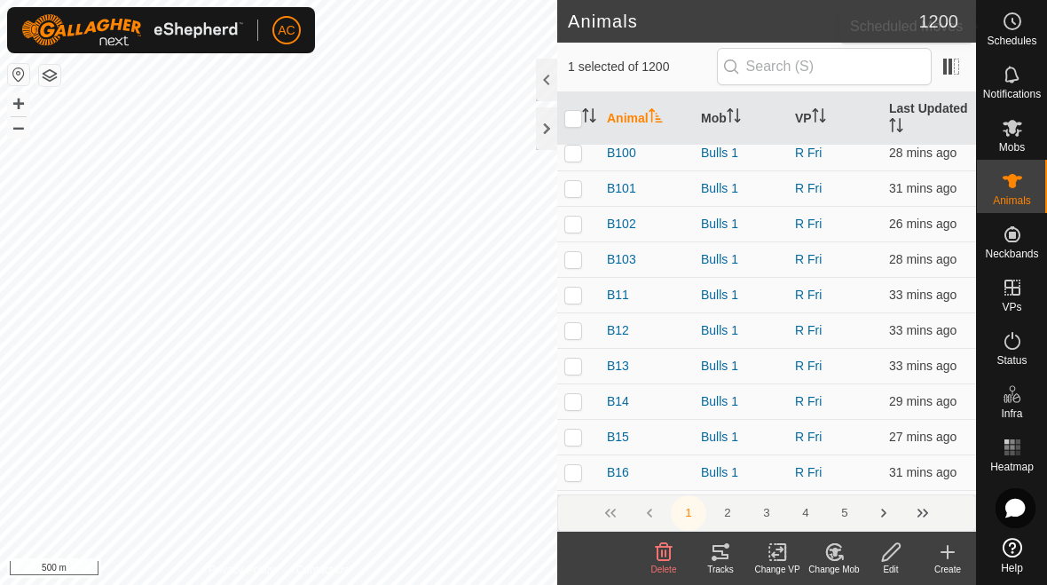
click at [727, 28] on circle at bounding box center [1012, 21] width 16 height 16
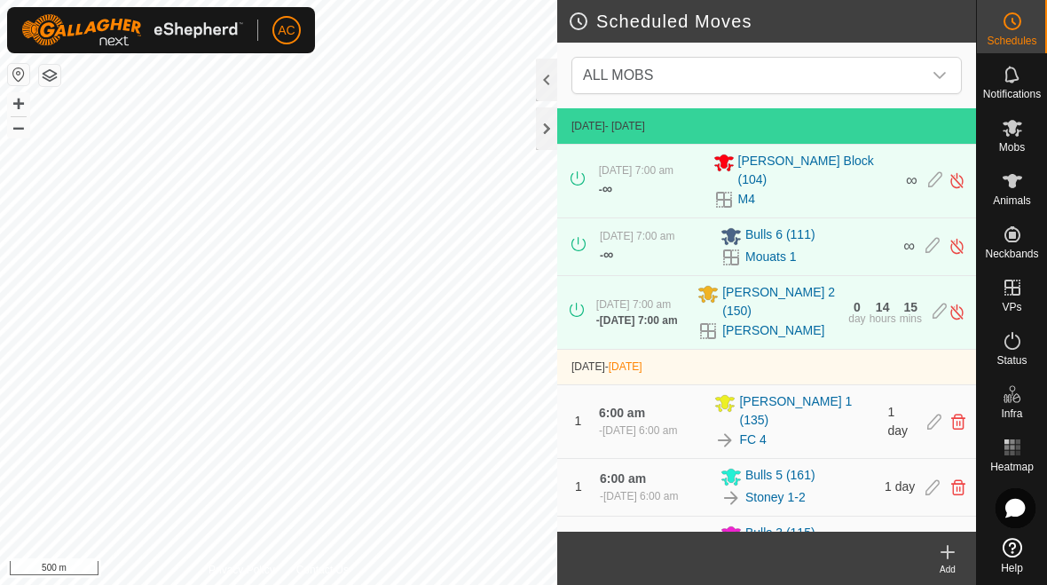
click at [727, 74] on span "ALL MOBS" at bounding box center [749, 75] width 346 height 35
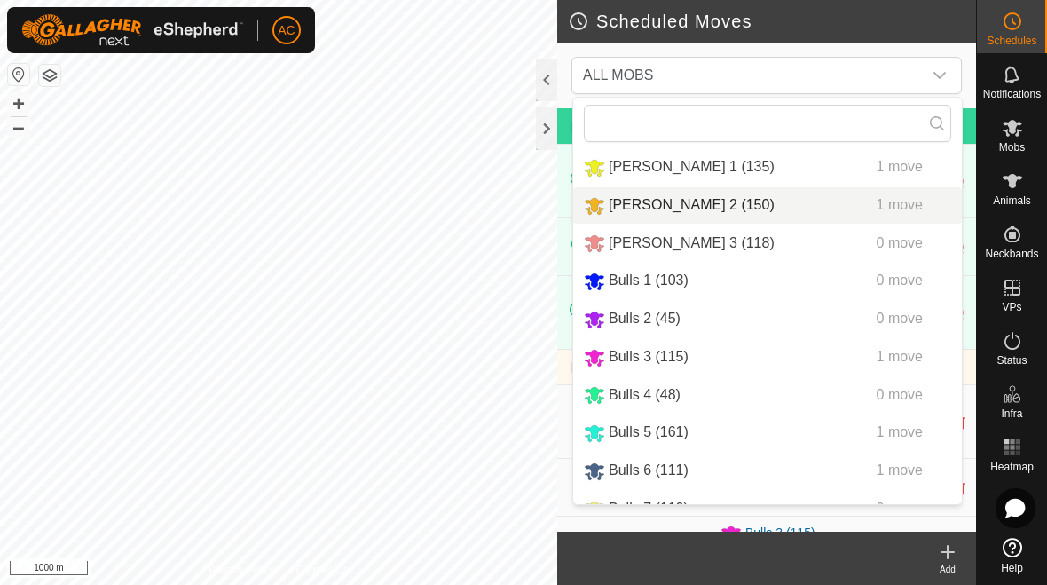
click at [659, 208] on span "[PERSON_NAME] 2 (150)" at bounding box center [692, 204] width 166 height 15
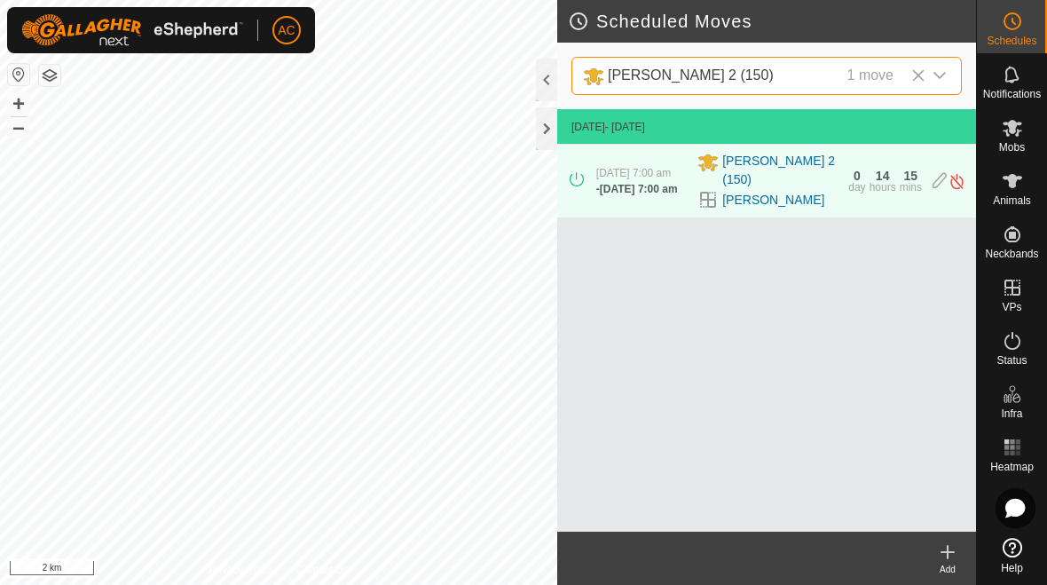
click at [547, 132] on div at bounding box center [546, 128] width 21 height 43
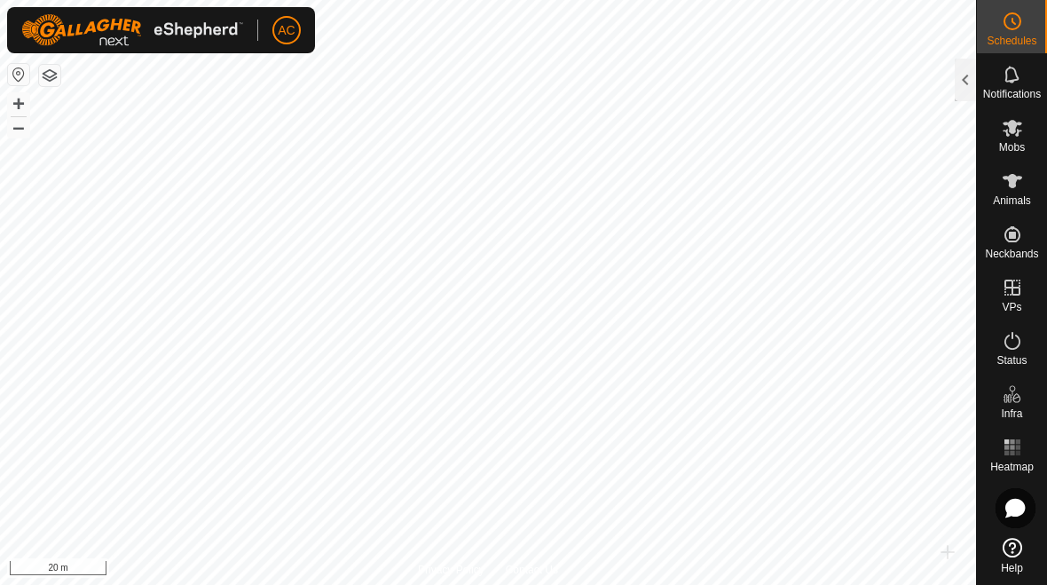
click at [456, 562] on link "Privacy Policy" at bounding box center [451, 570] width 67 height 16
